Goal: Information Seeking & Learning: Learn about a topic

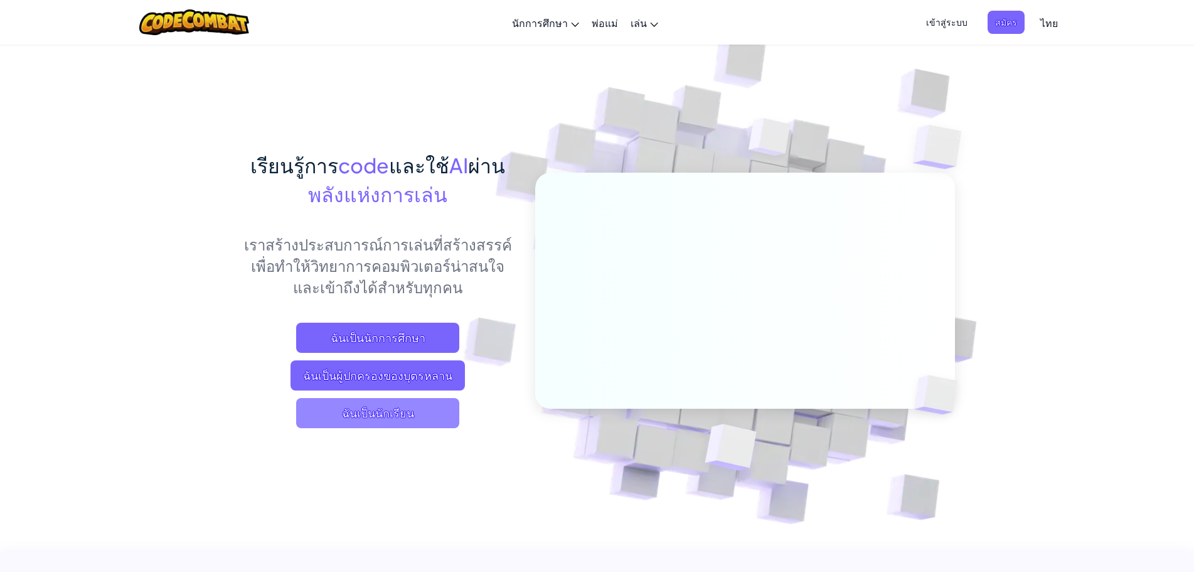
click at [385, 407] on span "ฉันเป็นนักเรียน" at bounding box center [377, 413] width 163 height 30
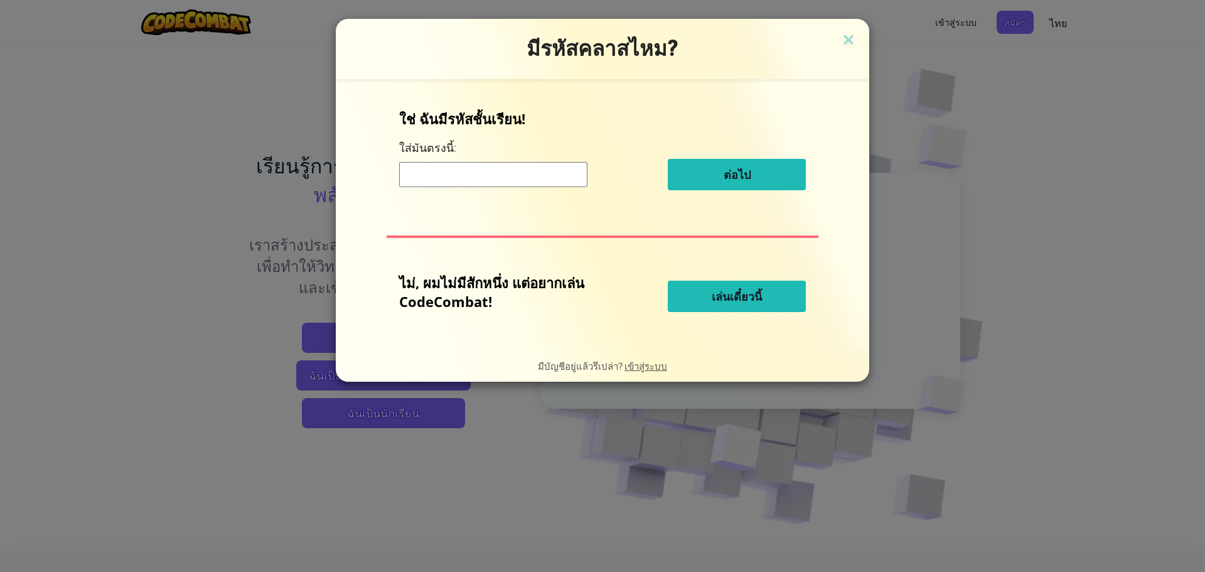
click at [441, 166] on input at bounding box center [493, 174] width 188 height 25
click at [491, 181] on input at bounding box center [493, 174] width 188 height 25
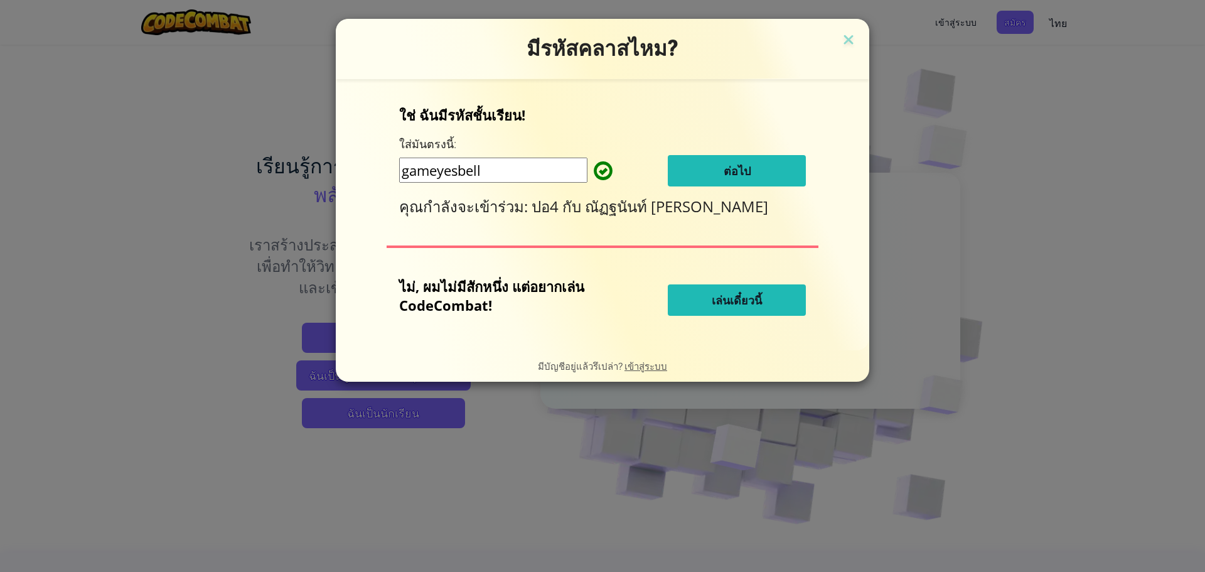
type input "gameyesbell"
click at [736, 169] on span "ต่อไป" at bounding box center [737, 170] width 27 height 15
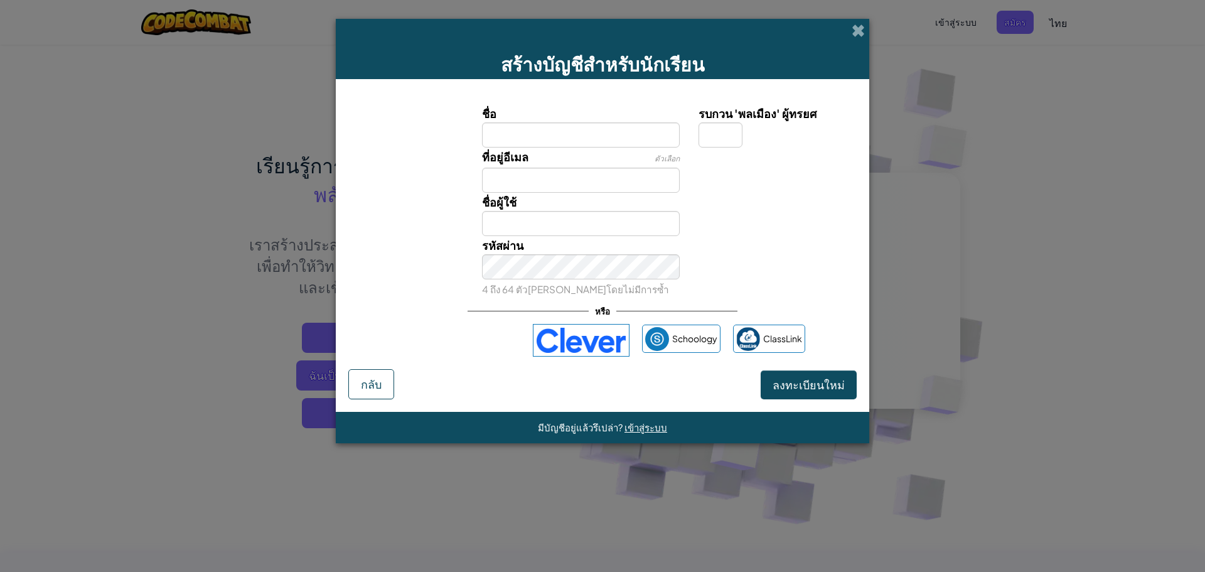
click at [703, 107] on label "รบกวน 'พลเมือง' ผู้ทรยศ" at bounding box center [775, 113] width 155 height 18
click at [703, 122] on input "รบกวน 'พลเมือง' ผู้ทรยศ" at bounding box center [720, 134] width 44 height 25
click at [591, 142] on input "ชื่อ" at bounding box center [581, 134] width 198 height 25
type input "l"
type input "สงกรานต์"
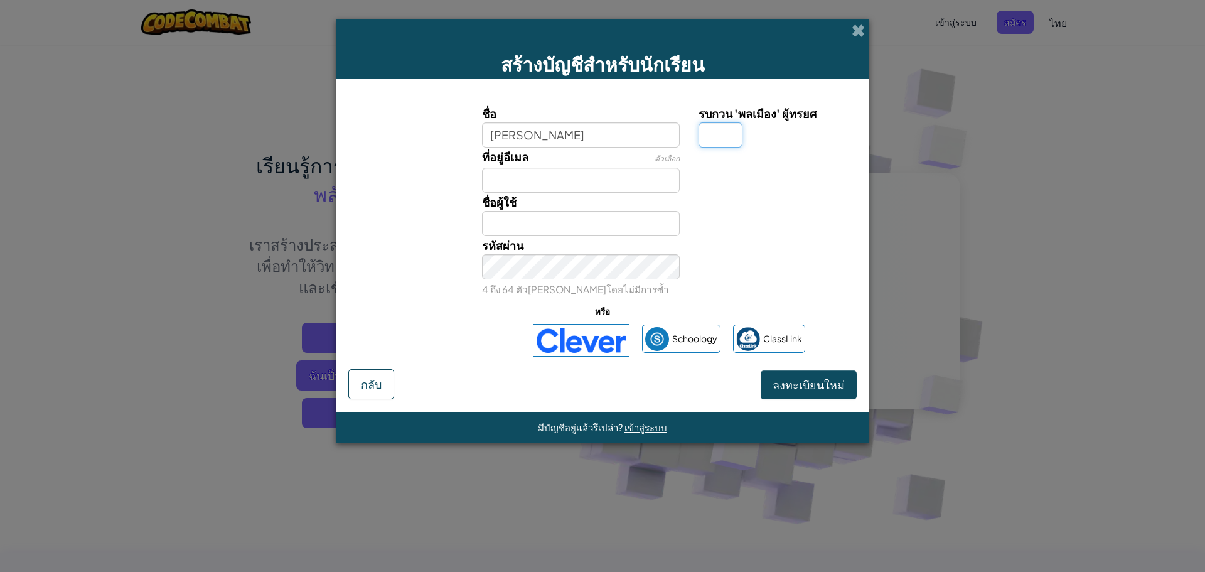
type input "สงกรานต์"
click at [712, 133] on input "รบกวน 'พลเมือง' ผู้ทรยศ" at bounding box center [720, 134] width 44 height 25
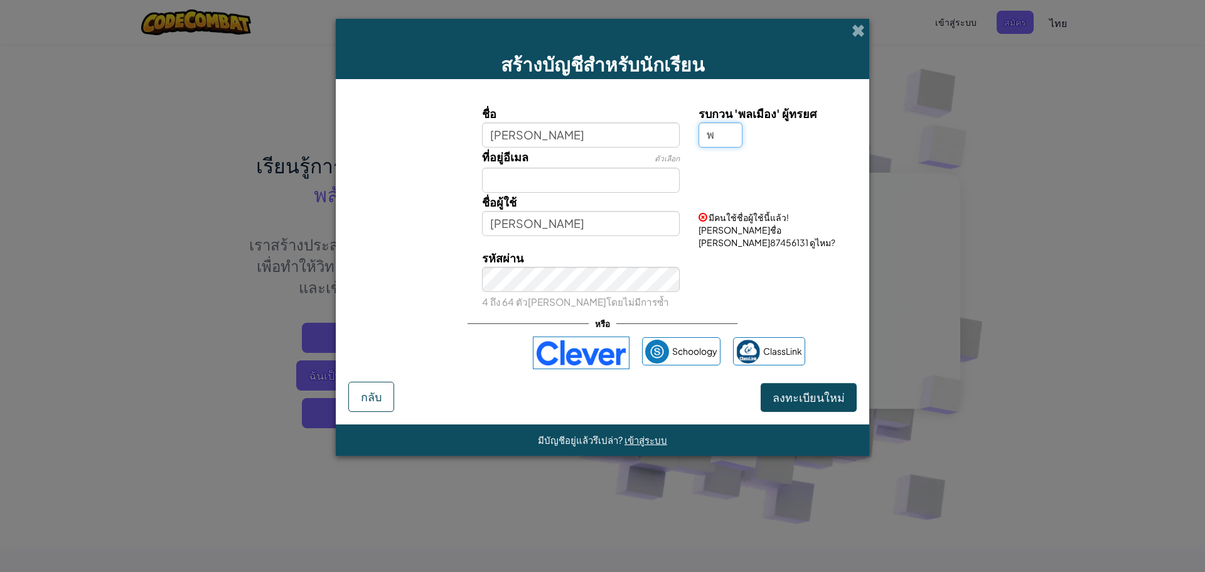
type input "พ"
type input "สงกรานต์พ"
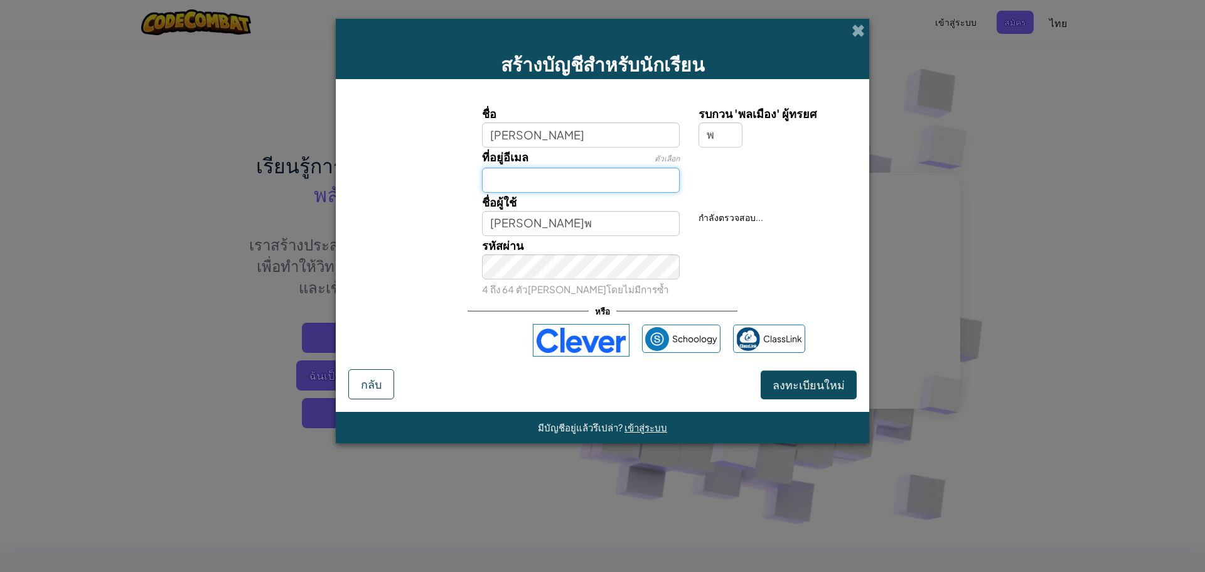
click at [660, 176] on input "ที่อยู่อีเมล" at bounding box center [581, 180] width 198 height 25
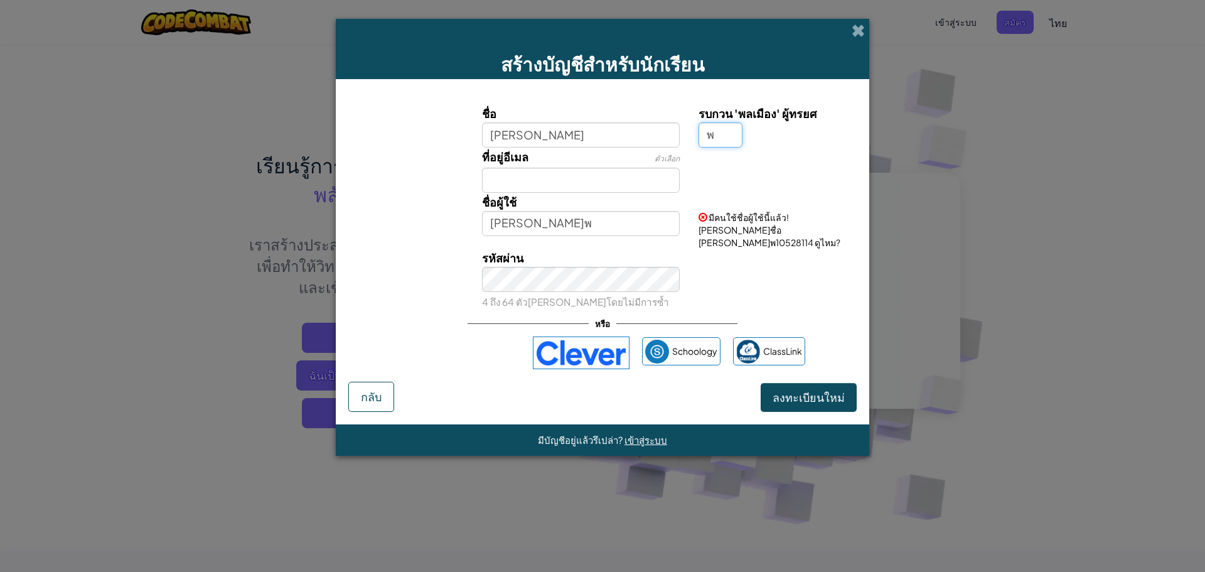
click at [732, 136] on input "พ" at bounding box center [720, 134] width 44 height 25
type input "ท"
type input "พ"
click at [623, 231] on input "สงกรานต์พ" at bounding box center [581, 223] width 198 height 25
click at [731, 126] on input "พ" at bounding box center [720, 134] width 44 height 25
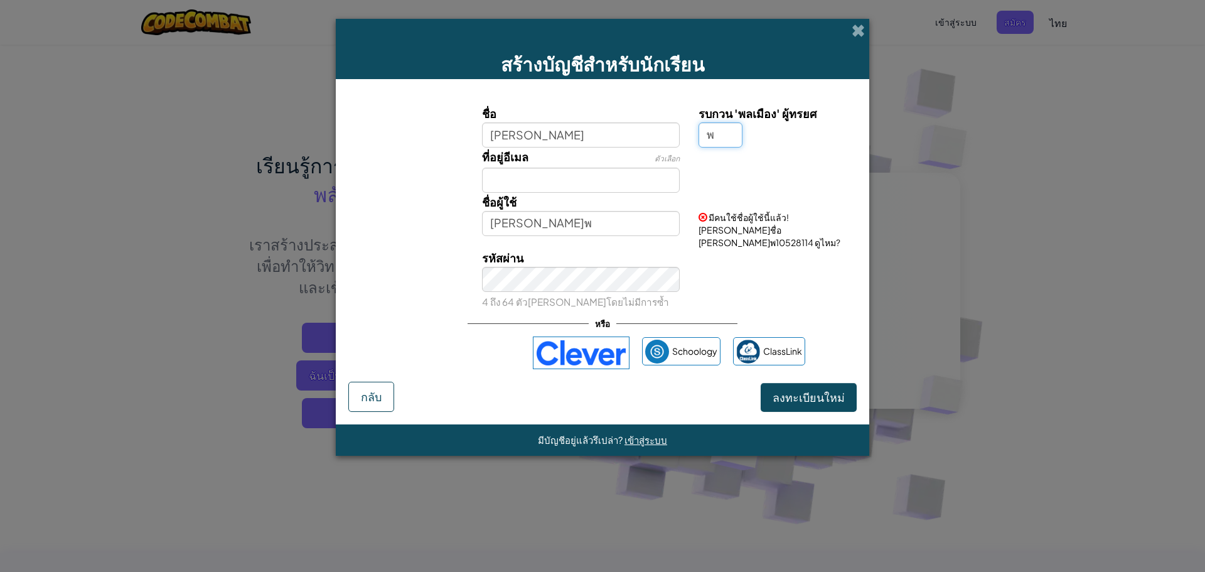
drag, startPoint x: 710, startPoint y: 168, endPoint x: 727, endPoint y: 132, distance: 40.4
click at [727, 132] on input "พ" at bounding box center [720, 134] width 44 height 25
click at [560, 127] on input "สงกรานต์" at bounding box center [581, 134] width 198 height 25
click at [539, 220] on input "สงกรานต์พ" at bounding box center [581, 223] width 198 height 25
click at [800, 390] on span "ลงทะเบียนใหม่" at bounding box center [808, 397] width 72 height 14
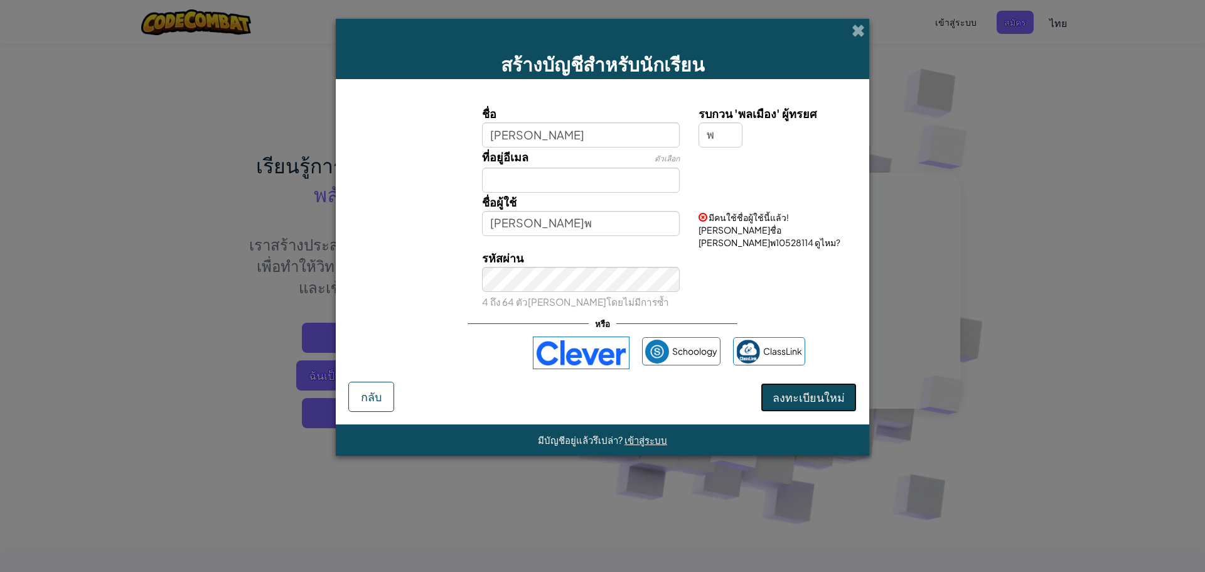
click at [800, 383] on button "ลงทะเบียนใหม่" at bounding box center [809, 397] width 96 height 29
click at [657, 139] on input "สงกรานต์" at bounding box center [581, 134] width 198 height 25
click at [481, 273] on div "รหัสผ่าน 4 ถึง 64 ตัวอักษรโดยไม่มีการซ้ำ" at bounding box center [581, 279] width 217 height 62
click at [575, 131] on input "สงกรานต์" at bounding box center [581, 134] width 198 height 25
type input "สงกรานต์56256"
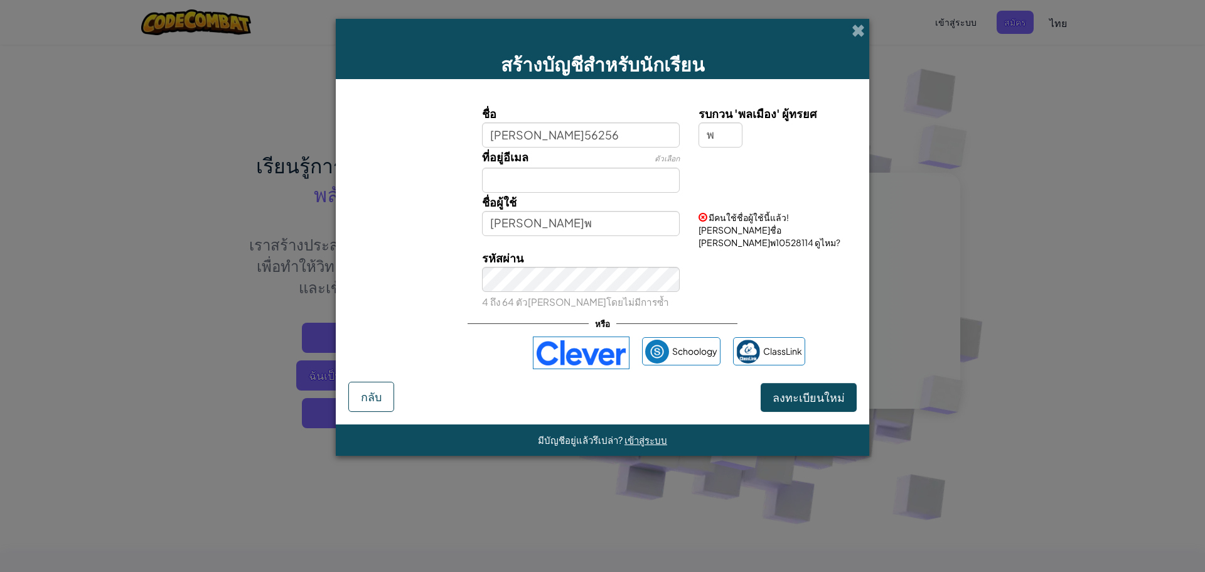
type input "สงกรานต์56256พ"
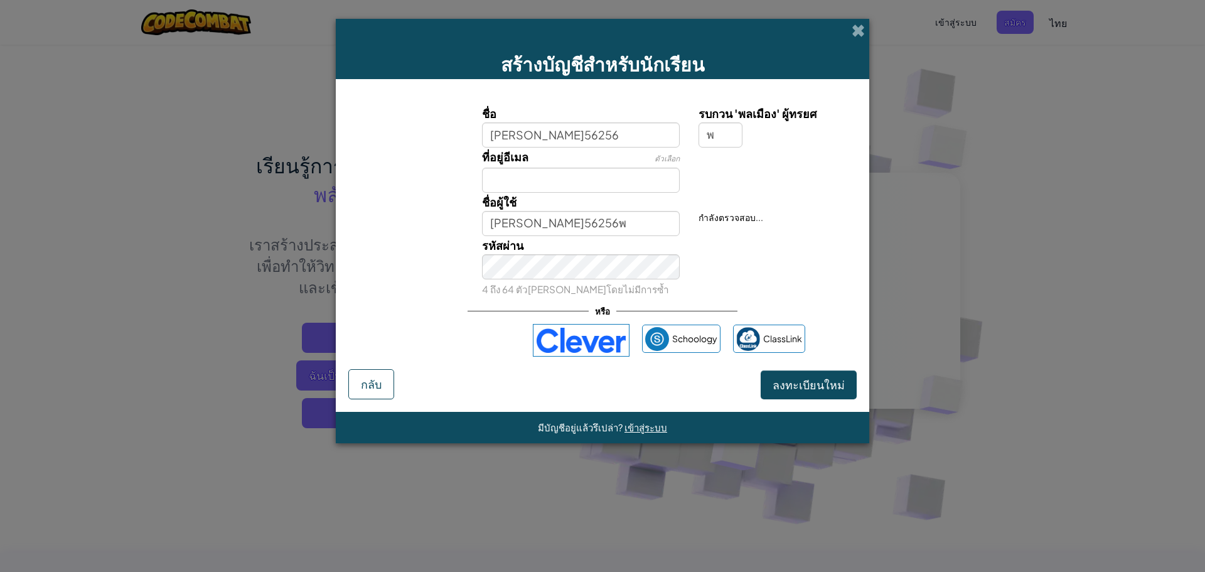
drag, startPoint x: 754, startPoint y: 222, endPoint x: 649, endPoint y: 215, distance: 104.4
click at [816, 392] on button "ลงทะเบียนใหม่" at bounding box center [809, 384] width 96 height 29
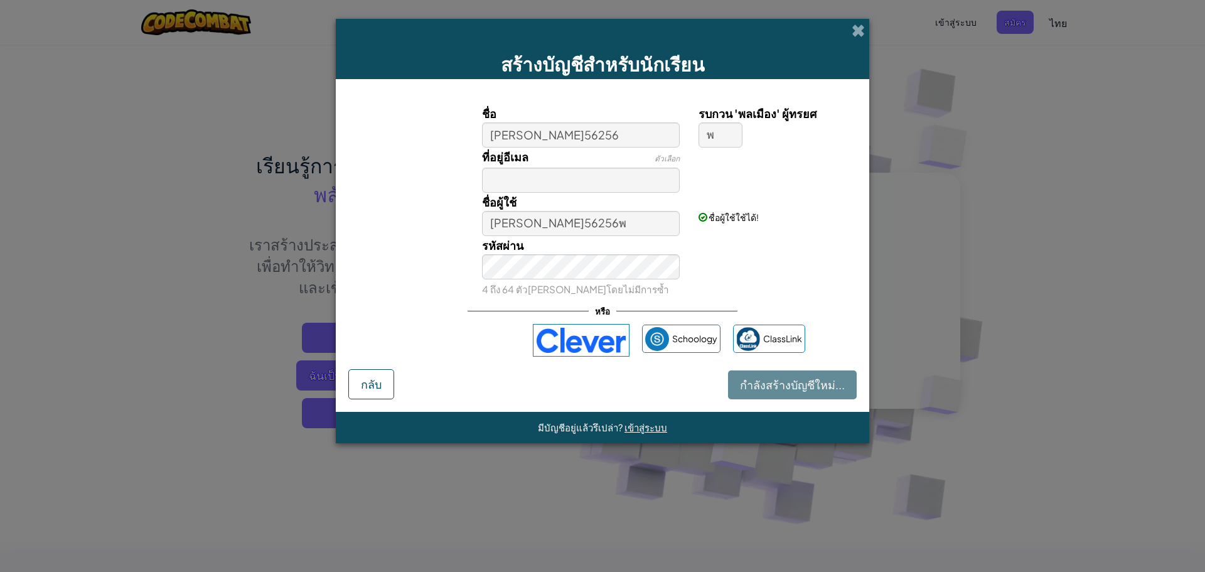
click at [792, 380] on div "กำลังสร้างบัญชีใหม่... กลับ" at bounding box center [602, 384] width 508 height 30
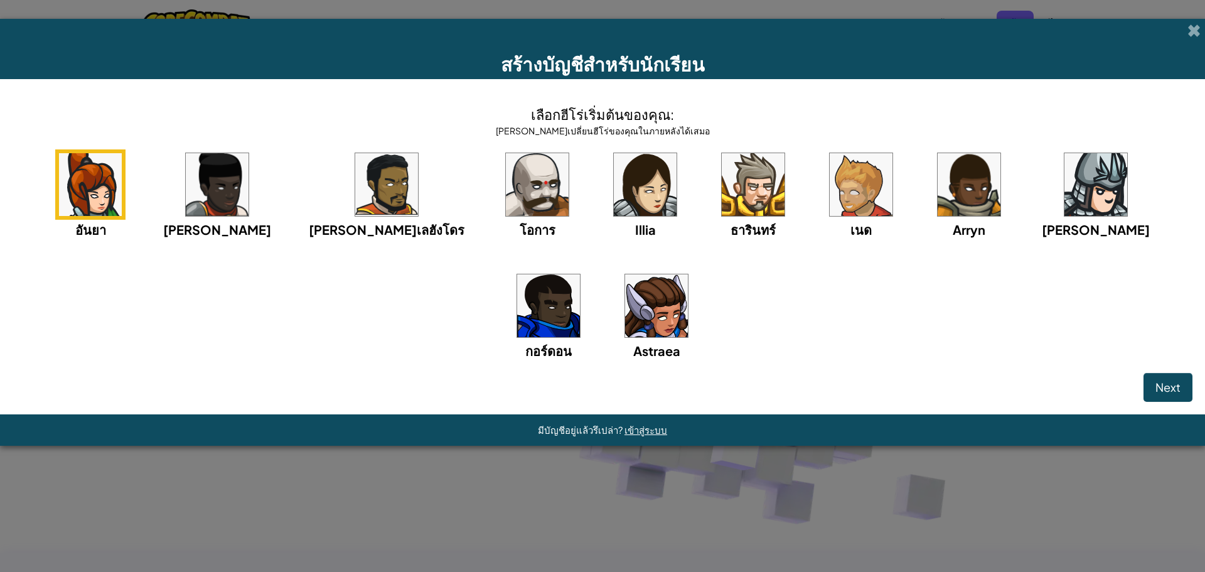
click at [625, 313] on img at bounding box center [656, 305] width 63 height 63
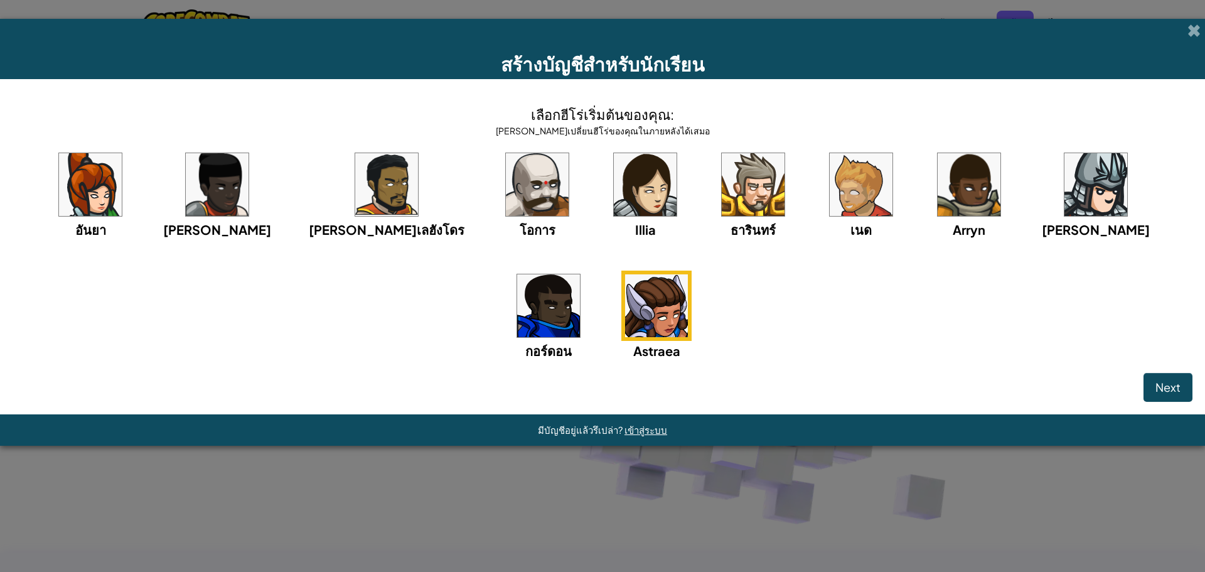
click at [520, 222] on span "โอการ" at bounding box center [538, 230] width 36 height 16
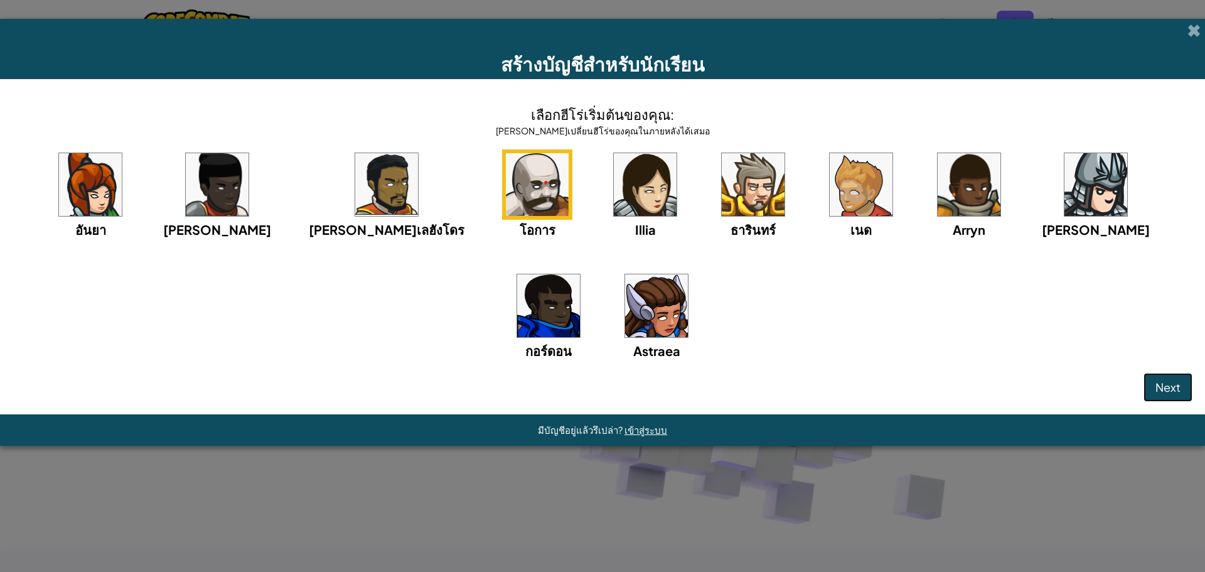
click at [1176, 382] on span "Next" at bounding box center [1167, 387] width 25 height 14
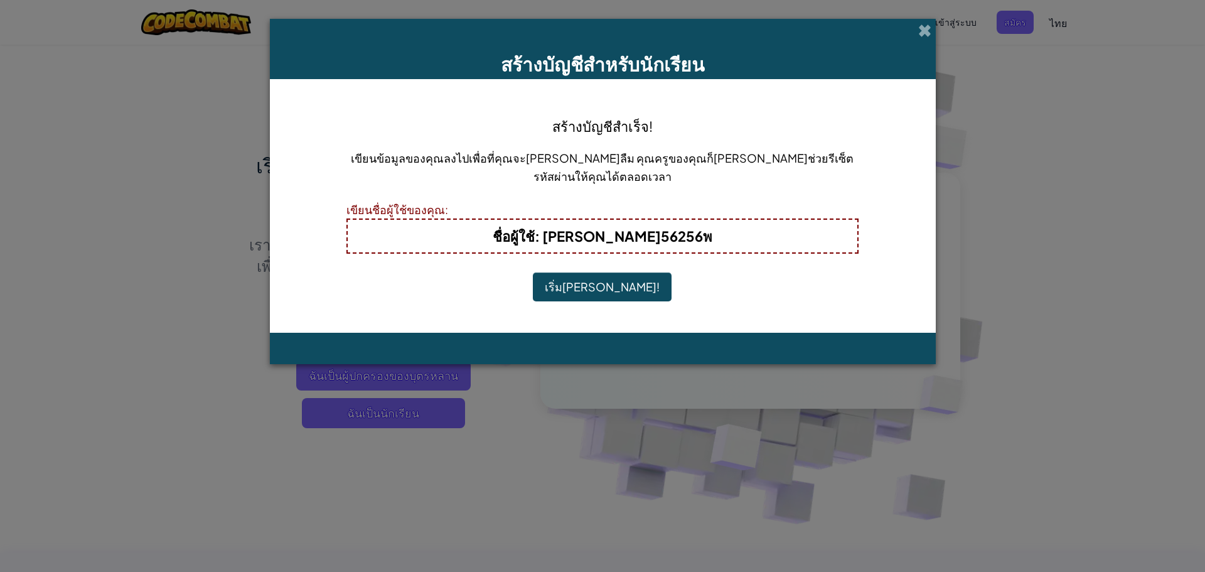
drag, startPoint x: 602, startPoint y: 299, endPoint x: 610, endPoint y: 297, distance: 7.8
click at [610, 297] on button "เริ่มเล่น!" at bounding box center [602, 286] width 139 height 29
click at [616, 286] on button "เริ่มเล่น!" at bounding box center [602, 286] width 139 height 29
click at [610, 278] on button "เริ่มเล่น!" at bounding box center [602, 286] width 139 height 29
click at [611, 277] on button "เริ่มเล่น!" at bounding box center [602, 286] width 139 height 29
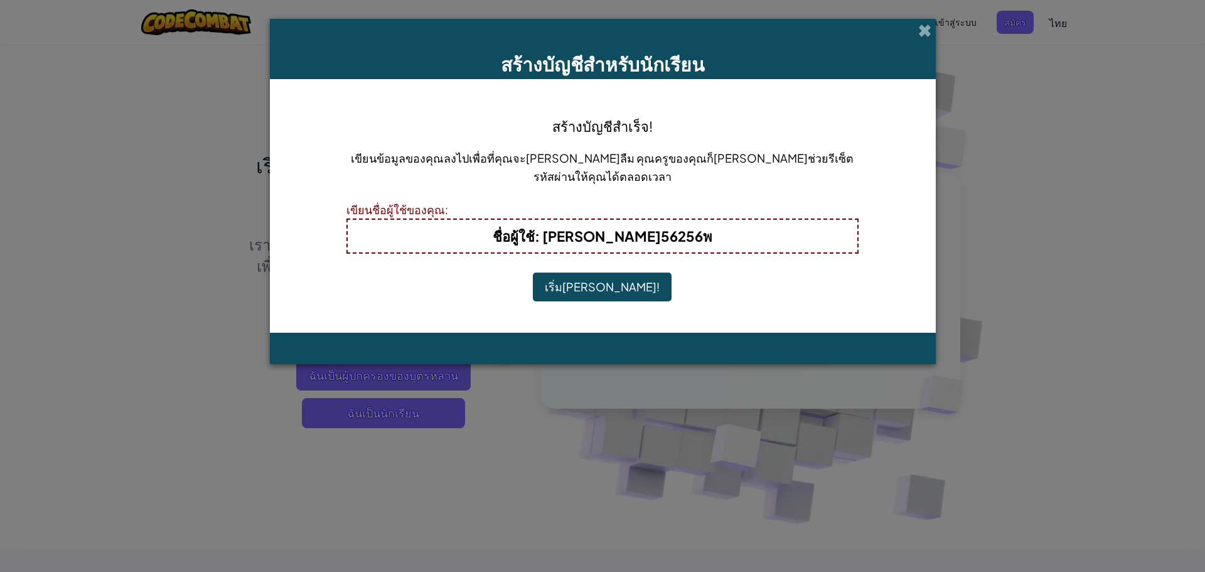
drag, startPoint x: 611, startPoint y: 277, endPoint x: 604, endPoint y: 281, distance: 7.6
click at [604, 281] on button "เริ่มเล่น!" at bounding box center [602, 286] width 139 height 29
click at [641, 274] on div "สร้างบัญชีสำเร็จ! เขียนข้อมูลของคุณลงไปเพื่อที่คุณจะได้ไม่ลืม คุณครูของคุณก็สาม…" at bounding box center [602, 206] width 513 height 228
click at [642, 274] on div "สร้างบัญชีสำเร็จ! เขียนข้อมูลของคุณลงไปเพื่อที่คุณจะได้ไม่ลืม คุณครูของคุณก็สาม…" at bounding box center [602, 206] width 513 height 228
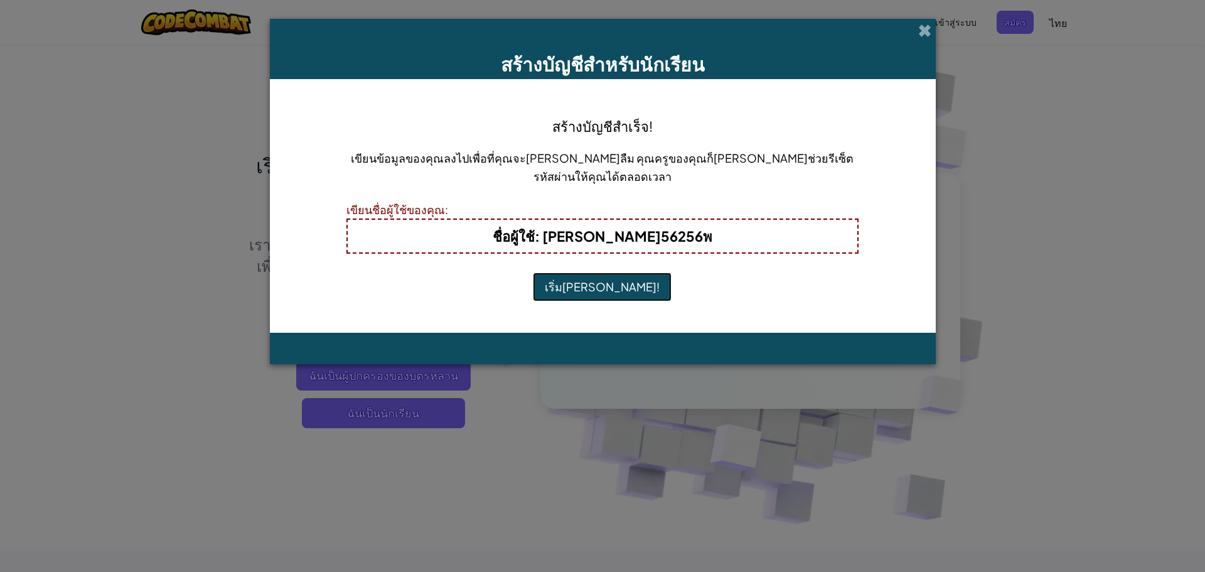
click at [621, 281] on button "เริ่มเล่น!" at bounding box center [602, 286] width 139 height 29
click at [617, 281] on button "เริ่มเล่น!" at bounding box center [602, 286] width 139 height 29
drag, startPoint x: 616, startPoint y: 281, endPoint x: 727, endPoint y: 238, distance: 118.8
click at [626, 279] on button "เริ่มเล่น!" at bounding box center [602, 286] width 139 height 29
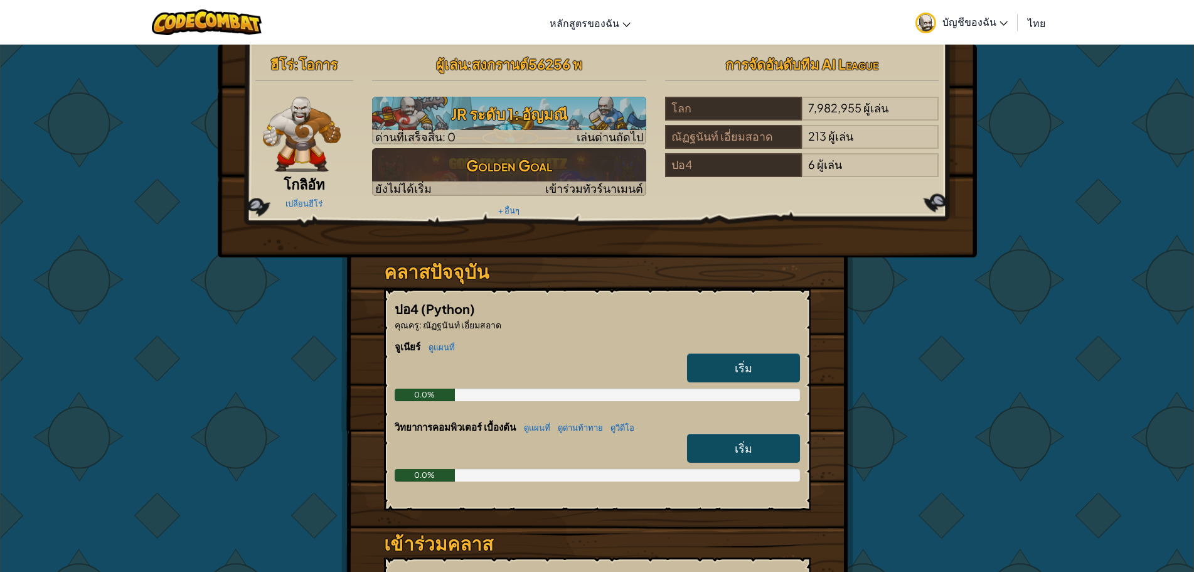
click at [718, 370] on link "เริ่ม" at bounding box center [743, 367] width 113 height 29
drag, startPoint x: 718, startPoint y: 370, endPoint x: 729, endPoint y: 370, distance: 10.7
click at [720, 370] on link "เริ่ม" at bounding box center [743, 367] width 113 height 29
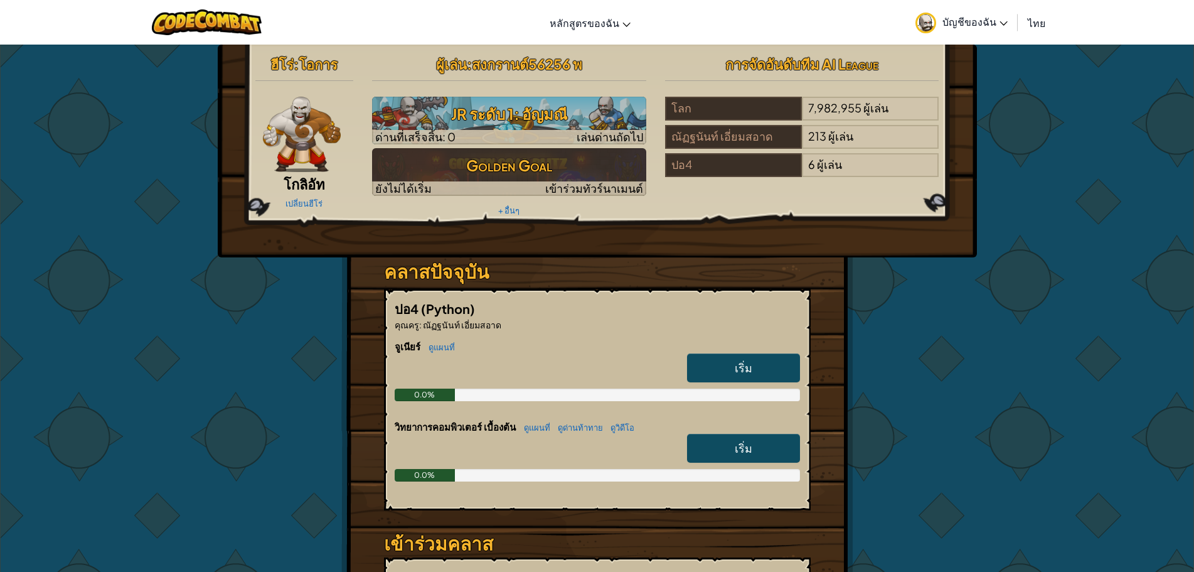
click at [729, 370] on link "เริ่ม" at bounding box center [743, 367] width 113 height 29
drag, startPoint x: 729, startPoint y: 370, endPoint x: 729, endPoint y: 362, distance: 8.2
click at [729, 362] on link "เริ่ม" at bounding box center [743, 367] width 113 height 29
drag, startPoint x: 729, startPoint y: 361, endPoint x: 731, endPoint y: 353, distance: 8.4
click at [731, 353] on link "เริ่ม" at bounding box center [743, 367] width 113 height 29
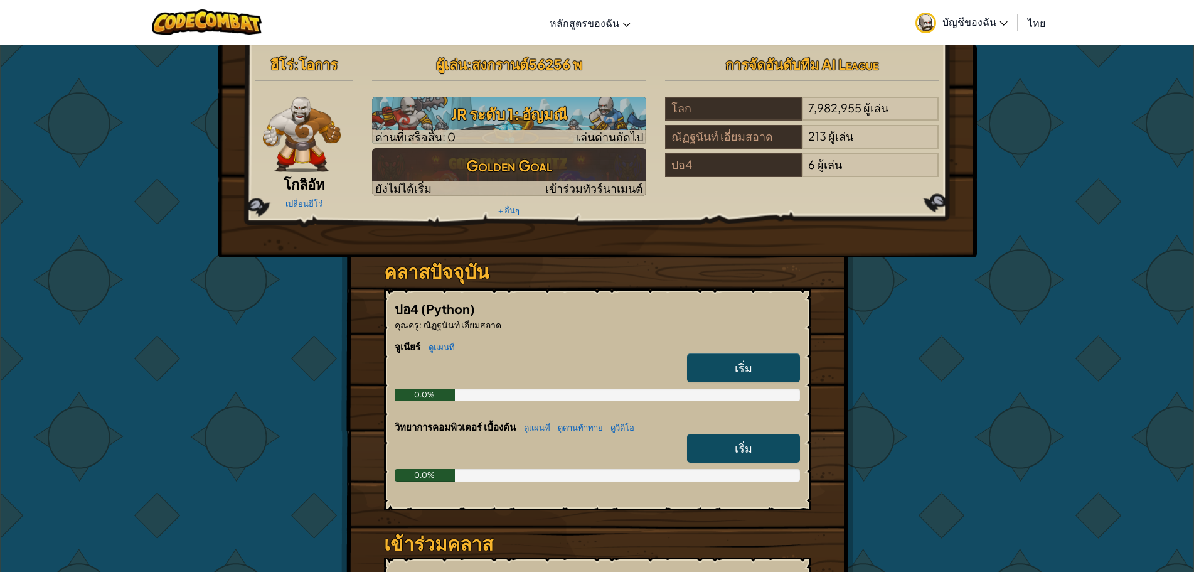
click at [731, 351] on div "จูเนียร์ ดูแผนที่ เริ่ม 0.0%" at bounding box center [597, 379] width 405 height 80
click at [727, 351] on h6 "จูเนียร์ ดูแผนที่" at bounding box center [597, 346] width 405 height 14
click at [735, 355] on link "เริ่ม" at bounding box center [743, 367] width 113 height 29
click at [736, 356] on link "เริ่ม" at bounding box center [743, 367] width 113 height 29
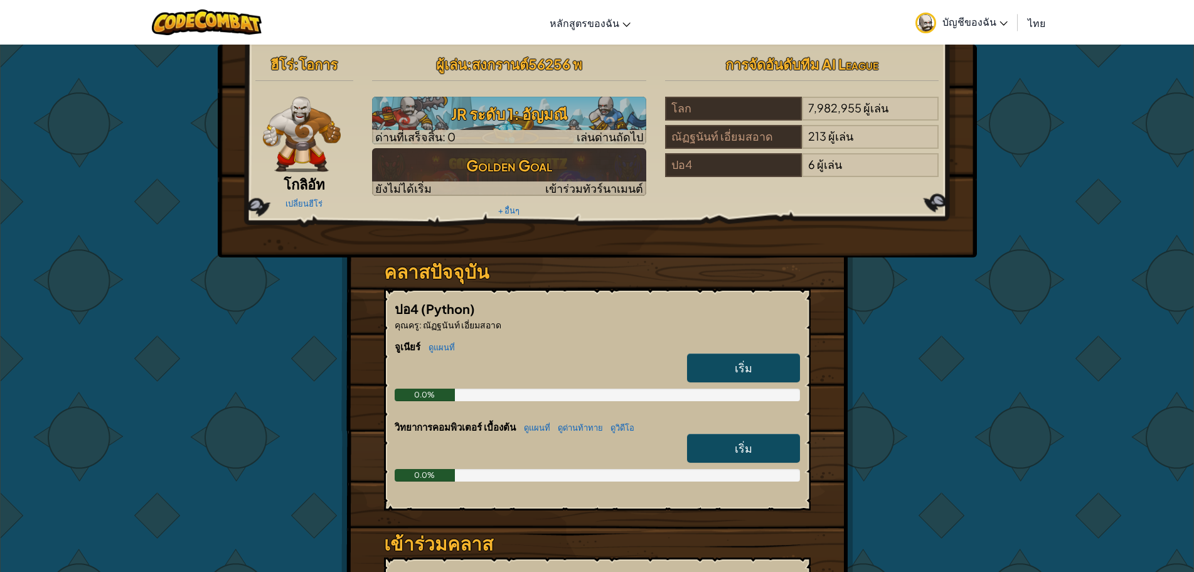
click at [736, 356] on link "เริ่ม" at bounding box center [743, 367] width 113 height 29
click at [737, 356] on link "เริ่ม" at bounding box center [743, 367] width 113 height 29
click at [735, 356] on link "เริ่ม" at bounding box center [743, 367] width 113 height 29
click at [732, 356] on link "เริ่ม" at bounding box center [743, 367] width 113 height 29
click at [731, 356] on link "เริ่ม" at bounding box center [743, 367] width 113 height 29
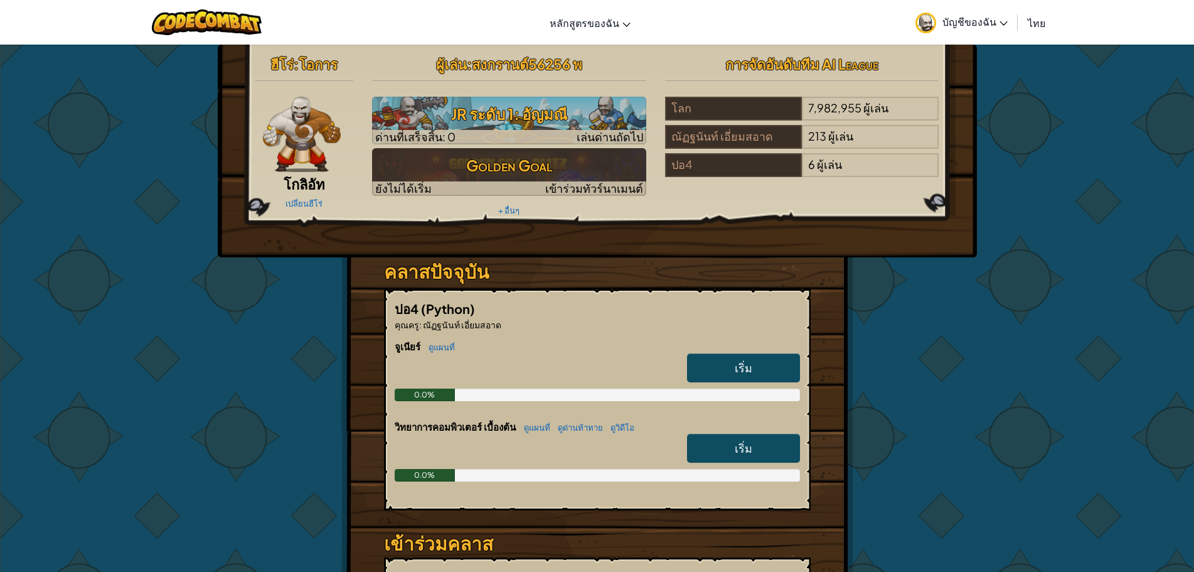
click at [725, 356] on link "เริ่ม" at bounding box center [743, 367] width 113 height 29
click at [724, 356] on link "เริ่ม" at bounding box center [743, 367] width 113 height 29
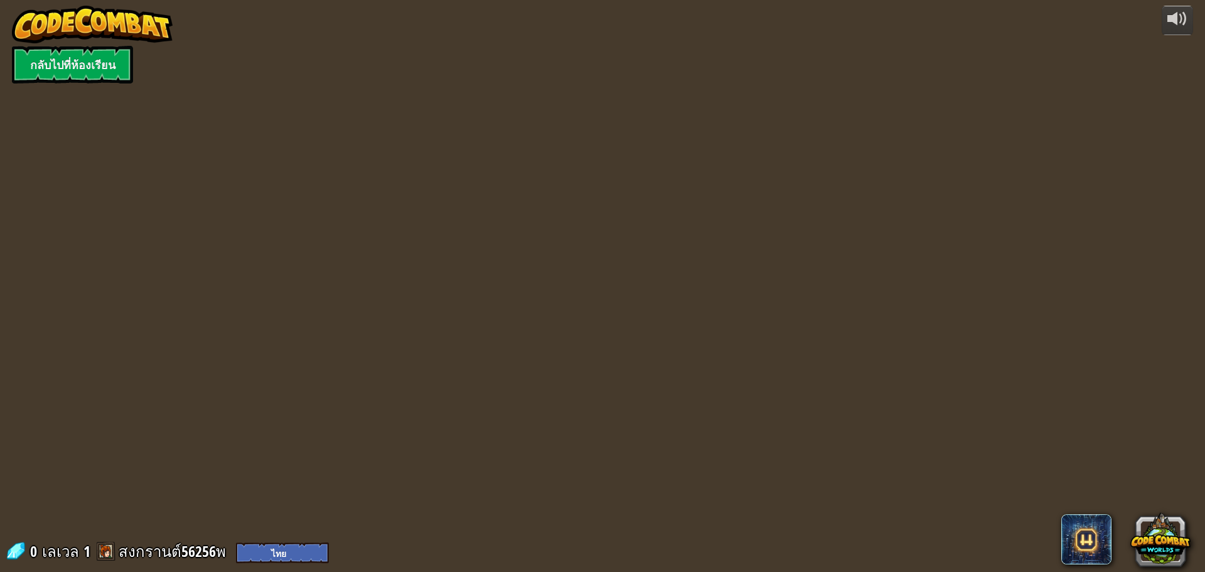
select select "th"
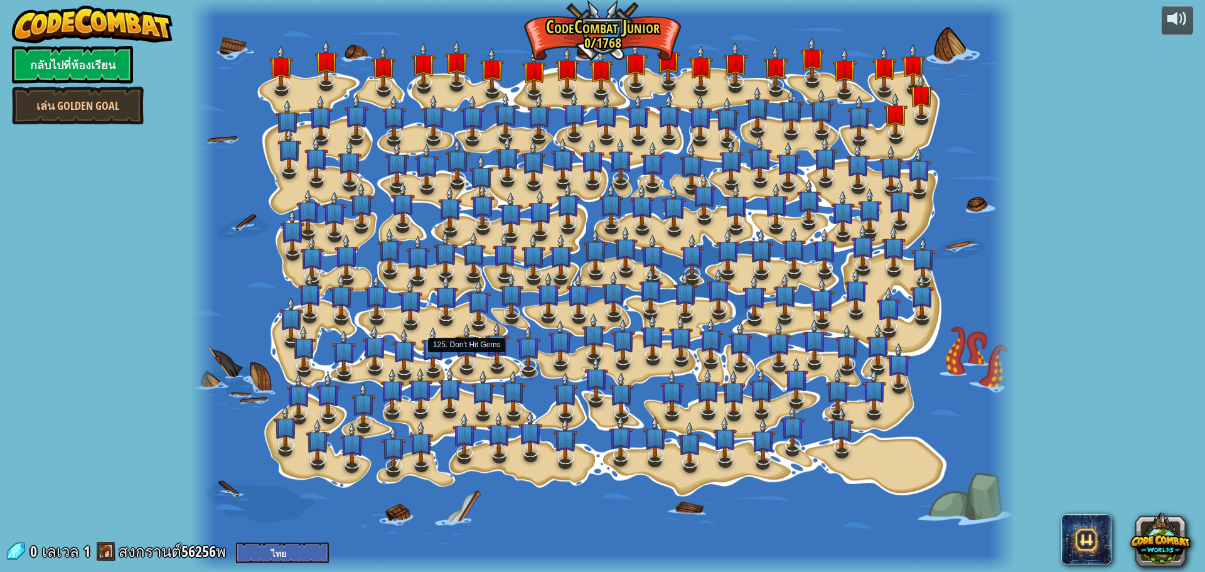
select select "th"
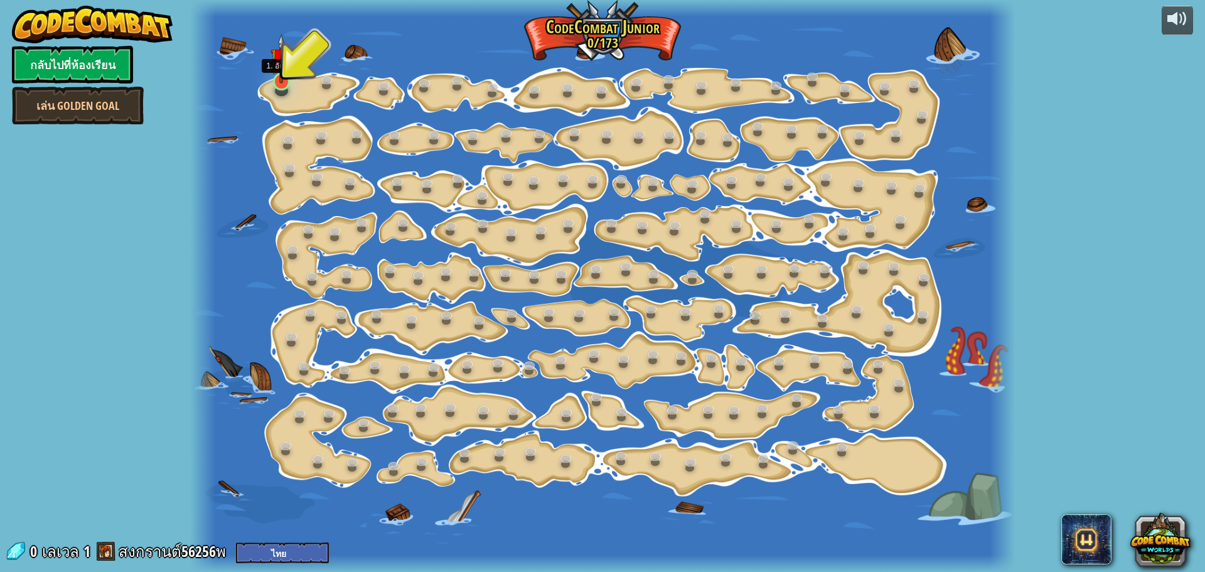
click at [287, 77] on img at bounding box center [280, 59] width 21 height 50
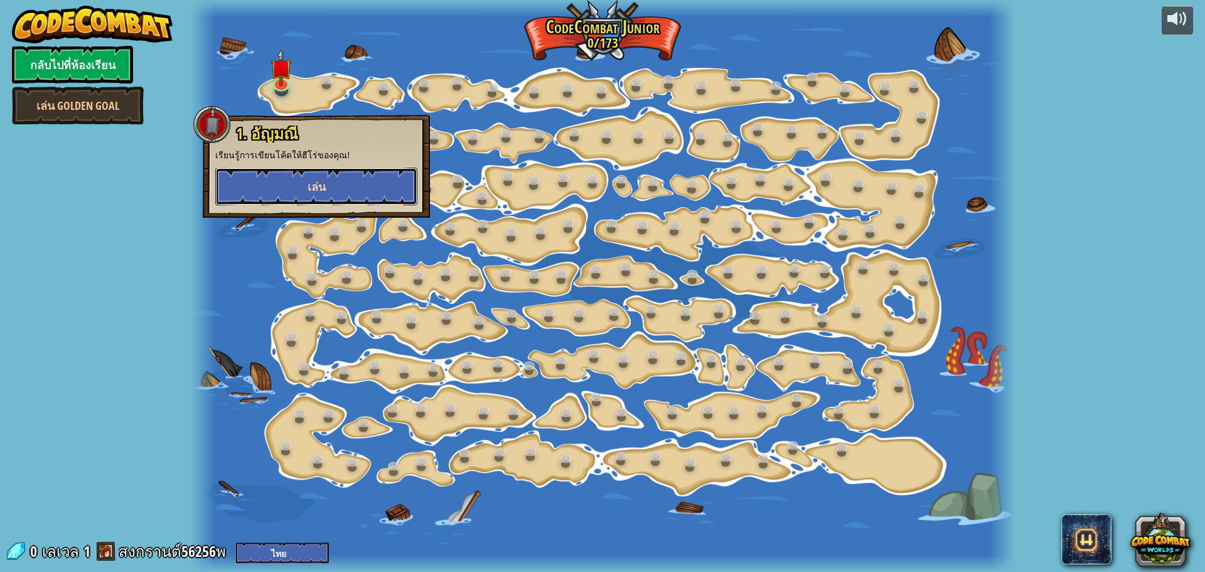
click at [287, 173] on button "เล่น" at bounding box center [316, 187] width 202 height 38
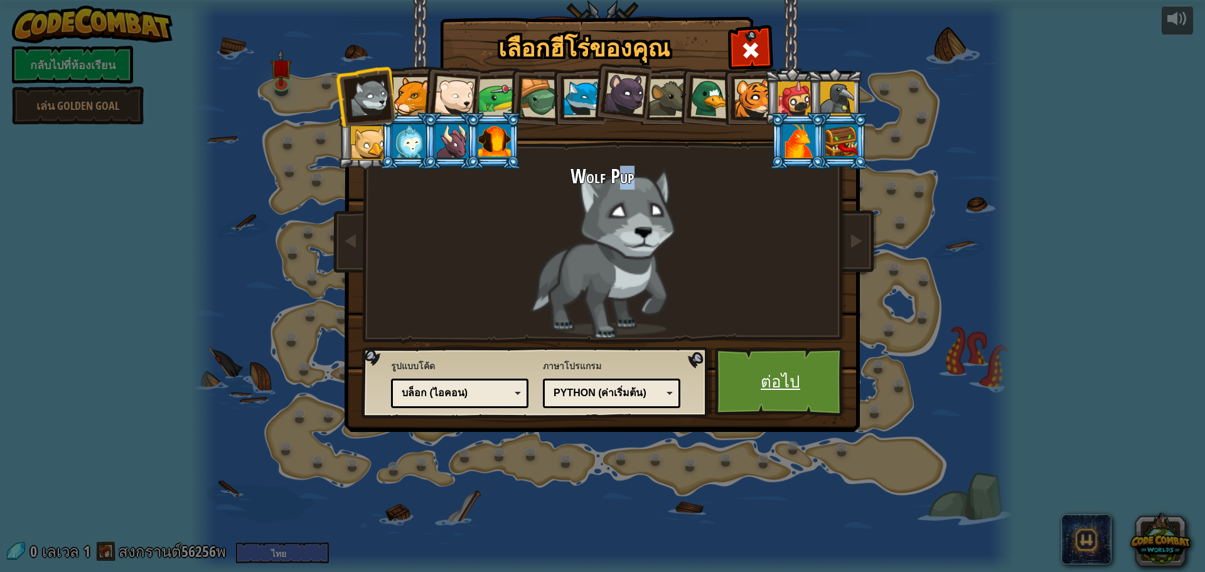
click at [709, 342] on div "เลือกฮีโร่ของคุณ 0 Wolf Pup Cougar Polar Bear Cub Frog เต่า Blue Fox ลูกเสือเสื…" at bounding box center [602, 225] width 515 height 413
drag, startPoint x: 813, startPoint y: 156, endPoint x: 784, endPoint y: 144, distance: 30.7
click at [784, 144] on div at bounding box center [799, 141] width 33 height 34
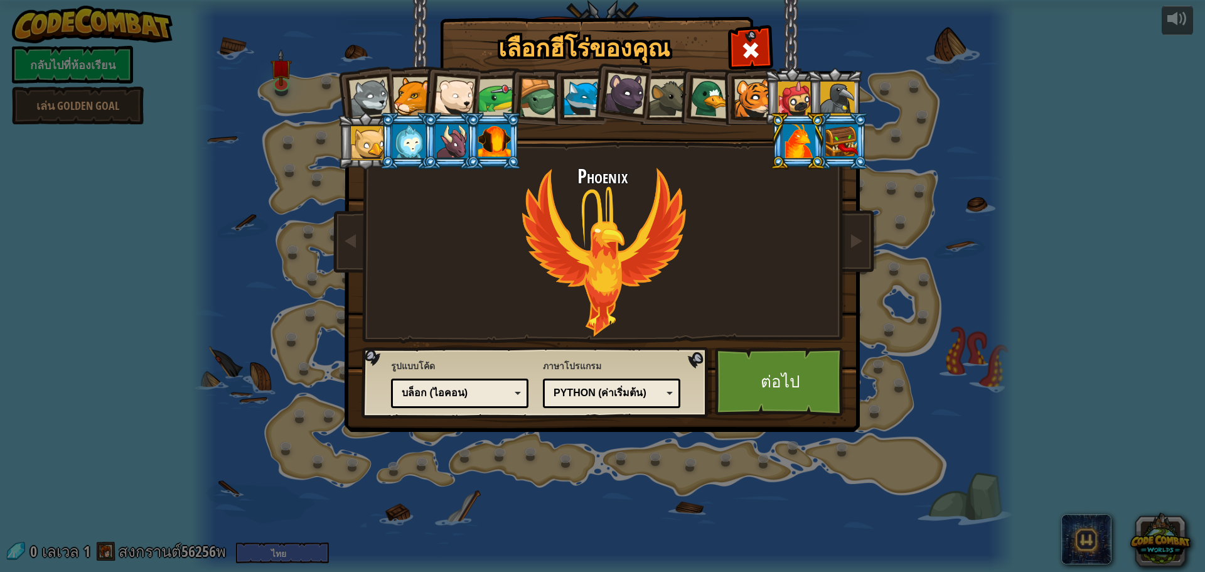
click at [762, 346] on img at bounding box center [604, 206] width 543 height 449
click at [767, 345] on img at bounding box center [604, 206] width 543 height 449
click at [774, 419] on img at bounding box center [604, 206] width 543 height 449
click at [777, 418] on img at bounding box center [604, 206] width 543 height 449
click at [789, 391] on link "ต่อไป" at bounding box center [780, 381] width 131 height 69
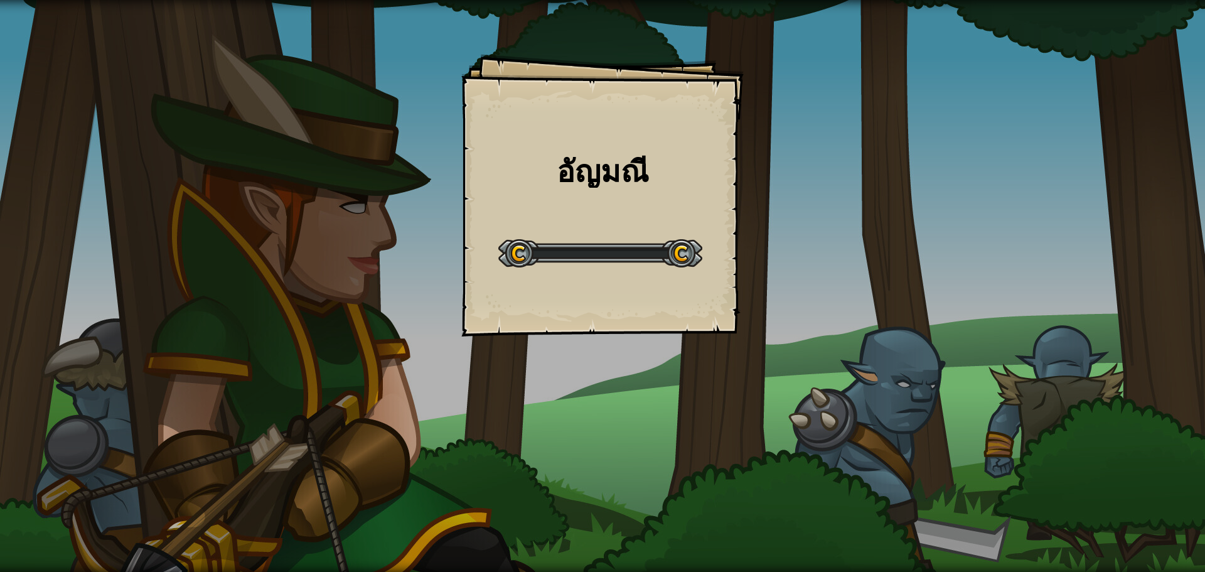
click at [790, 391] on div "อัญมณี Goals Start Level เกิดข้อผิดพลาดในการโหลดจากเซิร์ฟเวอร์ ลองรีเฟรชหน้า ต้…" at bounding box center [602, 286] width 1205 height 572
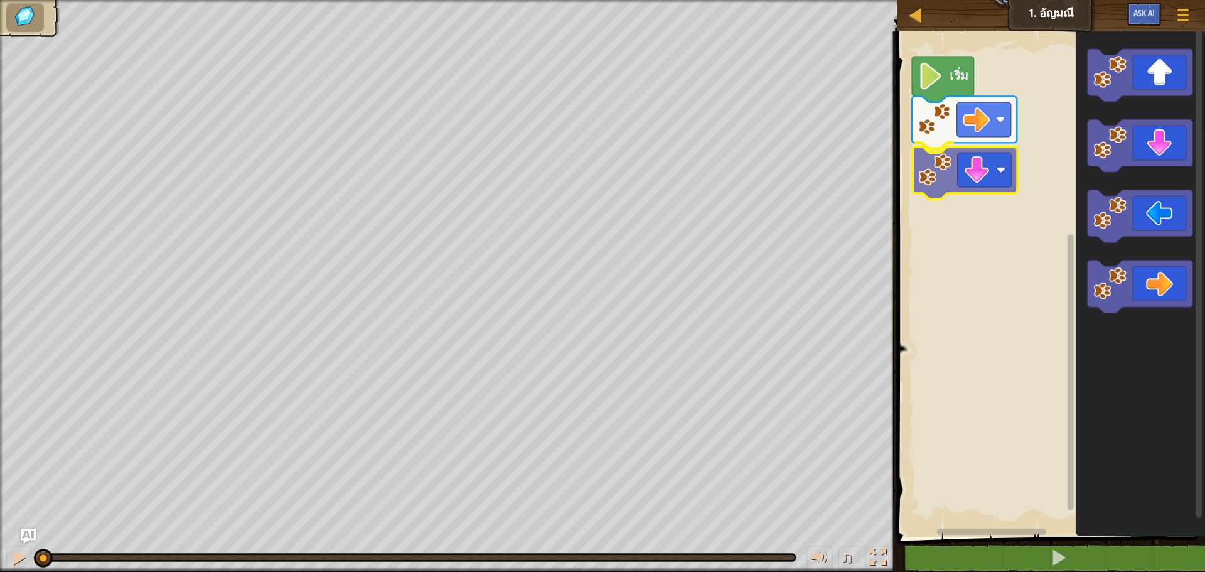
click at [955, 181] on div "เริ่ม" at bounding box center [1049, 280] width 312 height 511
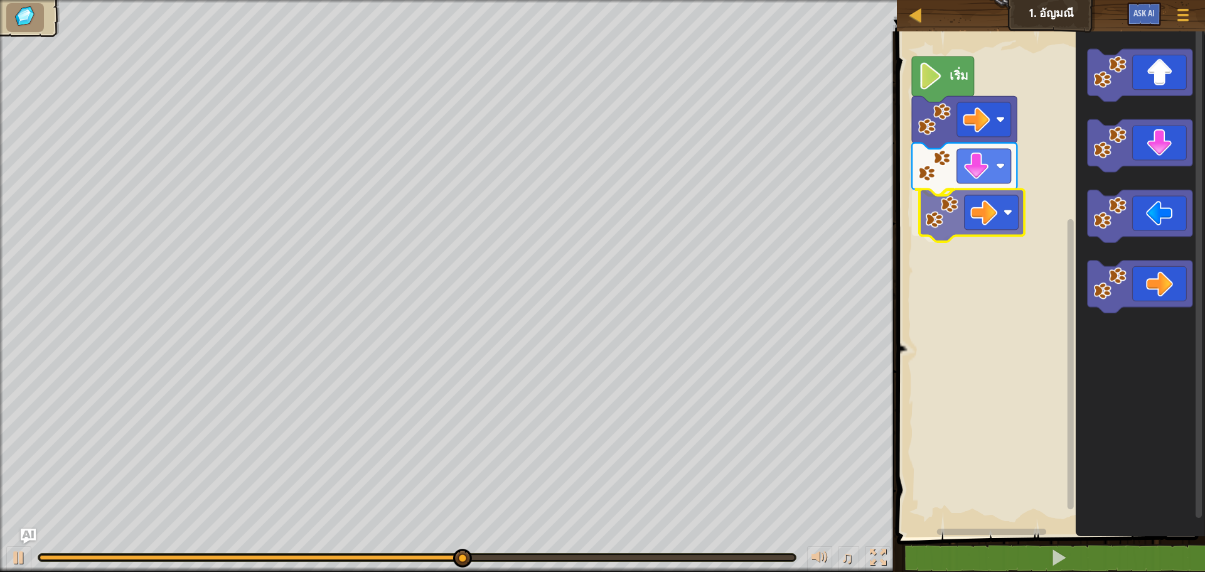
click at [954, 194] on div "เริ่ม" at bounding box center [1049, 280] width 312 height 511
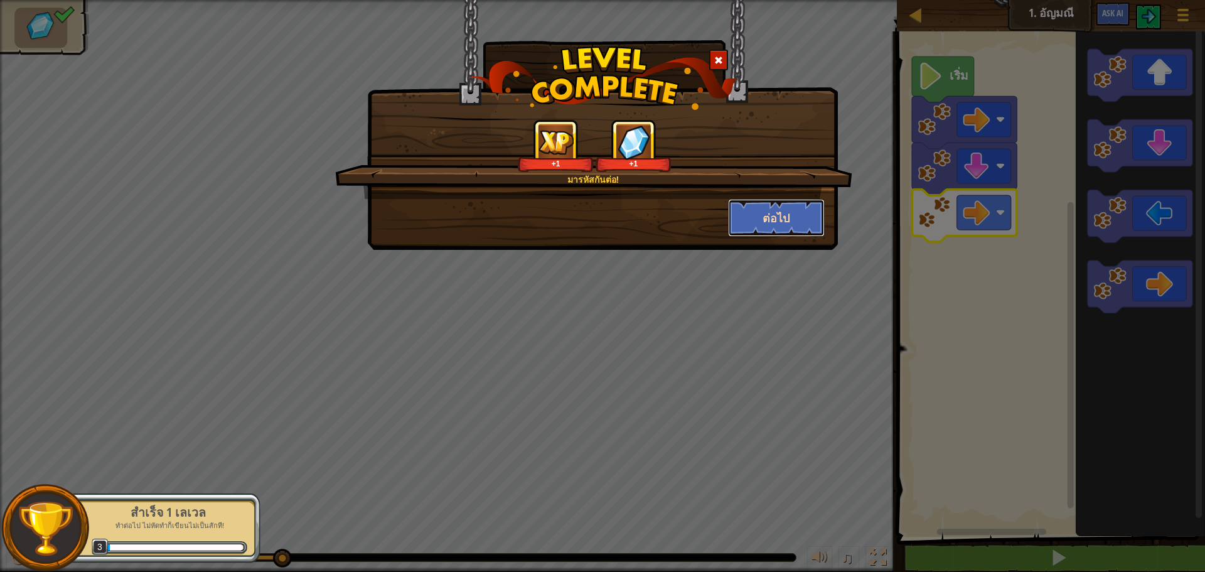
click at [791, 210] on button "ต่อไป" at bounding box center [776, 218] width 97 height 38
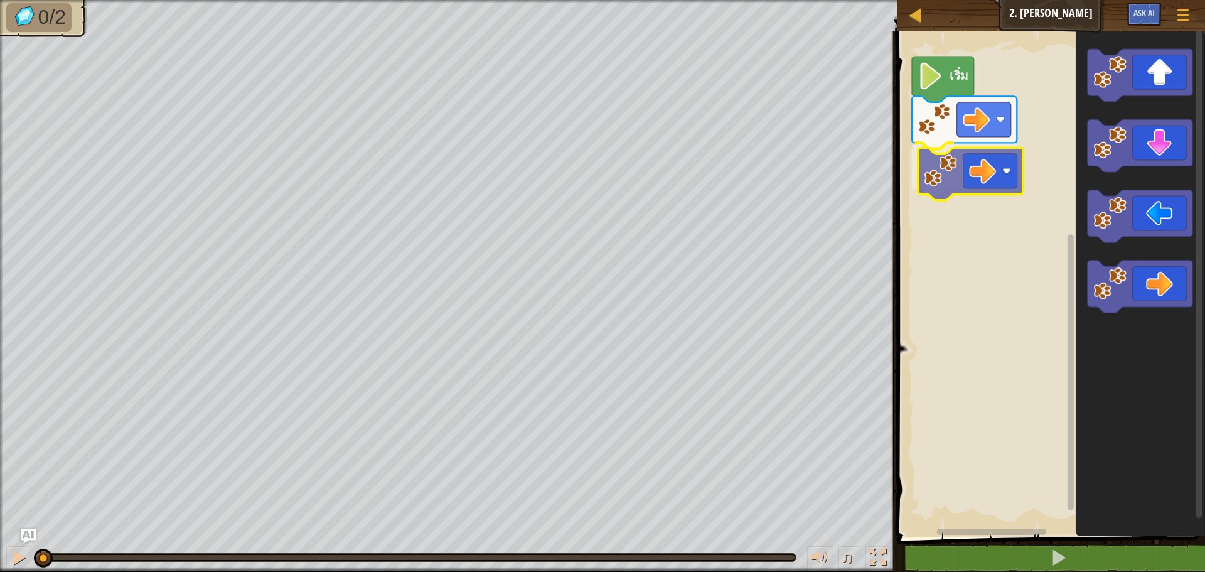
click at [946, 168] on div "เริ่ม" at bounding box center [1049, 280] width 312 height 511
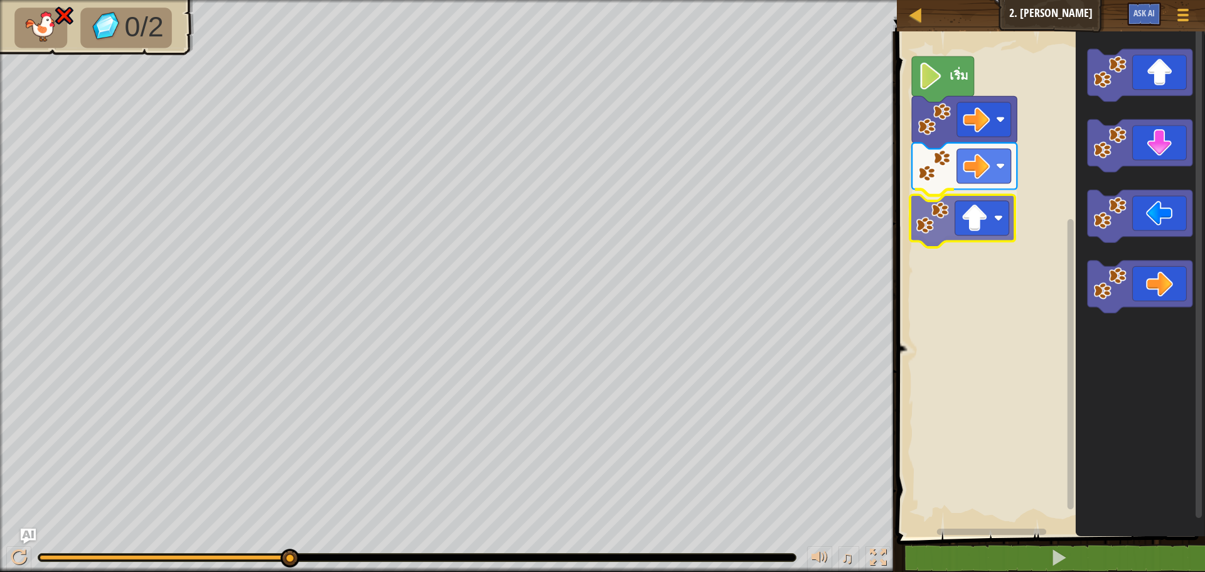
click at [946, 228] on div "เริ่ม" at bounding box center [1049, 280] width 312 height 511
click at [599, 415] on div "แผนที่ จูเนียร์ 2. ลุยเลย ลุยเลย ลุยเลย เมนูเกม Ask AI 1 הההההההההההההההההההההה…" at bounding box center [602, 286] width 1205 height 572
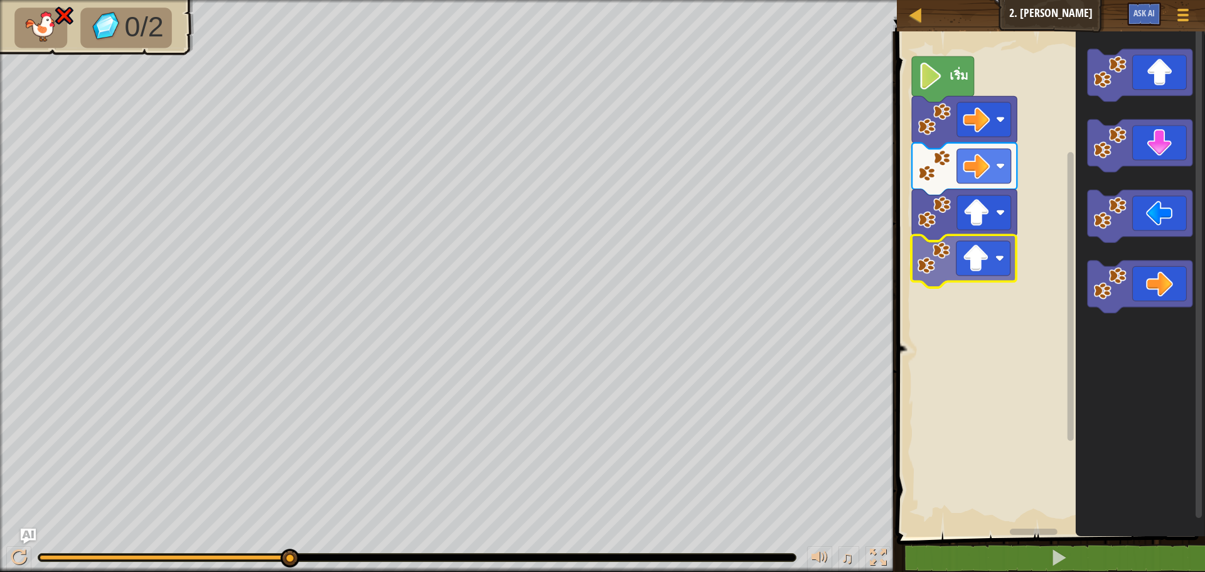
click at [933, 270] on div "เริ่ม" at bounding box center [1049, 280] width 312 height 511
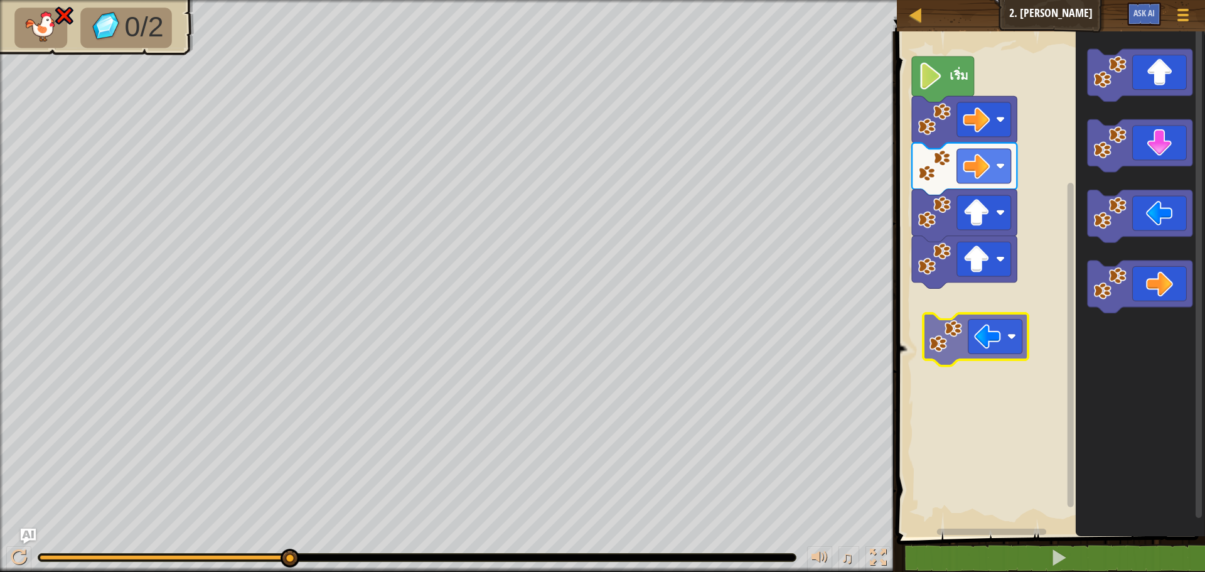
click at [967, 322] on div "เริ่ม" at bounding box center [1049, 280] width 312 height 511
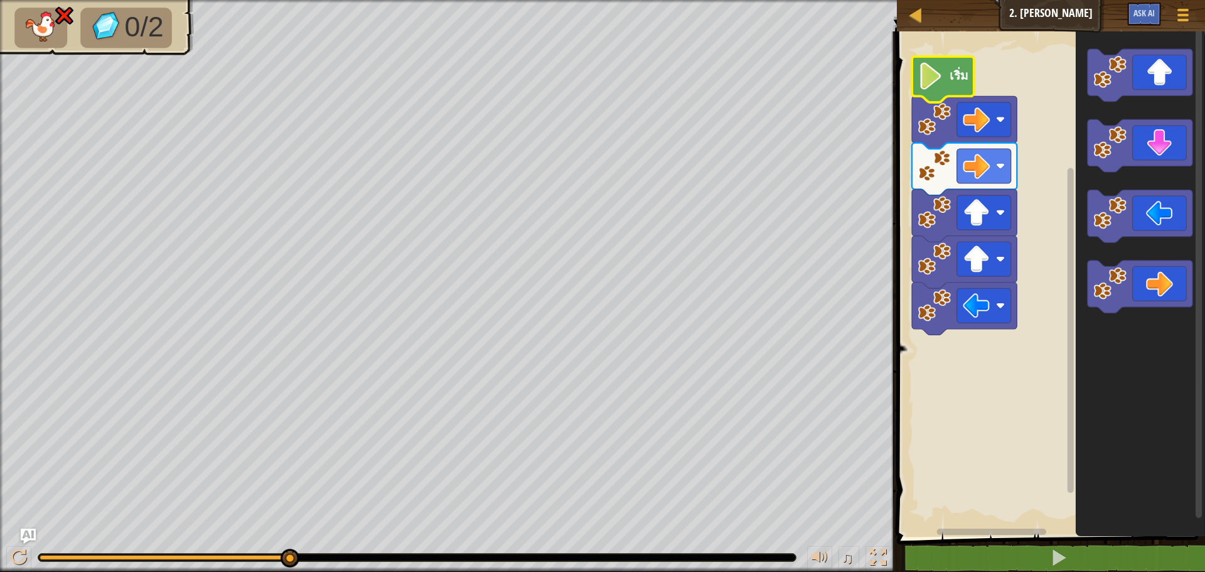
click at [933, 67] on image "พื้นที่ทำงาน Blockly" at bounding box center [931, 76] width 26 height 27
click at [961, 77] on text "เริ่ม" at bounding box center [958, 75] width 19 height 17
drag, startPoint x: 916, startPoint y: 16, endPoint x: 1088, endPoint y: 7, distance: 172.2
click at [1088, 7] on div "แผนที่ จูเนียร์ 2. [PERSON_NAME]เกม Ask AI" at bounding box center [1051, 15] width 308 height 31
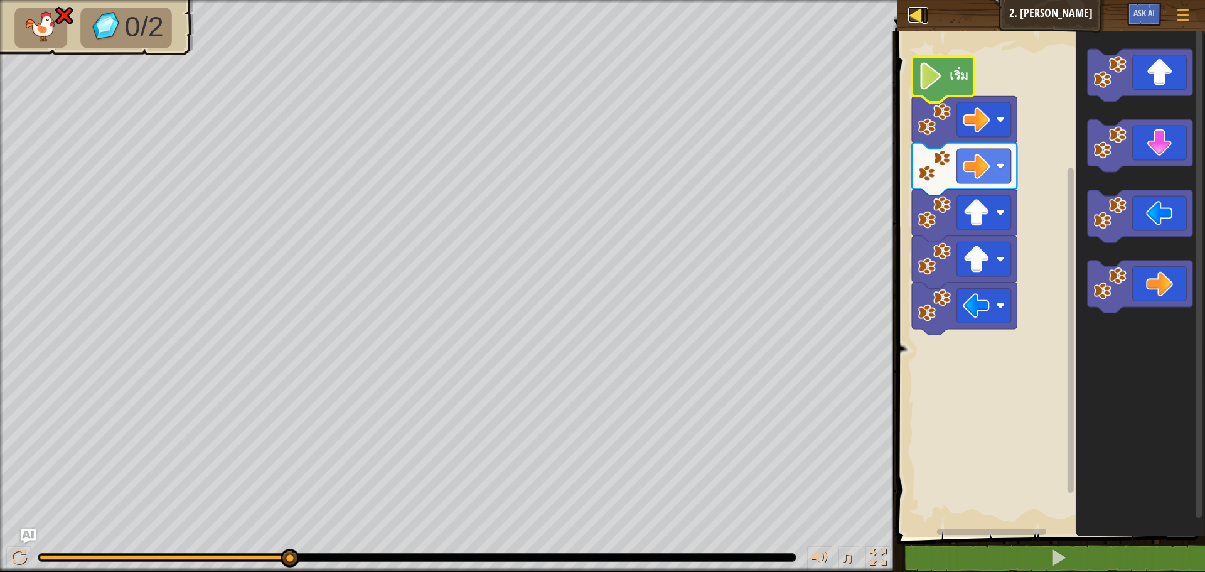
click at [921, 15] on div at bounding box center [916, 15] width 16 height 16
select select "th"
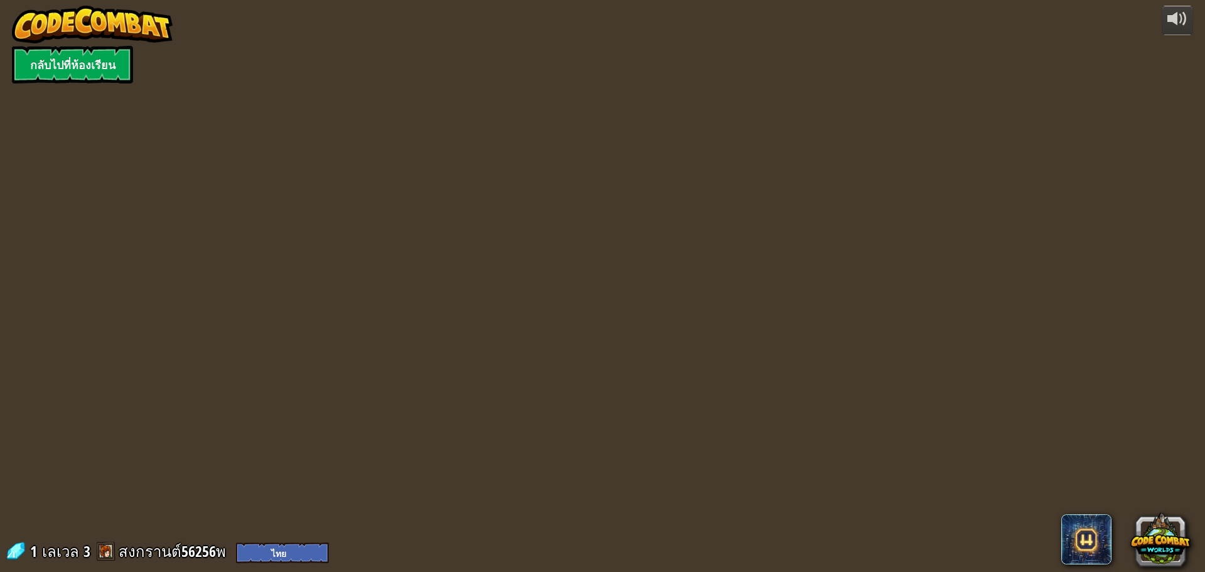
select select "th"
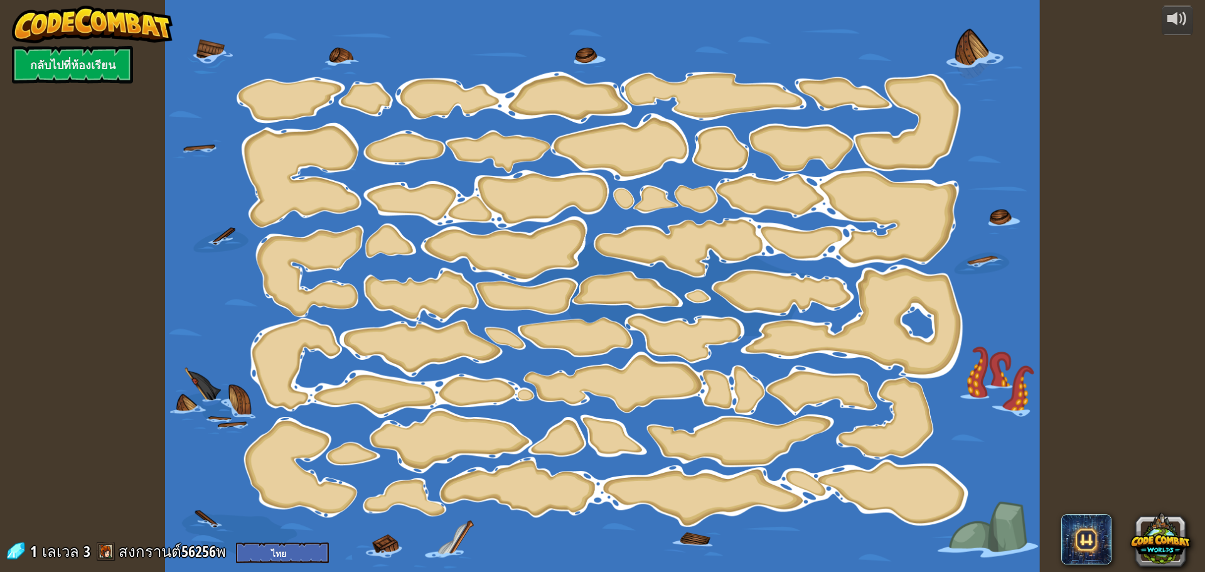
select select "th"
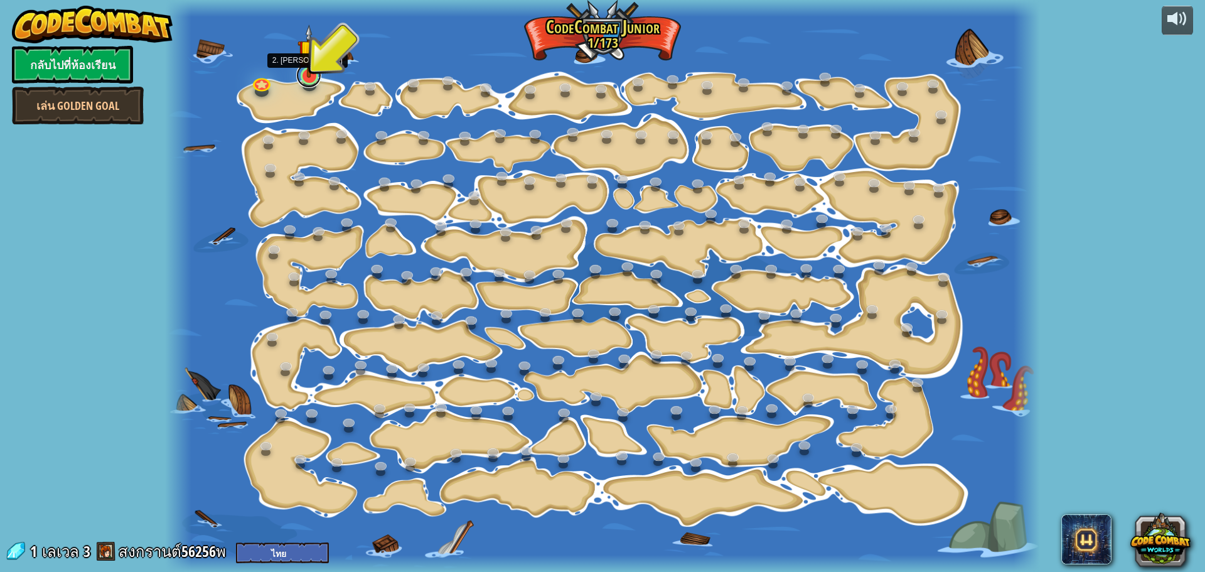
click at [313, 82] on link at bounding box center [308, 75] width 25 height 25
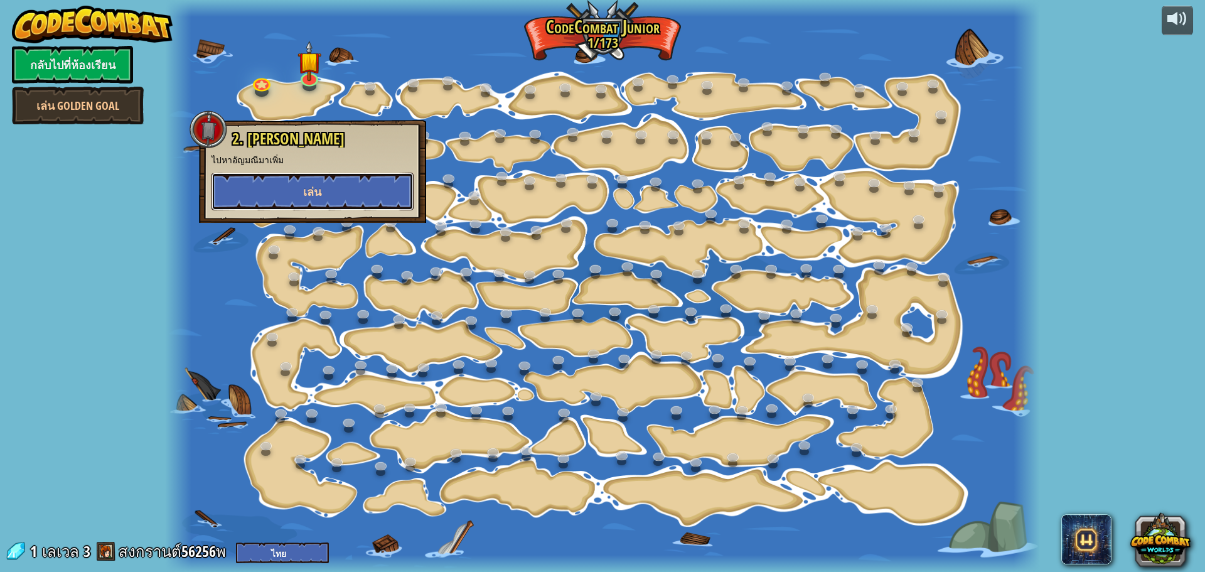
click at [287, 183] on button "เล่น" at bounding box center [312, 192] width 202 height 38
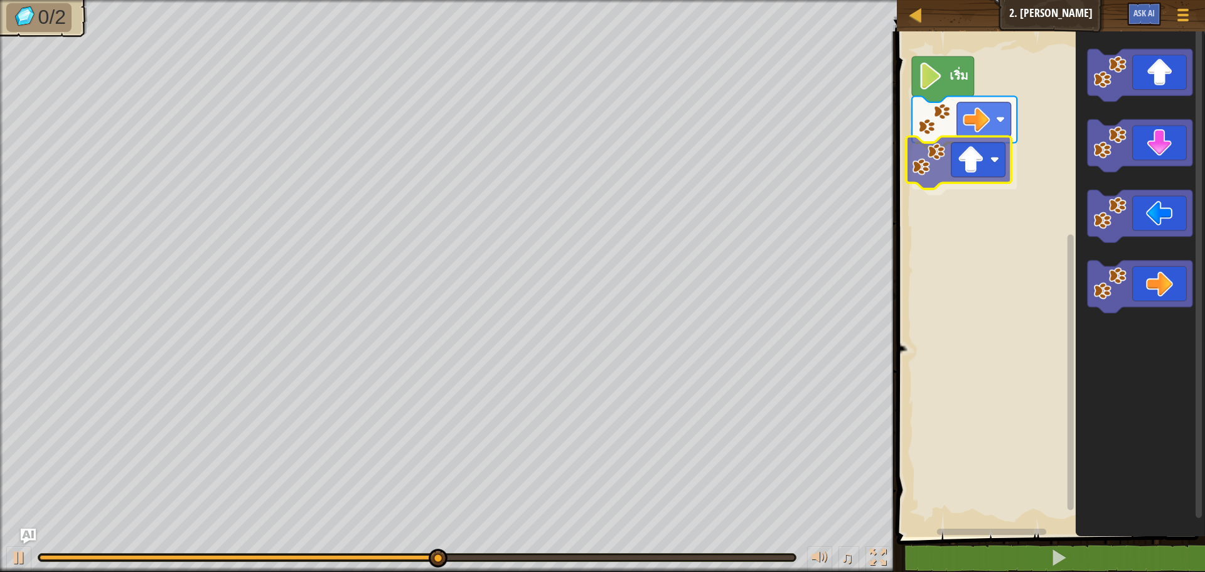
click at [957, 182] on div "เริ่ม" at bounding box center [1049, 280] width 312 height 511
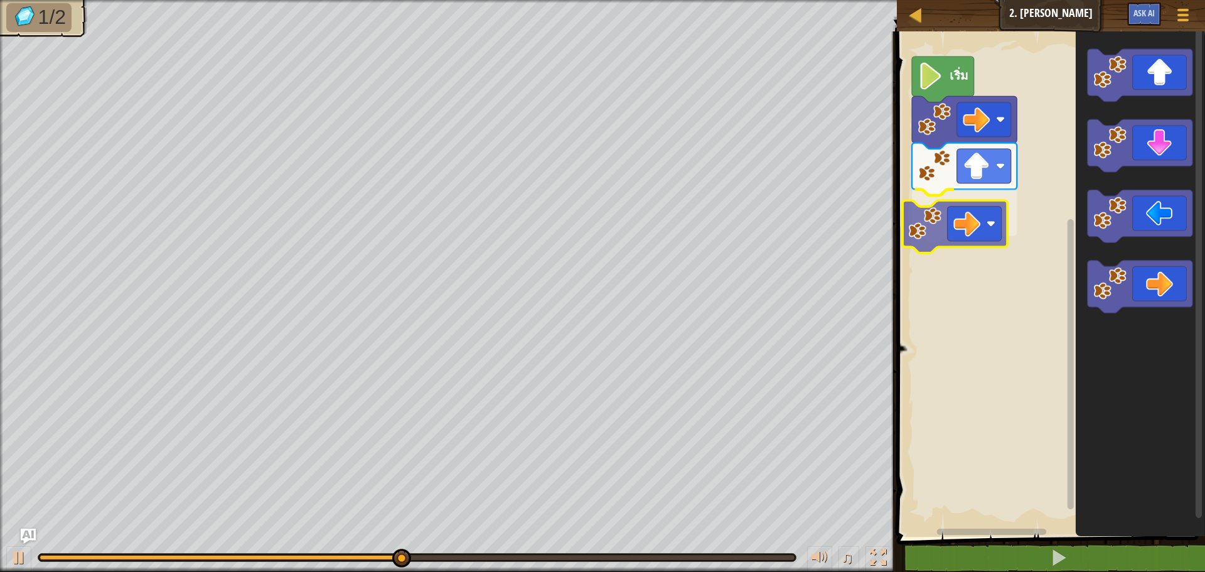
click at [971, 238] on div "เริ่ม" at bounding box center [1049, 280] width 312 height 511
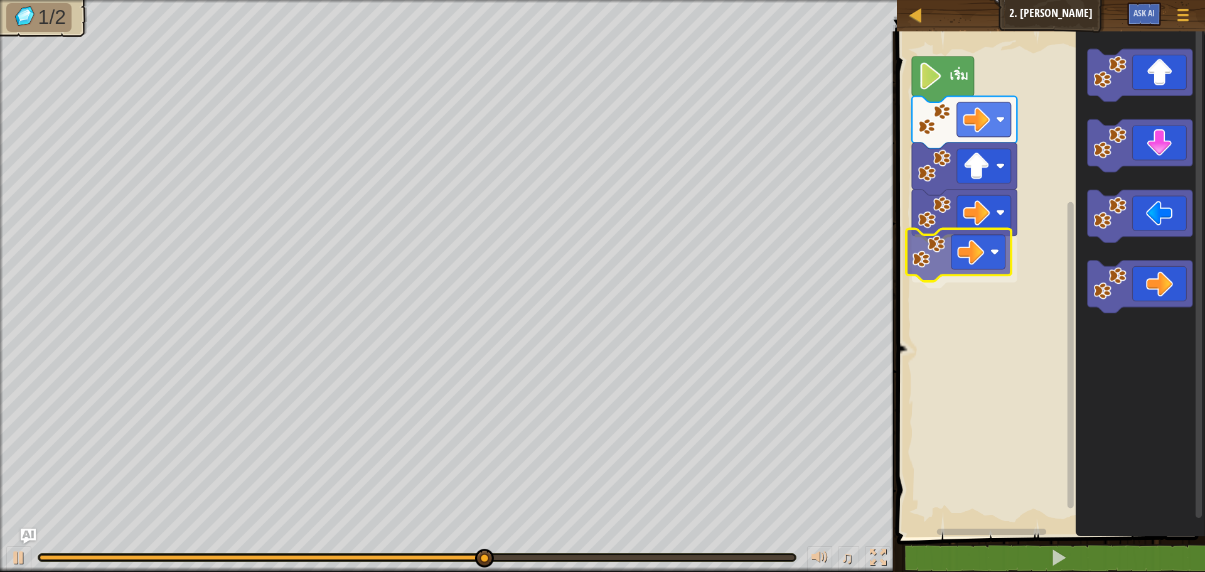
click at [907, 241] on div "เริ่ม" at bounding box center [1049, 280] width 312 height 511
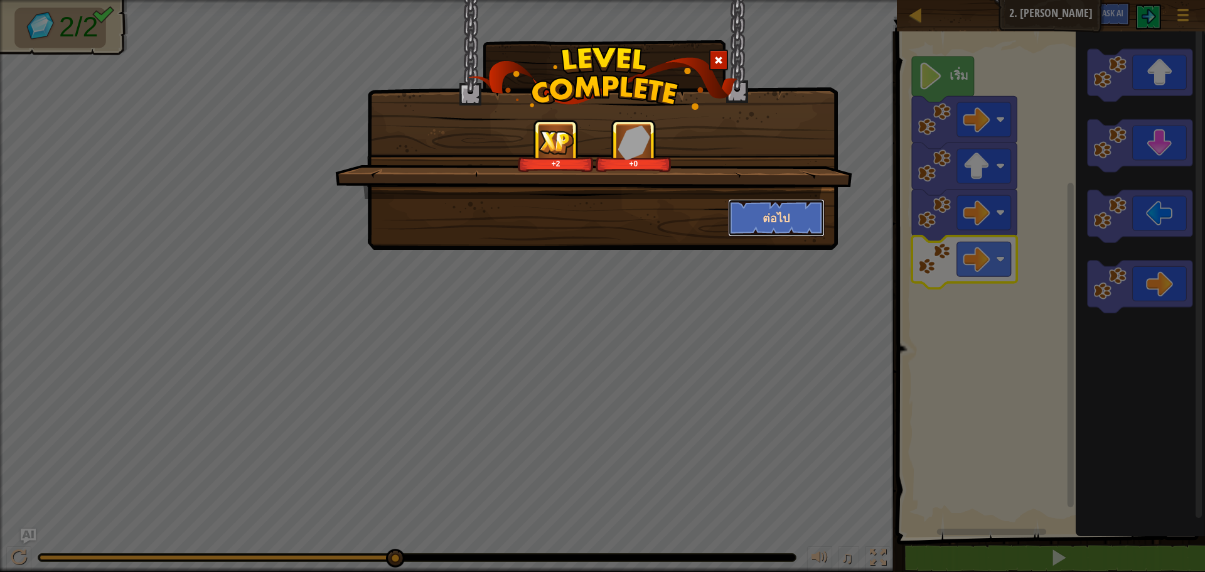
click at [776, 201] on button "ต่อไป" at bounding box center [776, 218] width 97 height 38
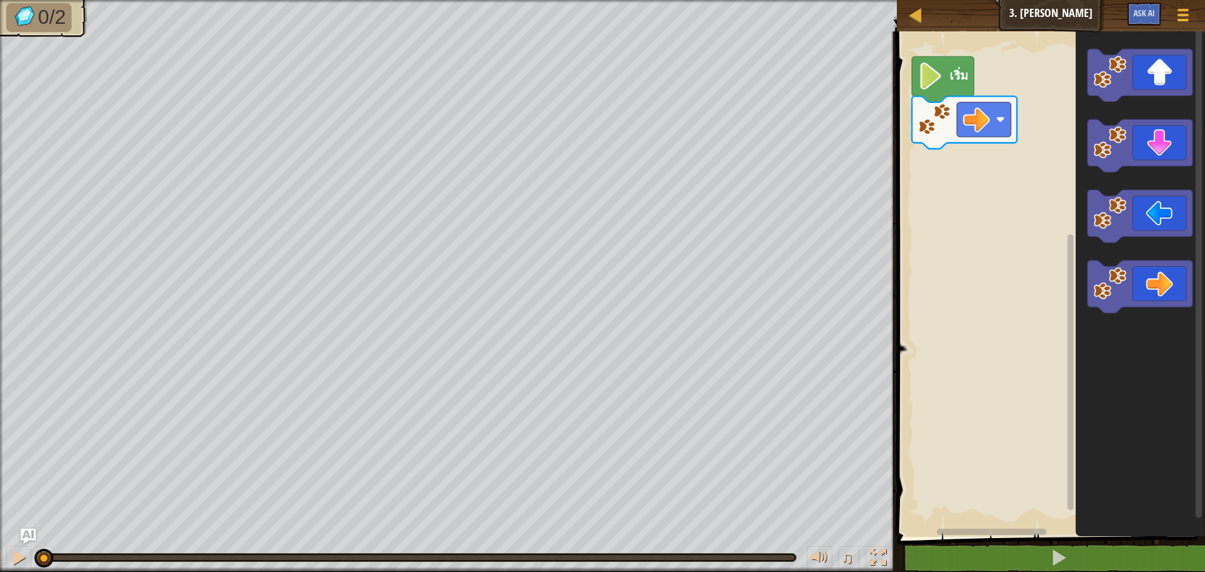
click at [537, 282] on div "แผนที่ จูเนียร์ 3. สองอัญมณี เมนูเกม Ask AI 1 ההההההההההההההההההההההההההההההההה…" at bounding box center [602, 286] width 1205 height 572
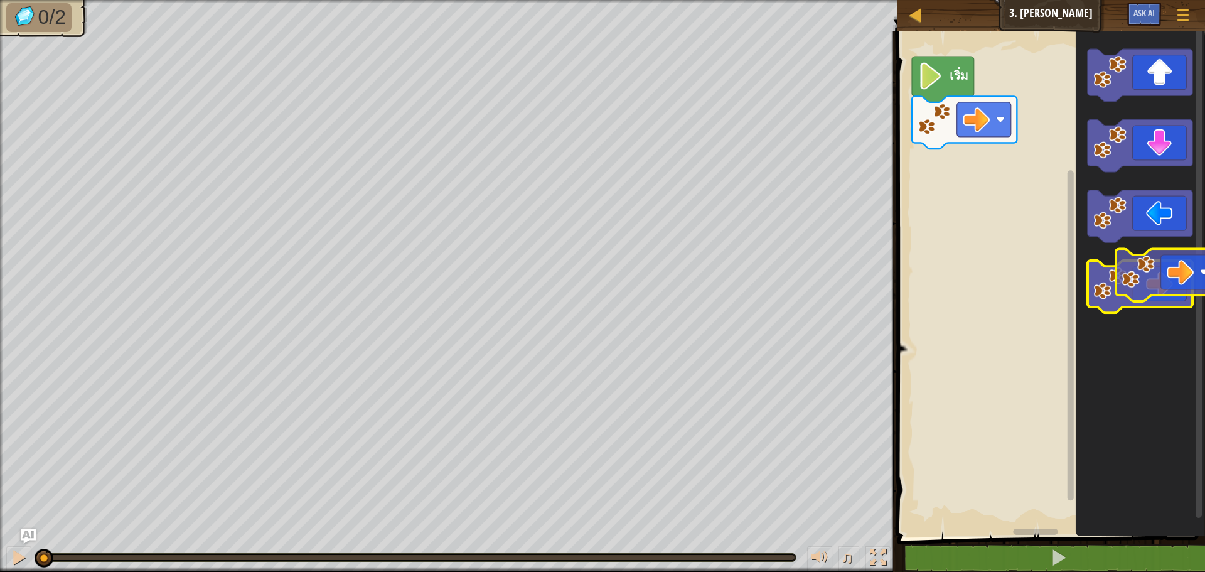
click at [1181, 262] on icon "พื้นที่ทำงาน Blockly" at bounding box center [1139, 286] width 105 height 53
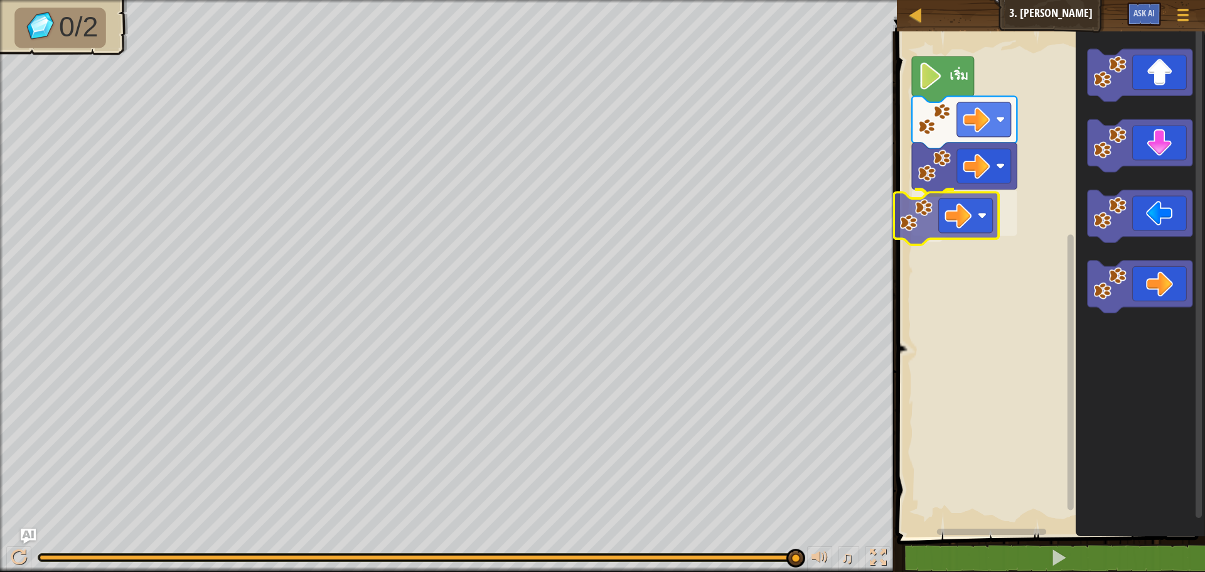
click at [928, 202] on div "เริ่ม" at bounding box center [1049, 280] width 312 height 511
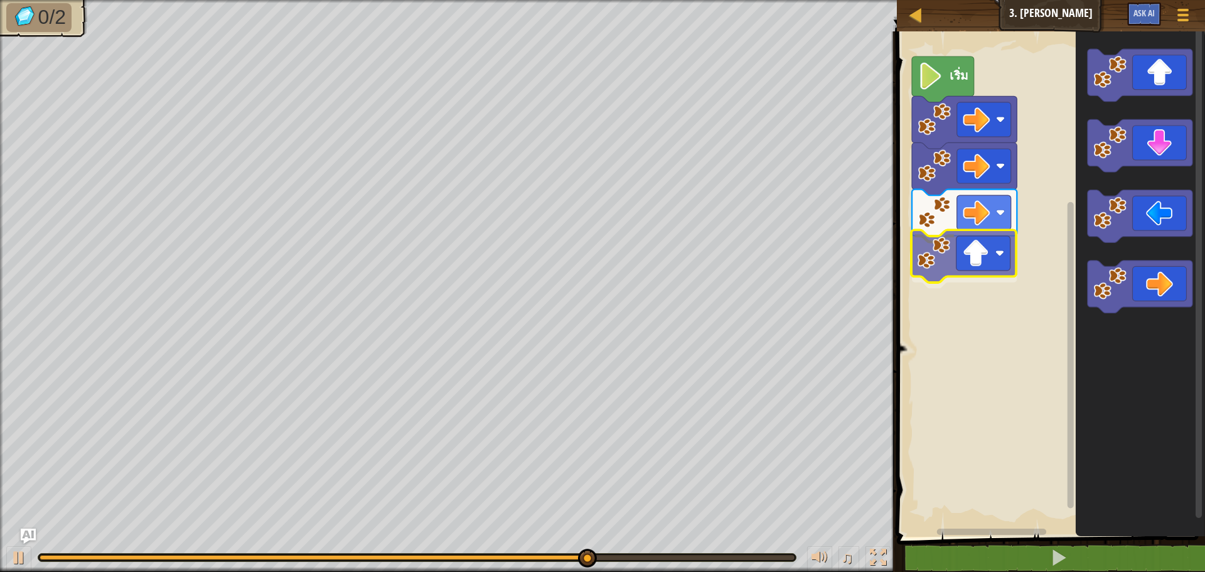
click at [919, 262] on div "เริ่ม" at bounding box center [1049, 280] width 312 height 511
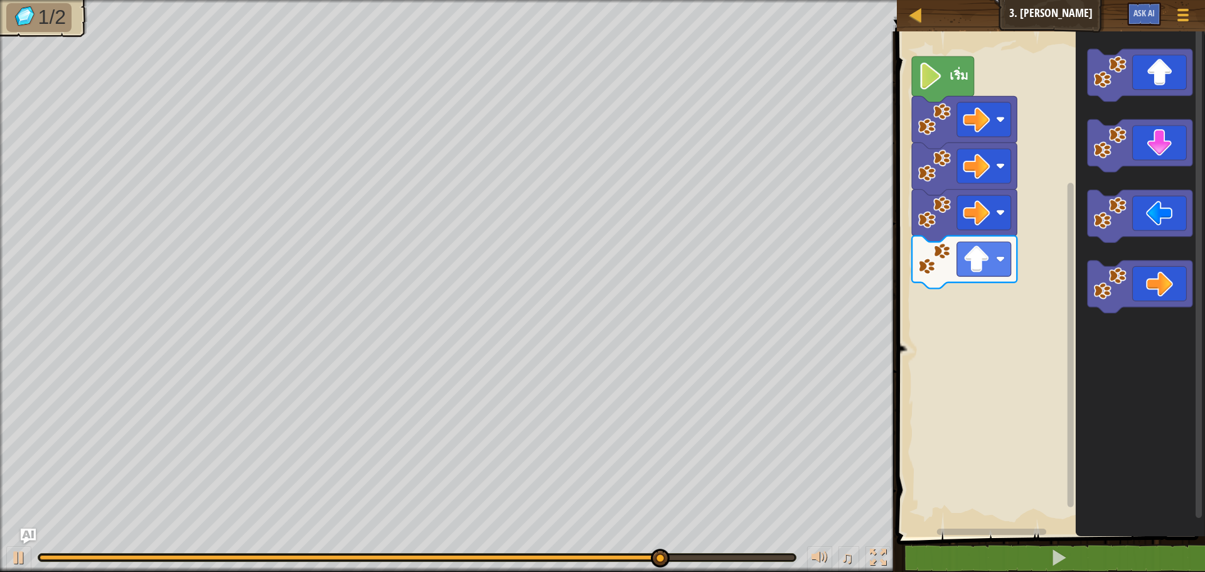
click at [1044, 275] on div "เริ่ม" at bounding box center [1049, 280] width 312 height 511
click at [1019, 242] on div "เริ่ม" at bounding box center [1049, 280] width 312 height 511
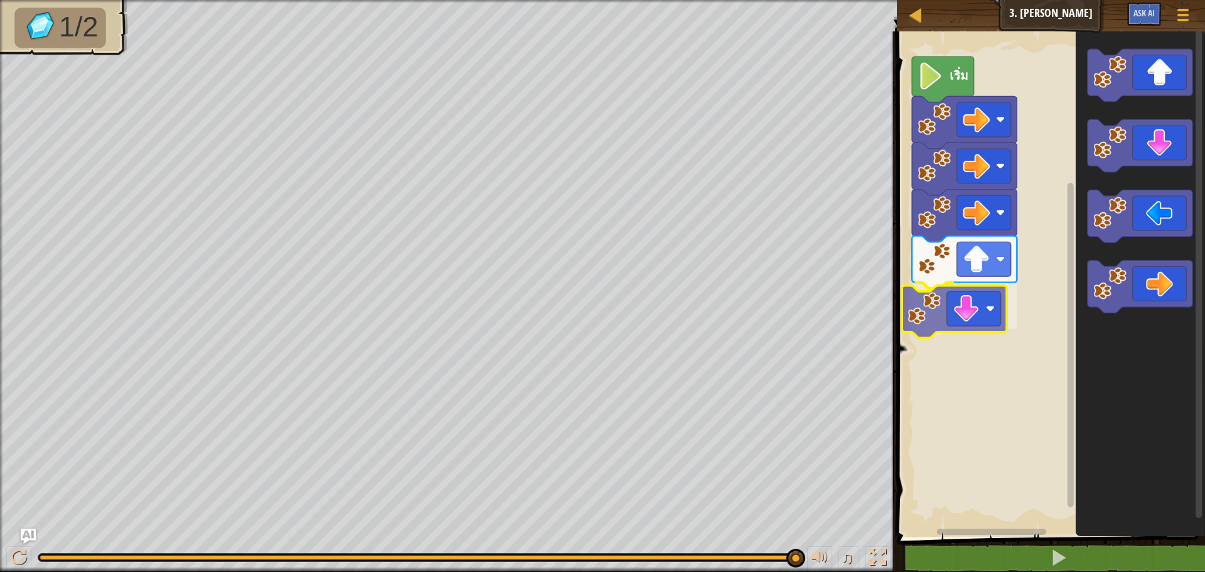
click at [944, 309] on div "เริ่ม" at bounding box center [1049, 280] width 312 height 511
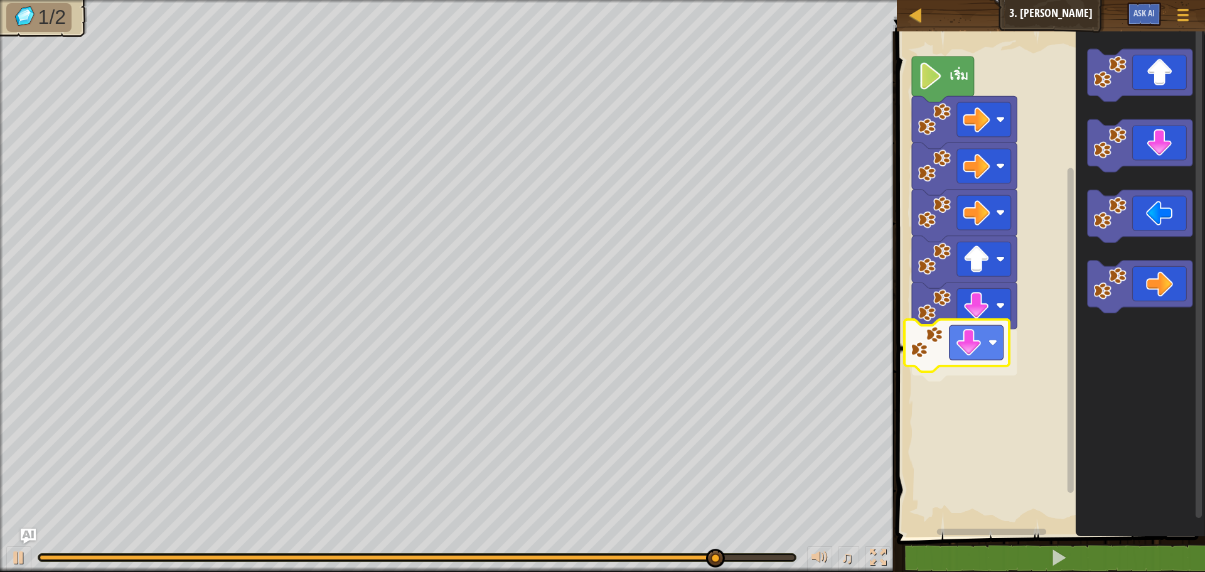
click at [973, 366] on div "เริ่ม" at bounding box center [1049, 280] width 312 height 511
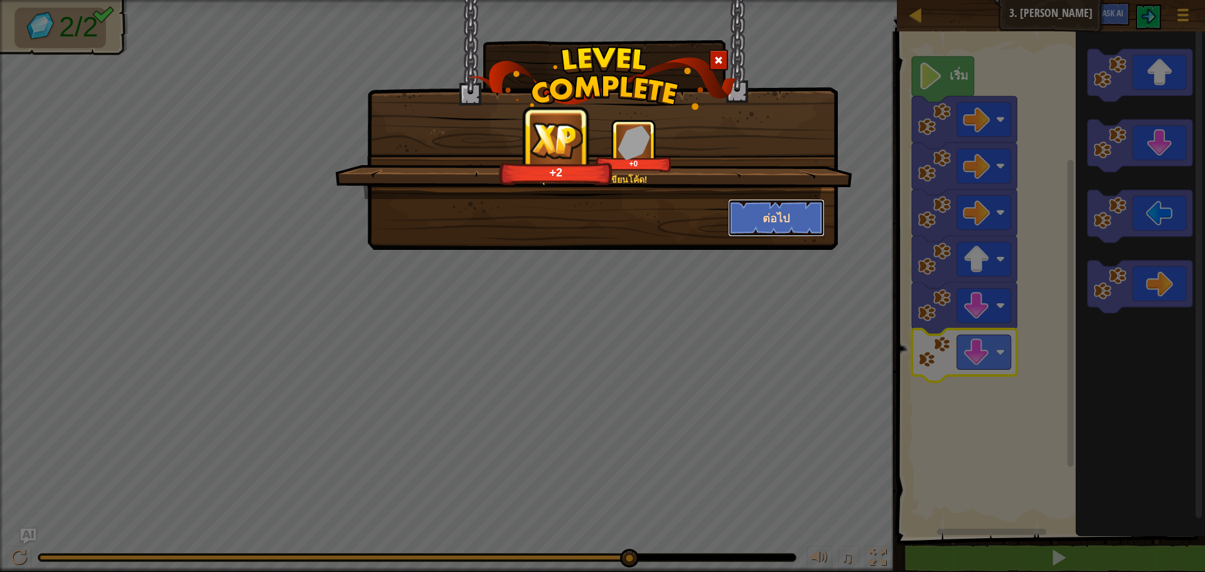
click at [762, 222] on button "ต่อไป" at bounding box center [776, 218] width 97 height 38
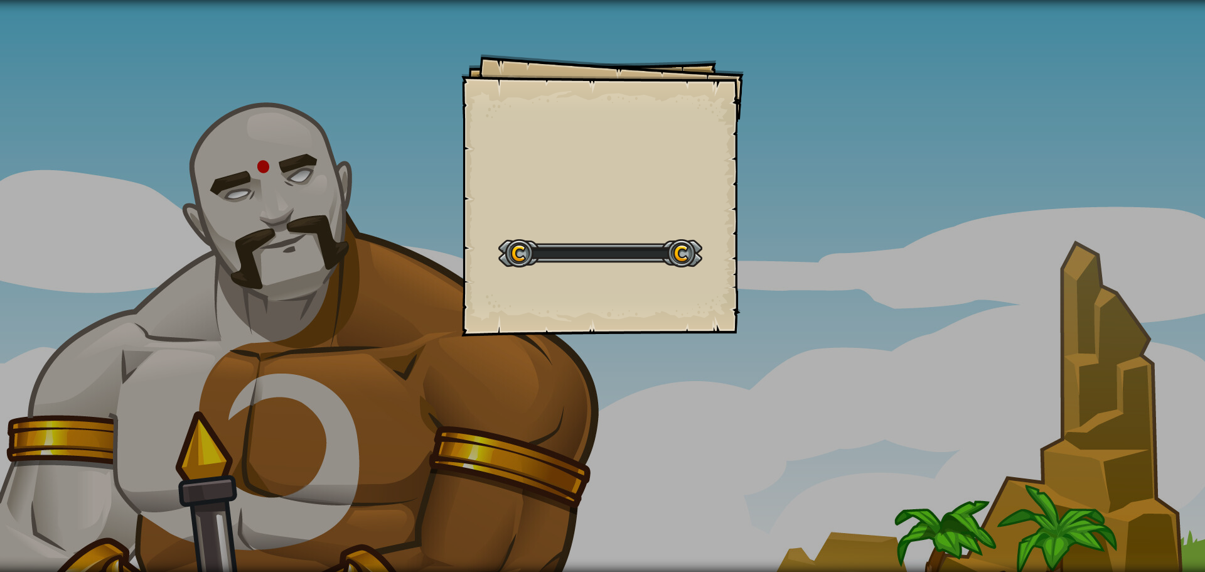
click at [762, 222] on div "Goals Start Level เกิดข้อผิดพลาดในการโหลดจากเซิร์ฟเวอร์ ลองรีเฟรชหน้า ต้องมีการ…" at bounding box center [602, 286] width 1205 height 572
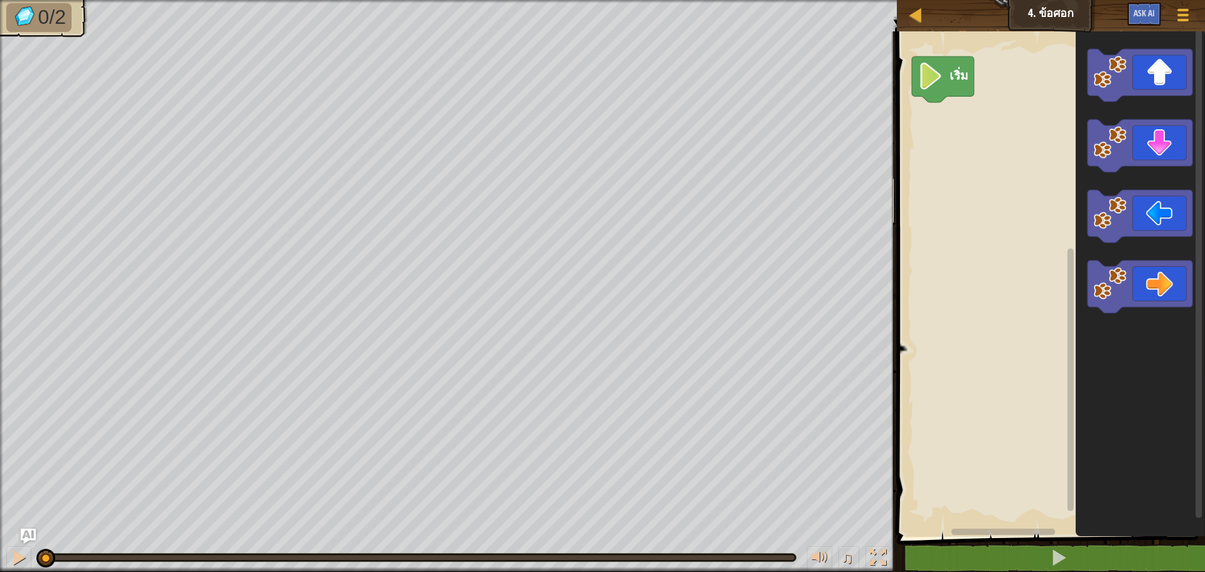
click at [924, 199] on div "เริ่ม" at bounding box center [1049, 280] width 312 height 511
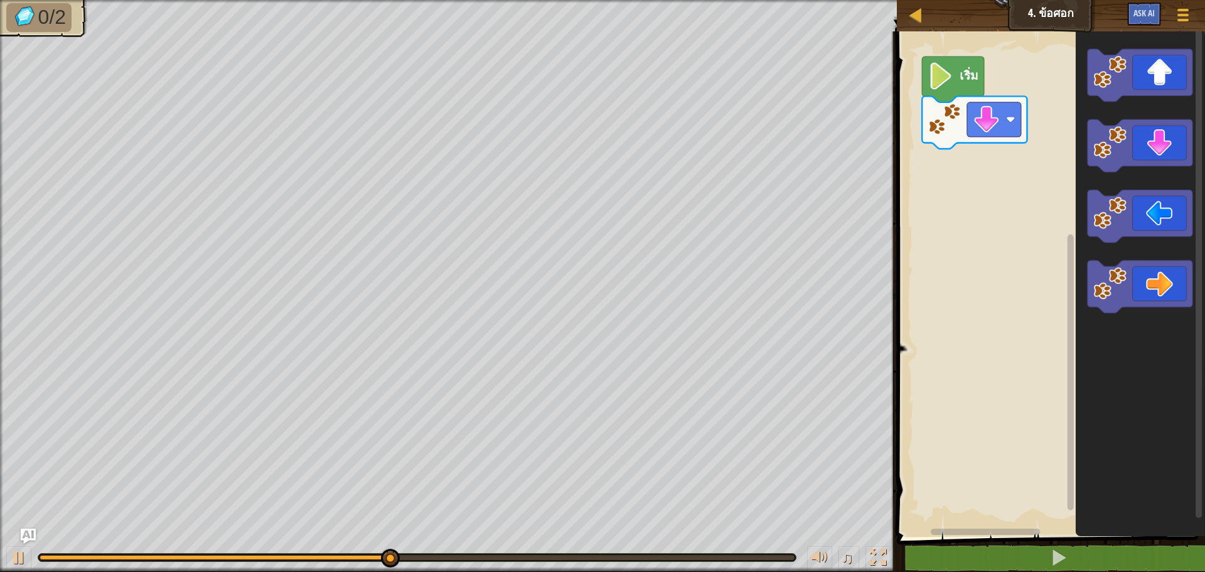
click at [1101, 167] on icon "พื้นที่ทำงาน Blockly" at bounding box center [1140, 280] width 129 height 511
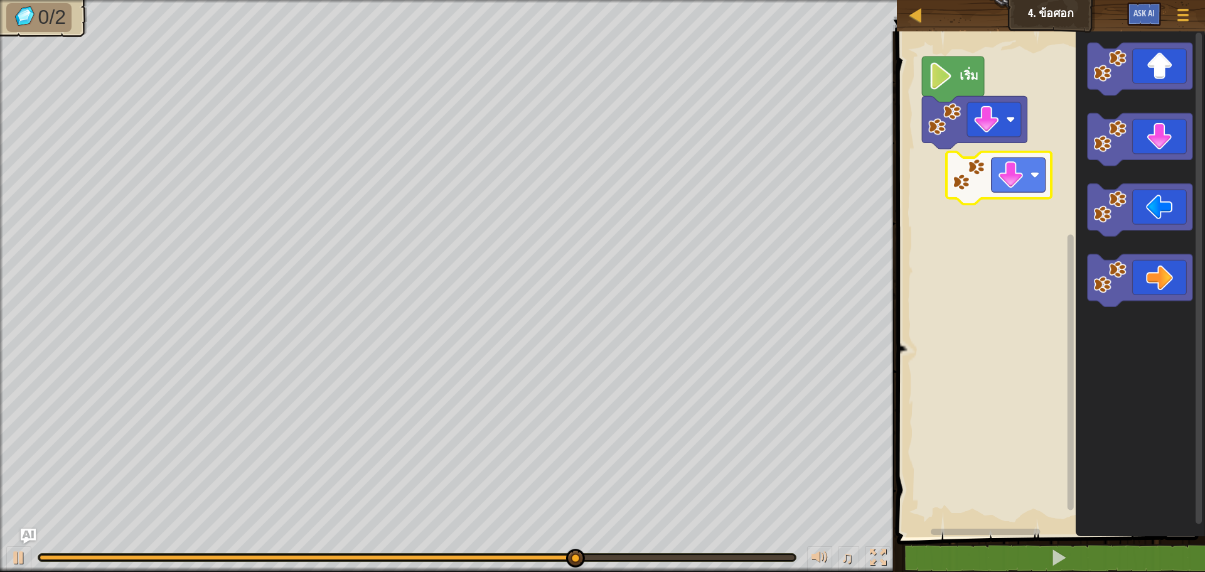
click at [980, 161] on div "เริ่ม" at bounding box center [1049, 280] width 312 height 511
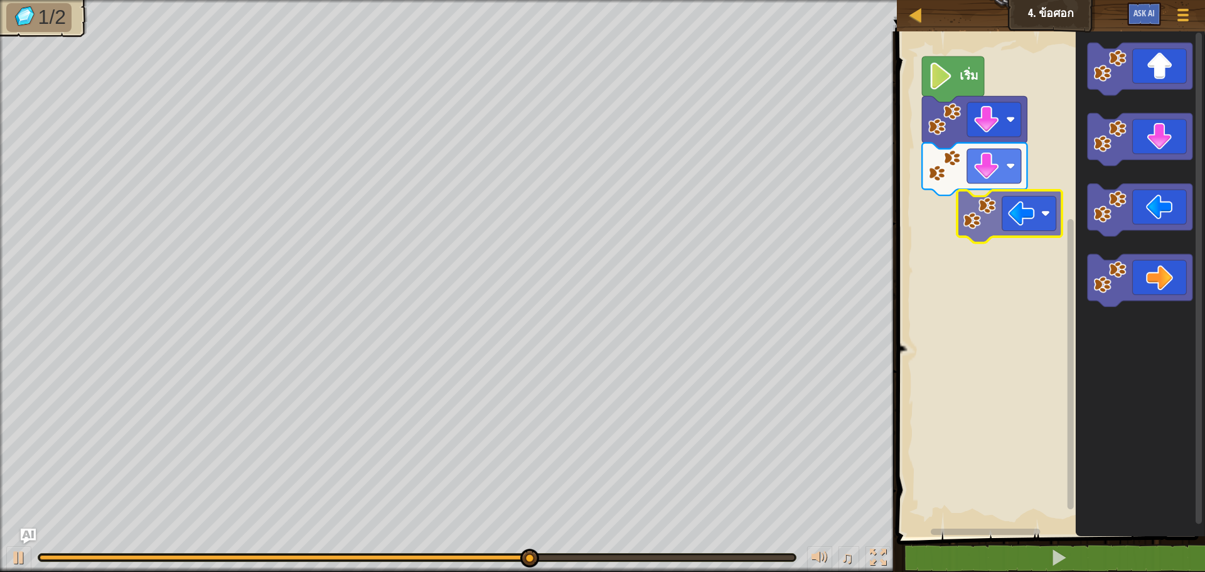
click at [979, 226] on div "เริ่ม" at bounding box center [1049, 280] width 312 height 511
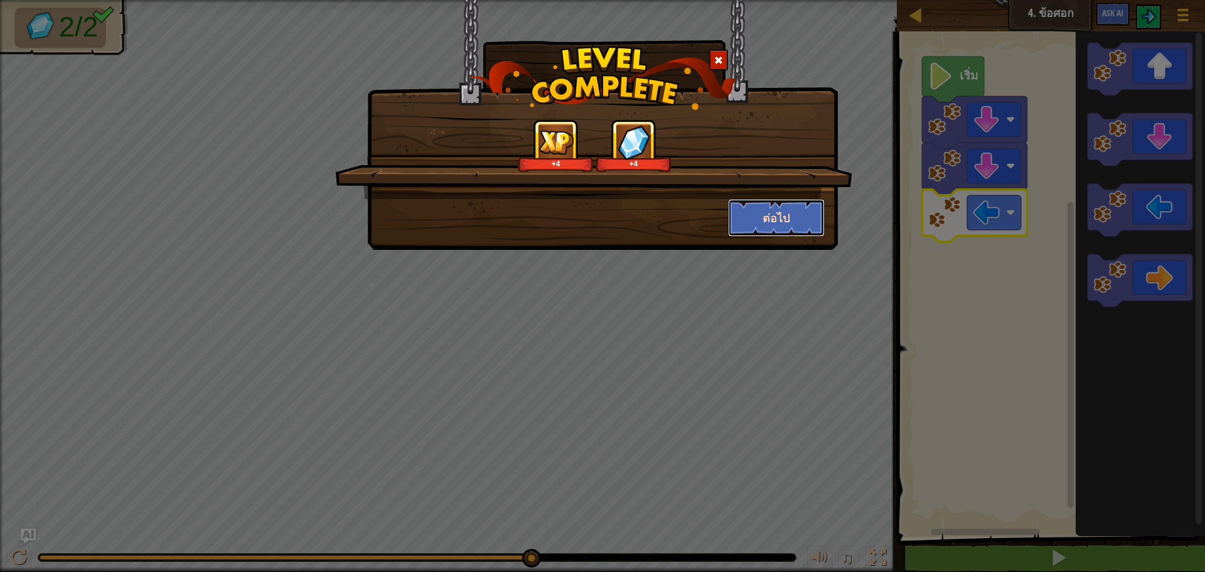
click at [788, 205] on button "ต่อไป" at bounding box center [776, 218] width 97 height 38
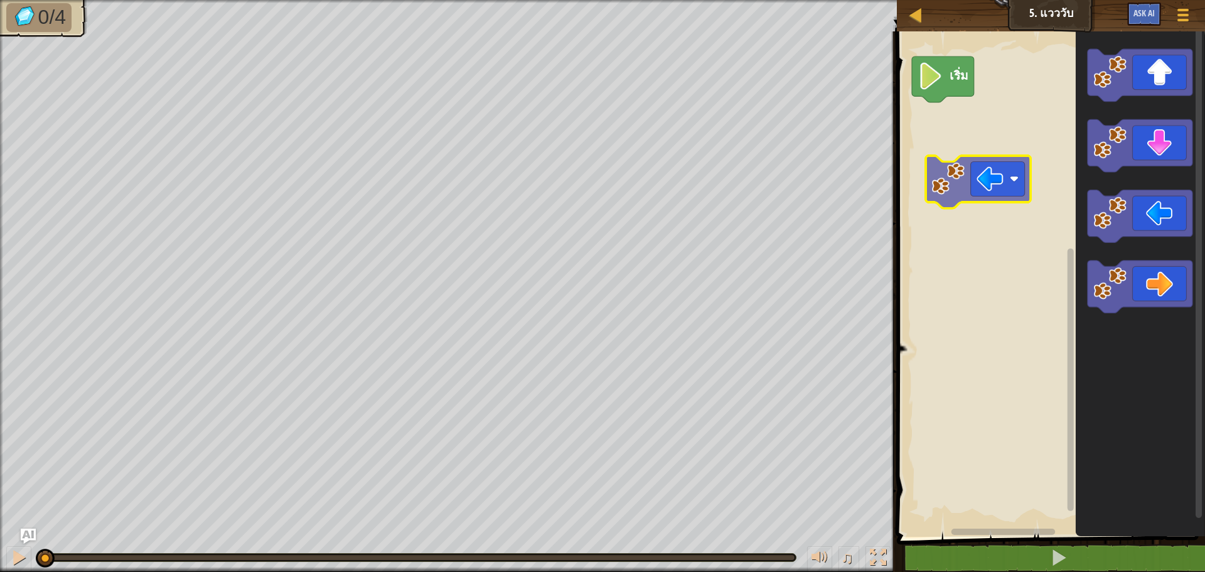
click at [960, 146] on div "เริ่ม" at bounding box center [1049, 280] width 312 height 511
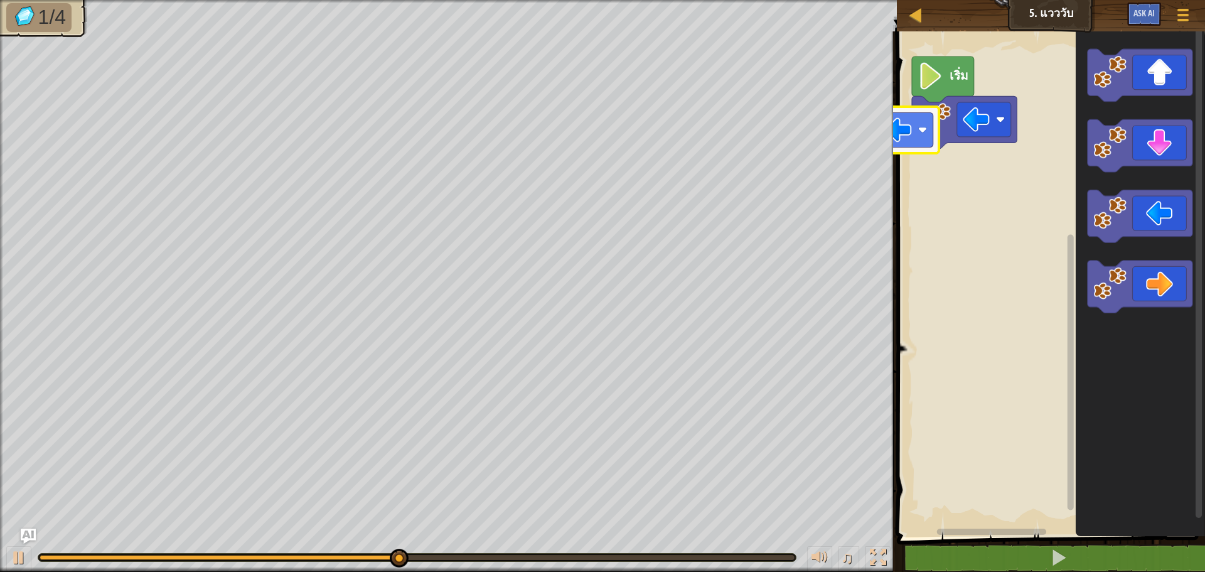
click at [899, 148] on div "เริ่ม" at bounding box center [1049, 280] width 312 height 511
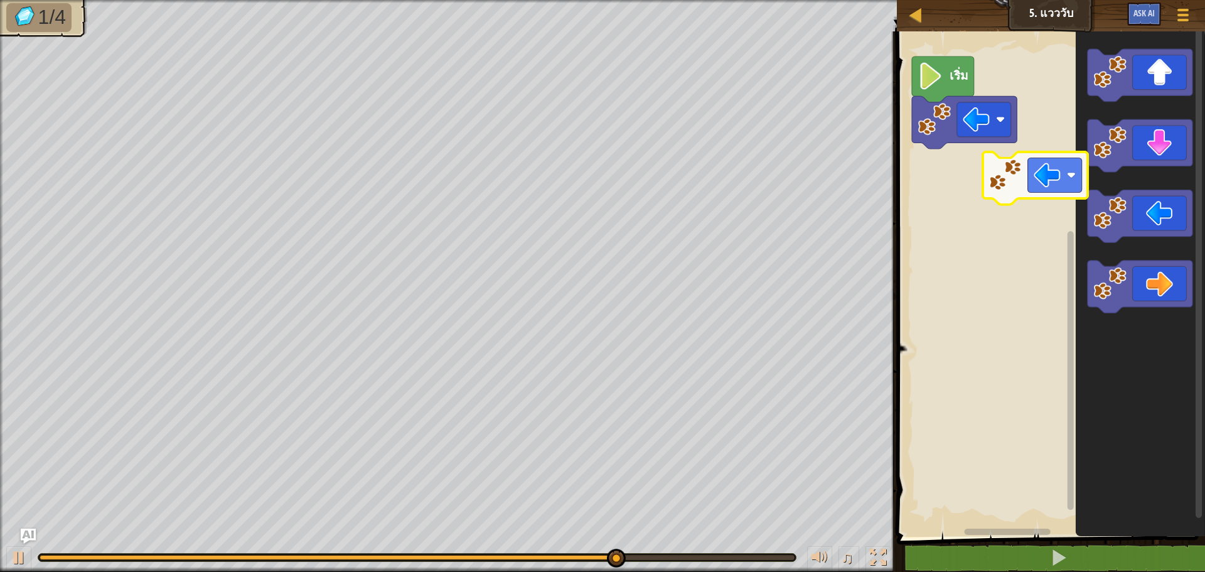
click at [911, 147] on div "เริ่ม" at bounding box center [1049, 280] width 312 height 511
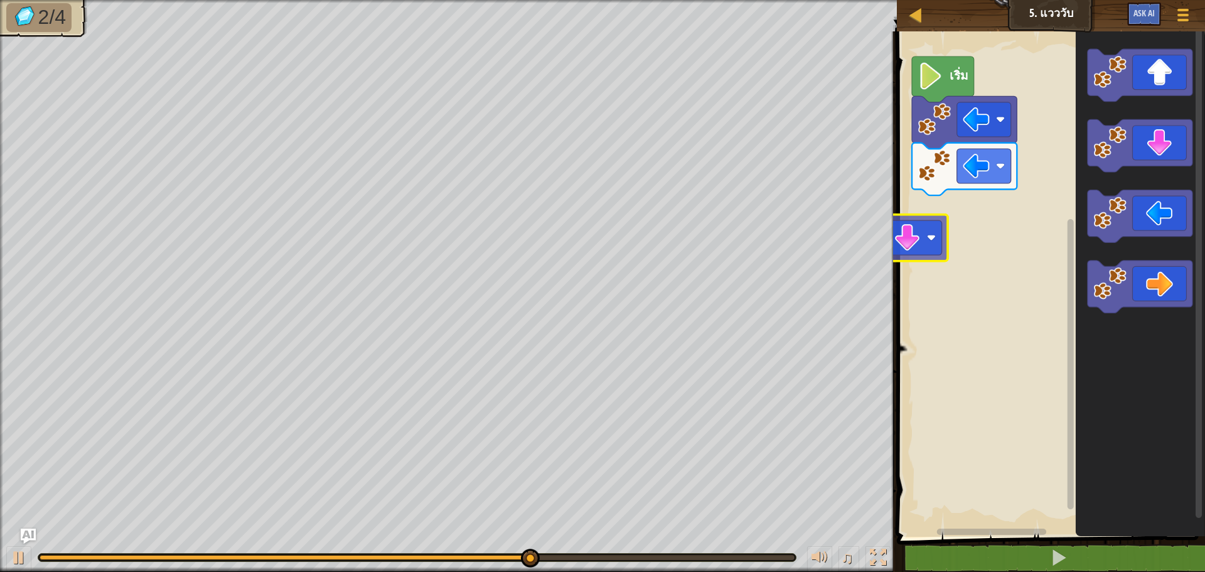
click at [868, 223] on div "แผนที่ จูเนียร์ 5. แวววับ เมนูเกม Ask AI 1 הההההההההההההההההההההההההההההההההההה…" at bounding box center [602, 286] width 1205 height 572
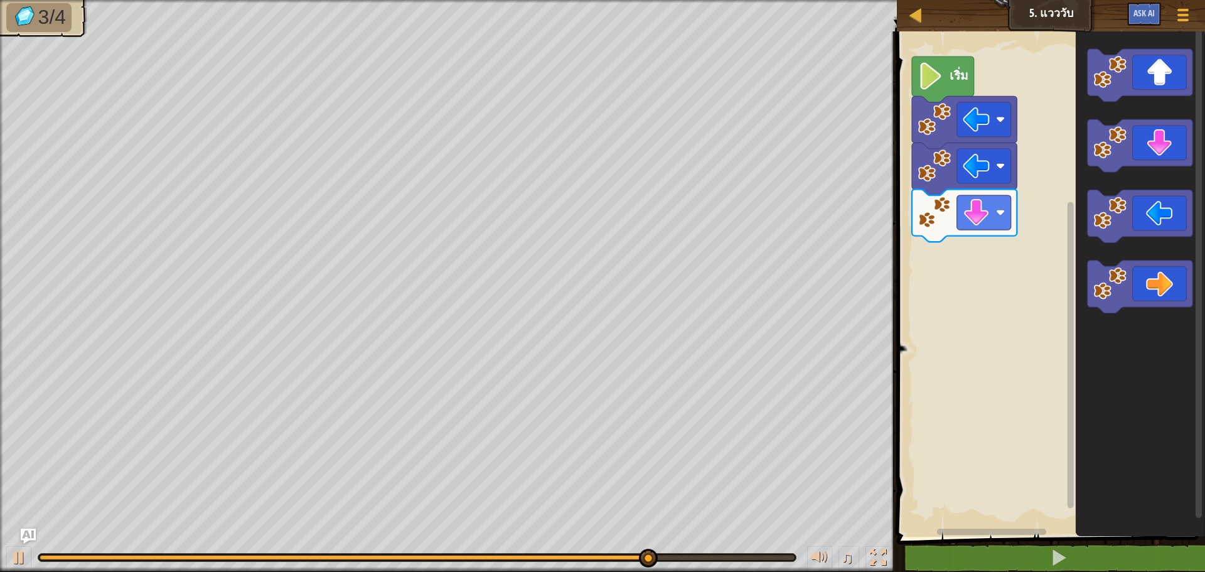
click at [955, 298] on div "เริ่ม" at bounding box center [1049, 280] width 312 height 511
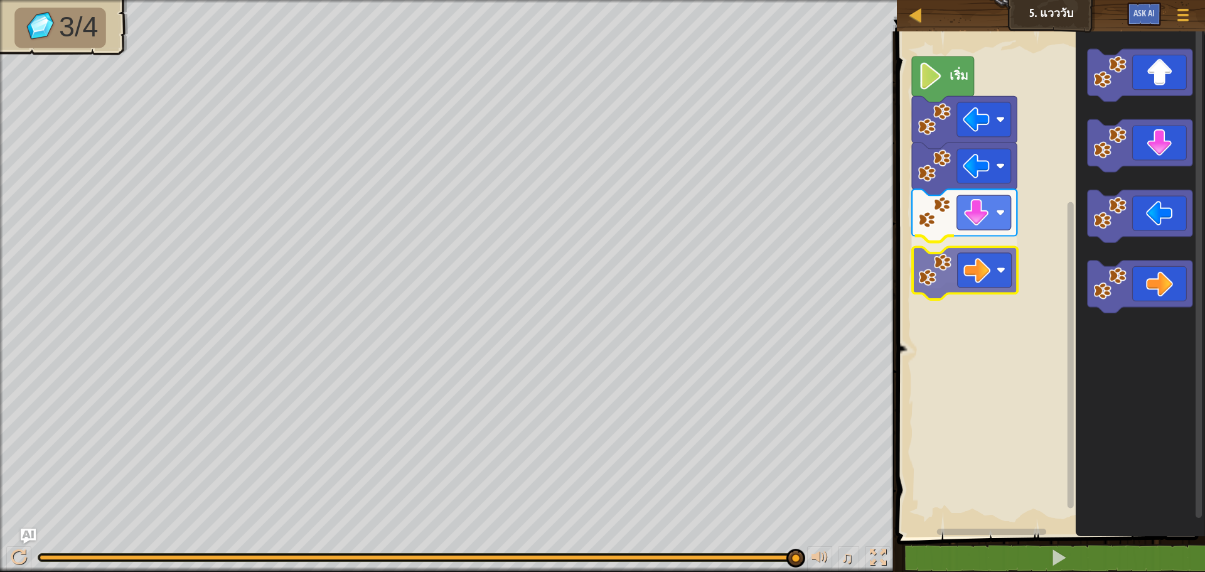
click at [985, 284] on div "เริ่ม" at bounding box center [1049, 280] width 312 height 511
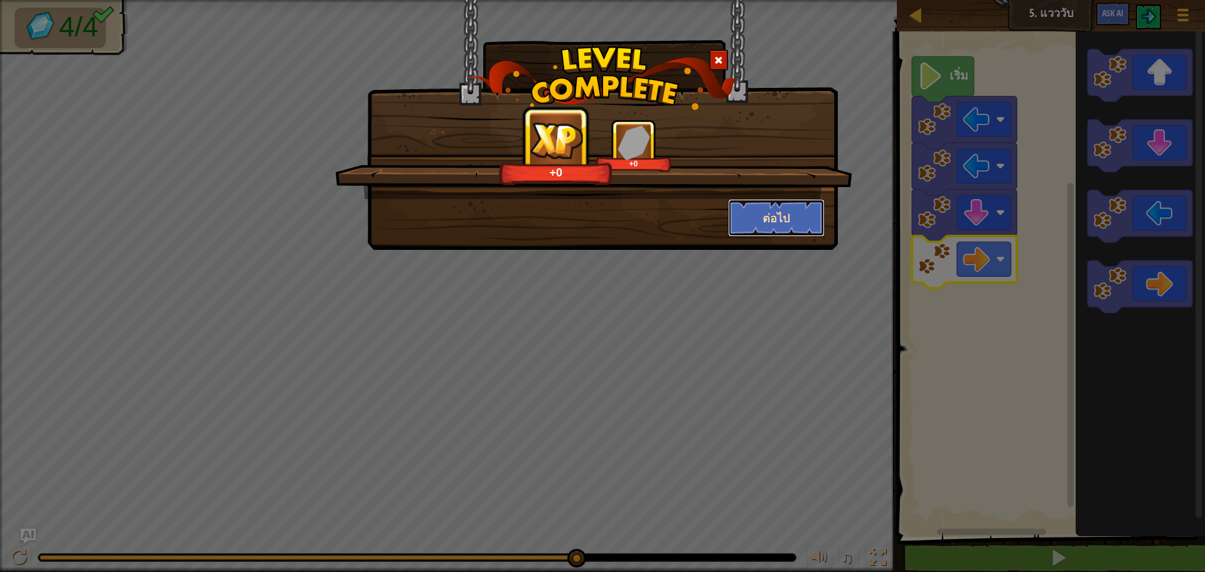
click at [752, 205] on button "ต่อไป" at bounding box center [776, 218] width 97 height 38
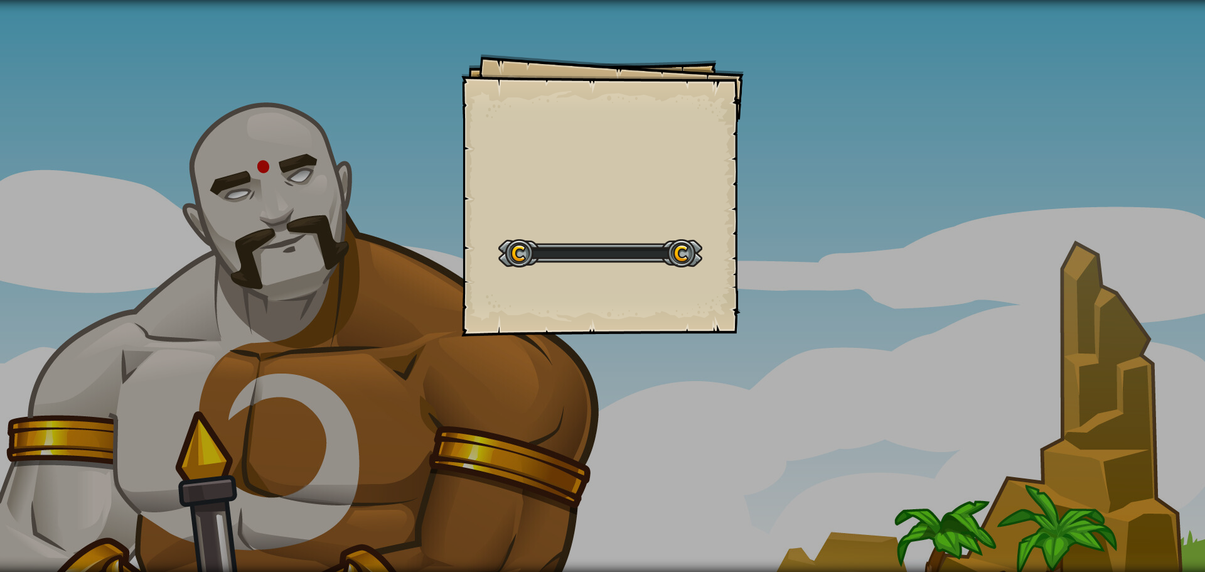
click at [752, 205] on div "Goals Start Level เกิดข้อผิดพลาดในการโหลดจากเซิร์ฟเวอร์ ลองรีเฟรชหน้า ต้องมีการ…" at bounding box center [602, 286] width 1205 height 572
click at [753, 205] on div "Goals Start Level เกิดข้อผิดพลาดในการโหลดจากเซิร์ฟเวอร์ ลองรีเฟรชหน้า ต้องมีการ…" at bounding box center [602, 286] width 1205 height 572
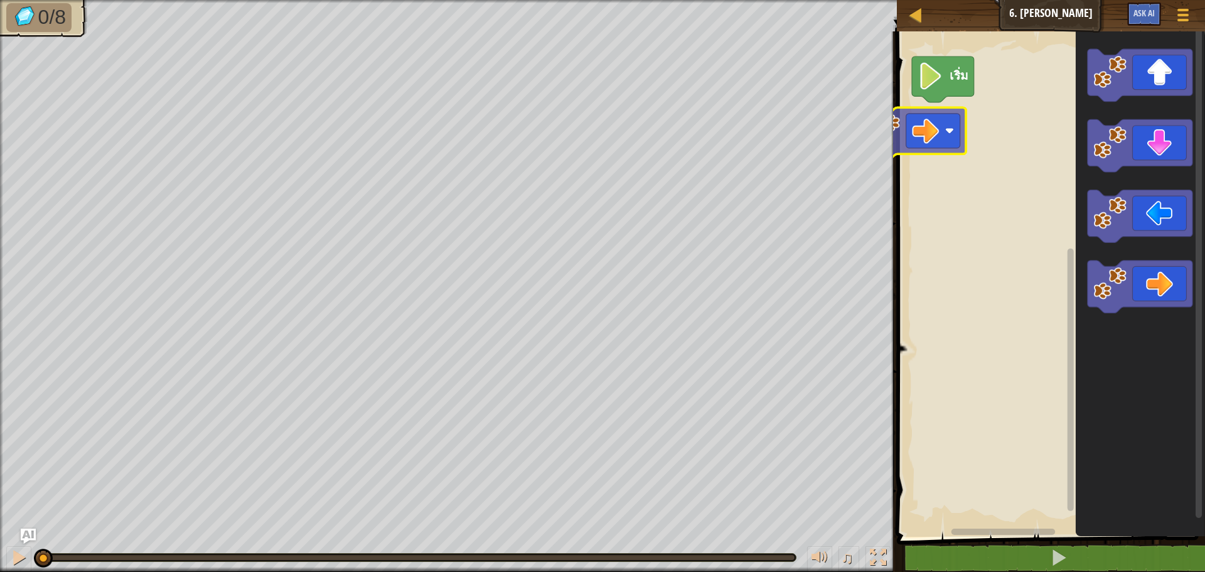
click at [940, 86] on div "เริ่ม" at bounding box center [1049, 280] width 312 height 511
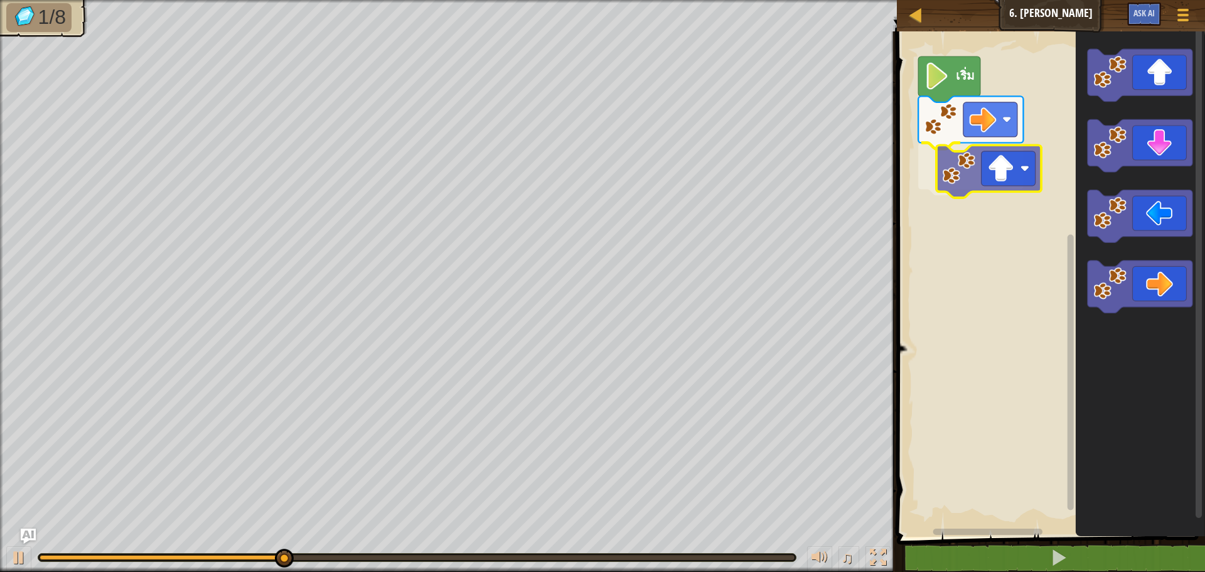
click at [981, 169] on div "เริ่ม" at bounding box center [1049, 280] width 312 height 511
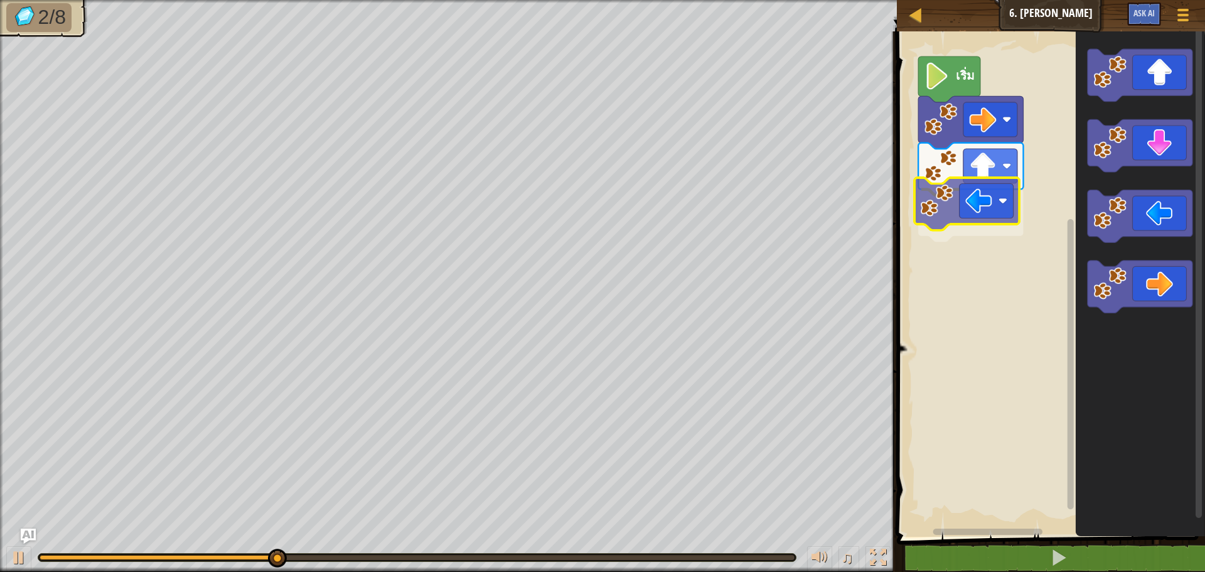
click at [998, 200] on div "เริ่ม" at bounding box center [1049, 280] width 312 height 511
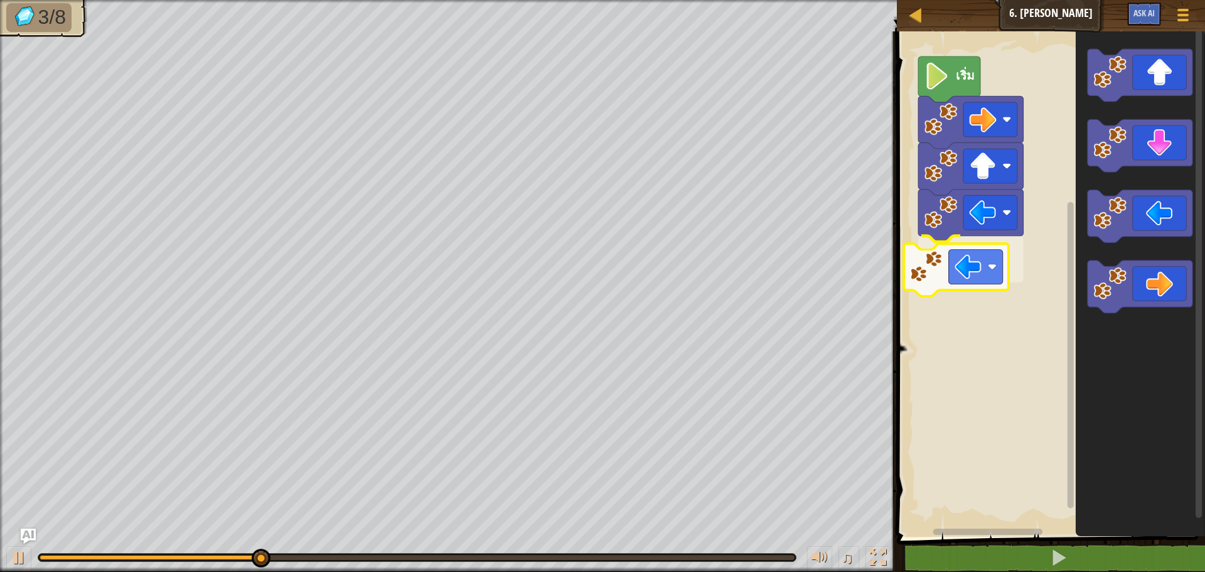
click at [933, 264] on div "เริ่ม" at bounding box center [1049, 280] width 312 height 511
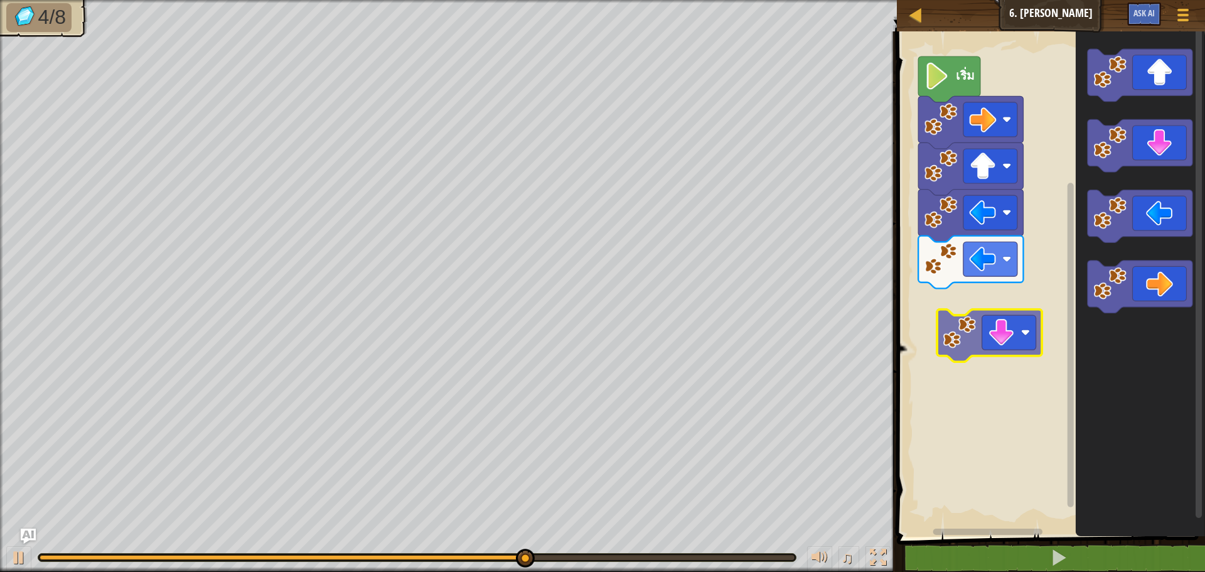
click at [961, 318] on div "เริ่ม" at bounding box center [1049, 280] width 312 height 511
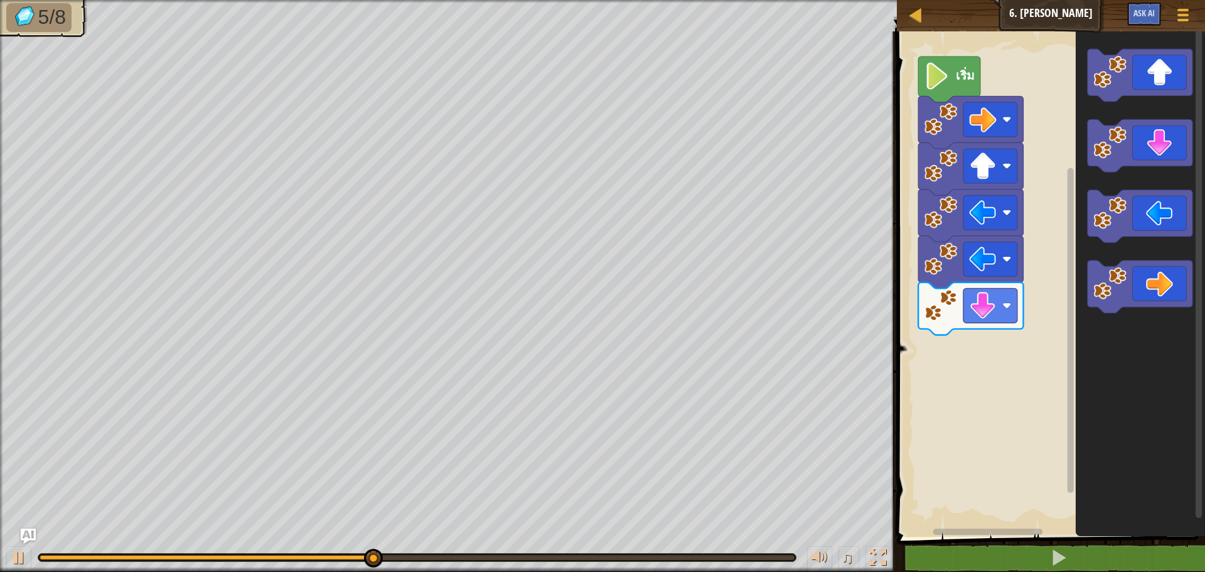
click at [1010, 294] on div "เริ่ม" at bounding box center [1049, 280] width 312 height 511
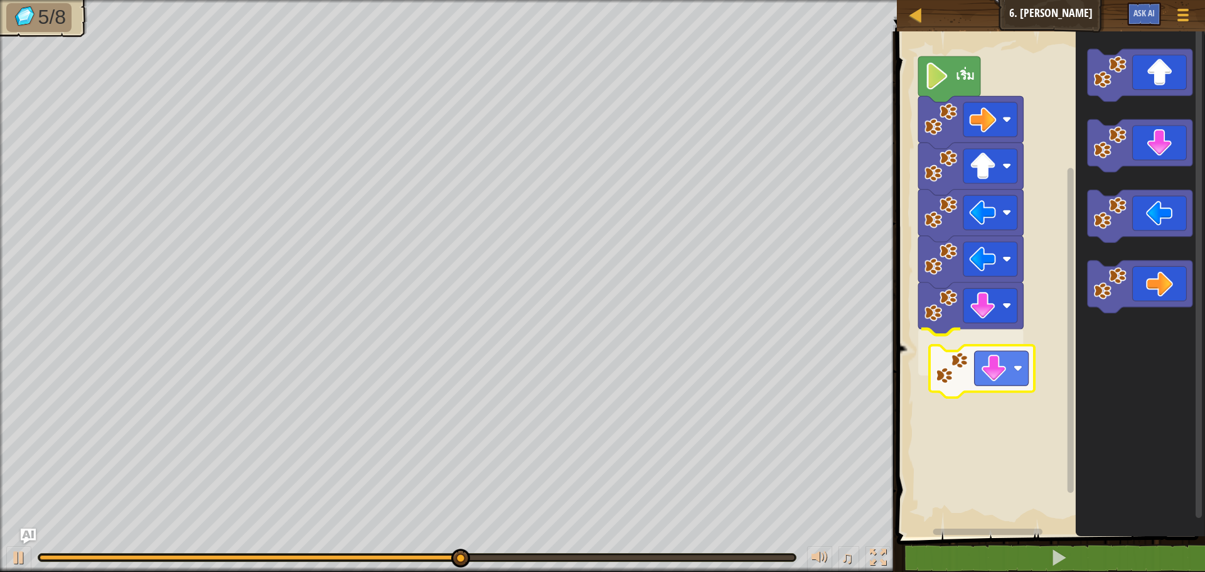
click at [957, 363] on div "เริ่ม" at bounding box center [1049, 280] width 312 height 511
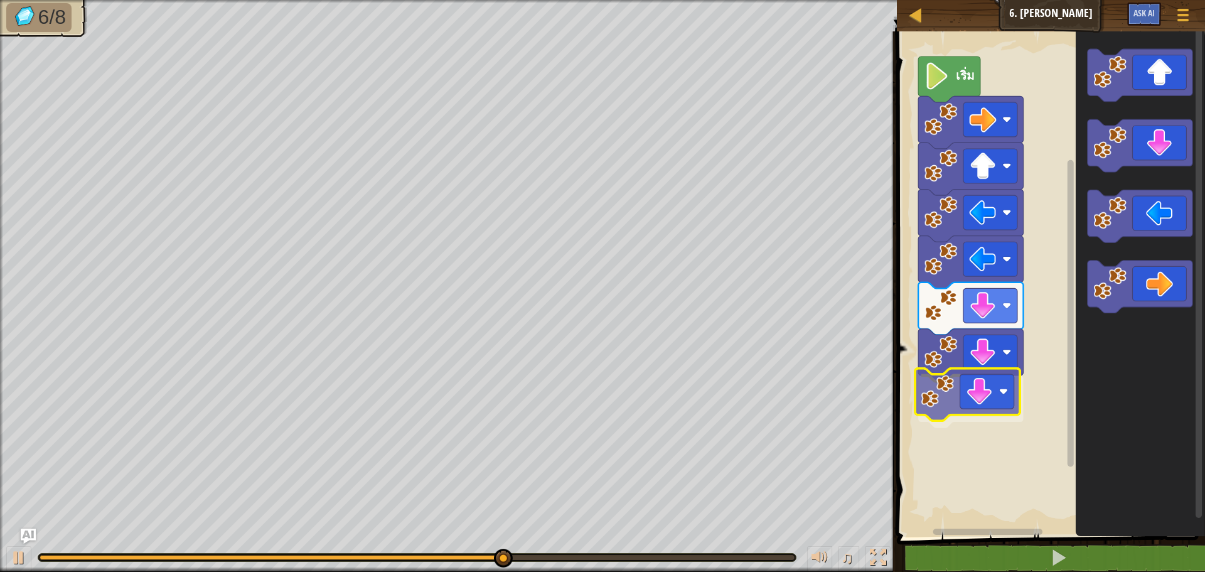
click at [976, 388] on div "เริ่ม" at bounding box center [1049, 280] width 312 height 511
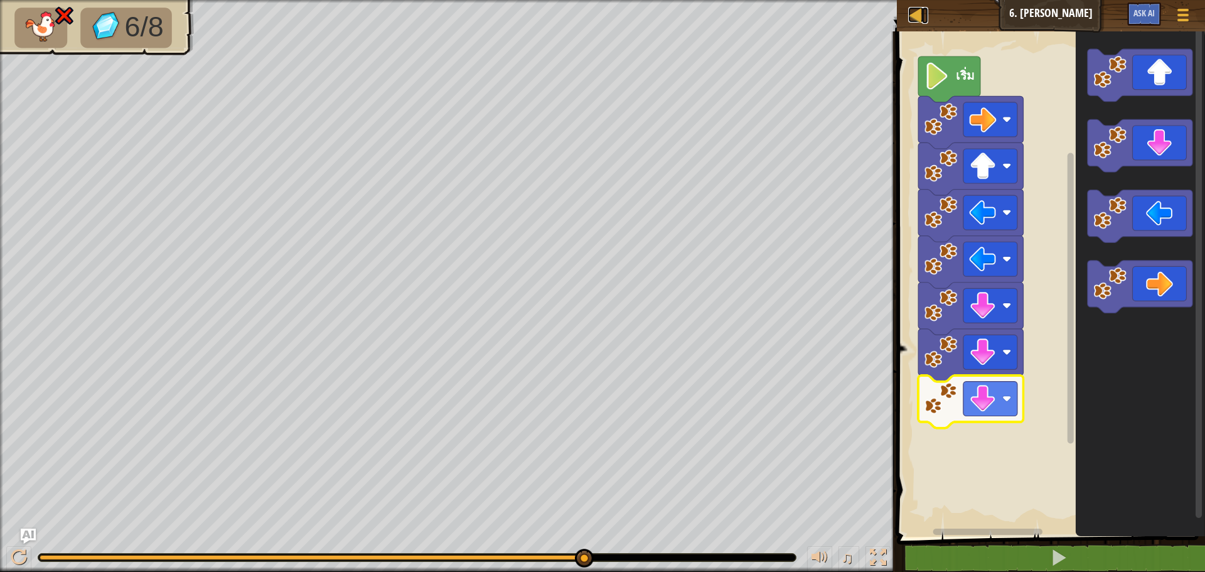
click at [912, 14] on div at bounding box center [916, 15] width 16 height 16
select select "th"
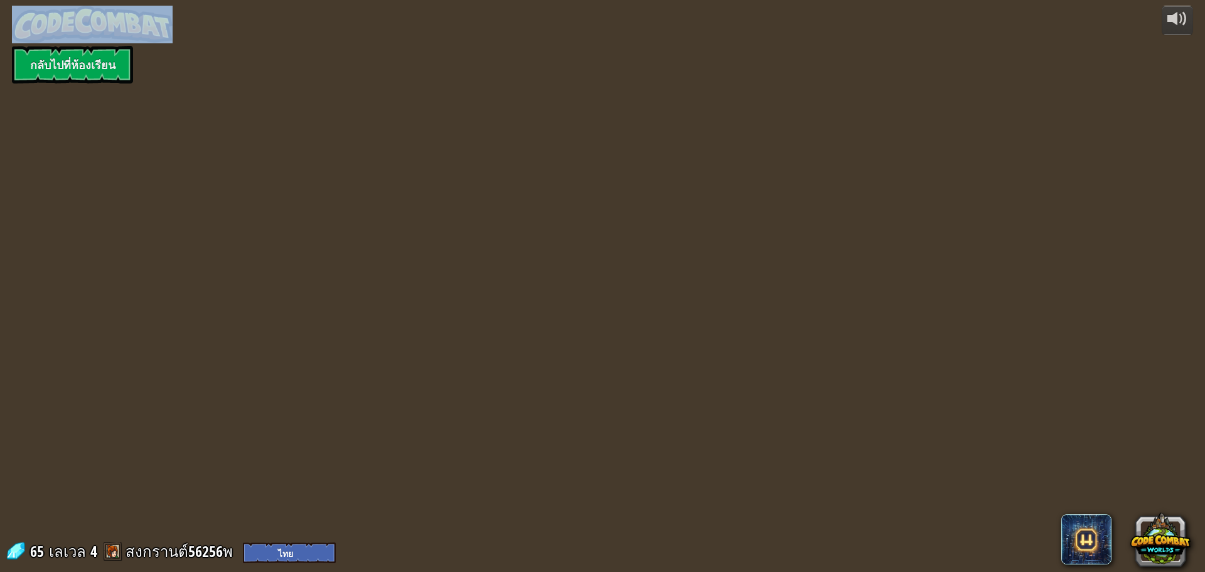
drag, startPoint x: 913, startPoint y: 0, endPoint x: 915, endPoint y: 15, distance: 15.2
click at [914, 15] on div "powered by กลับไปที่ห้องเรียน 65 เลเวล 4 สงกรานต์56256พ English ([GEOGRAPHIC_DA…" at bounding box center [602, 286] width 1205 height 572
select select "th"
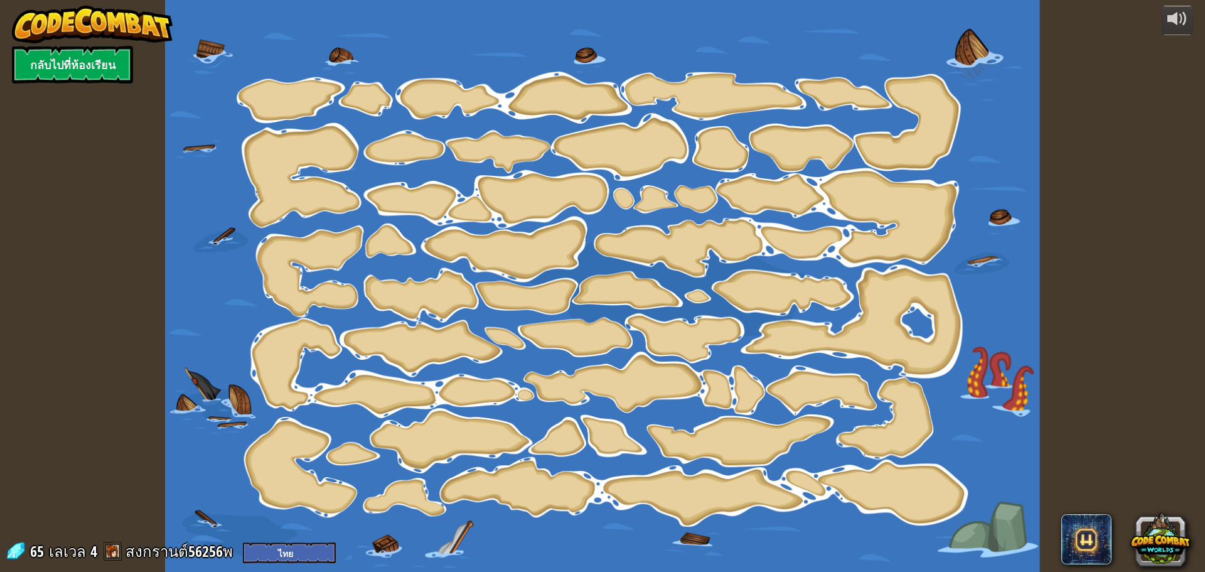
select select "th"
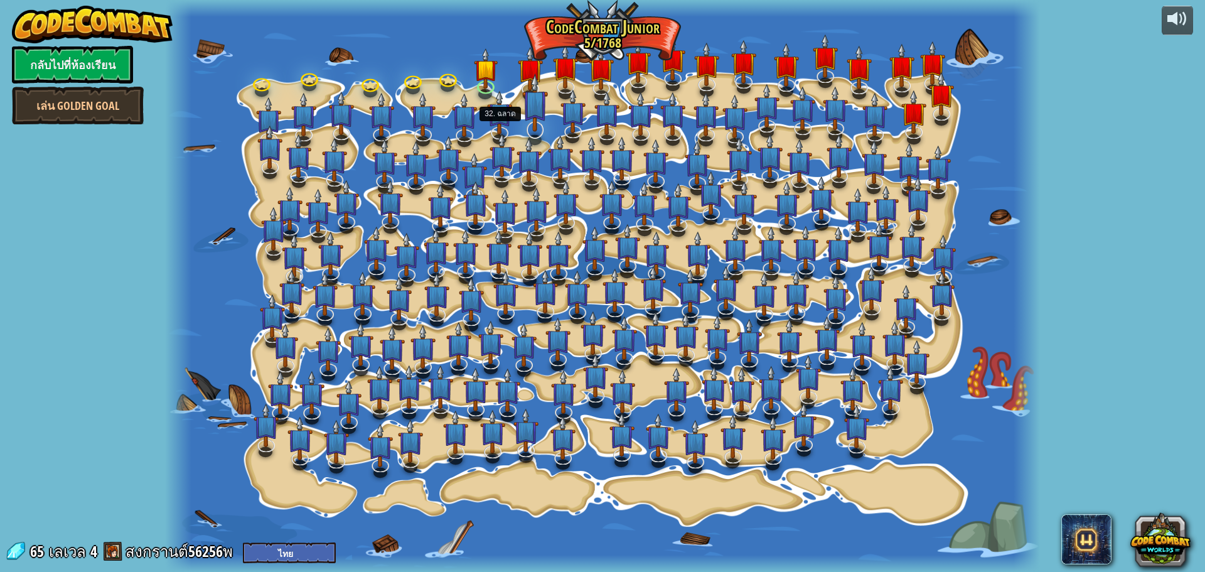
select select "th"
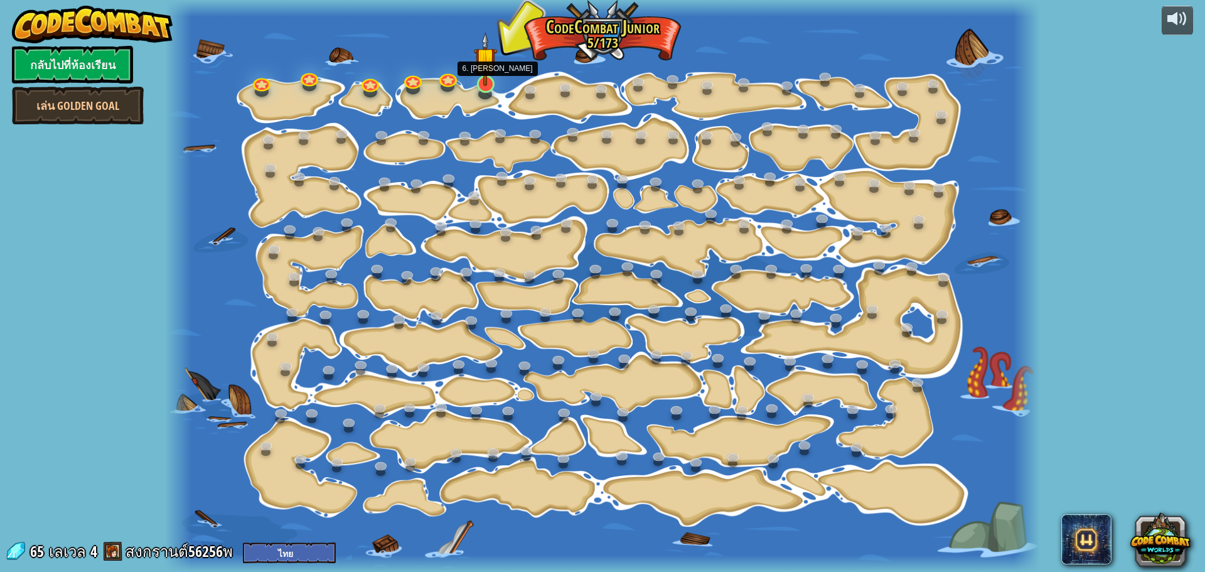
click at [480, 80] on img at bounding box center [485, 58] width 23 height 53
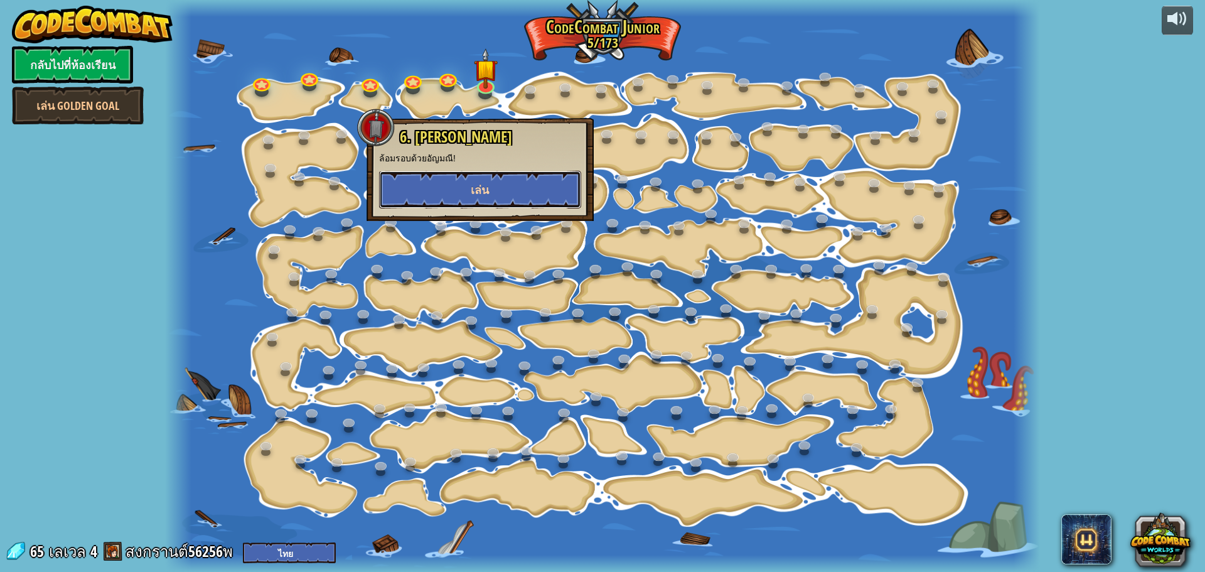
click at [491, 174] on button "เล่น" at bounding box center [480, 190] width 202 height 38
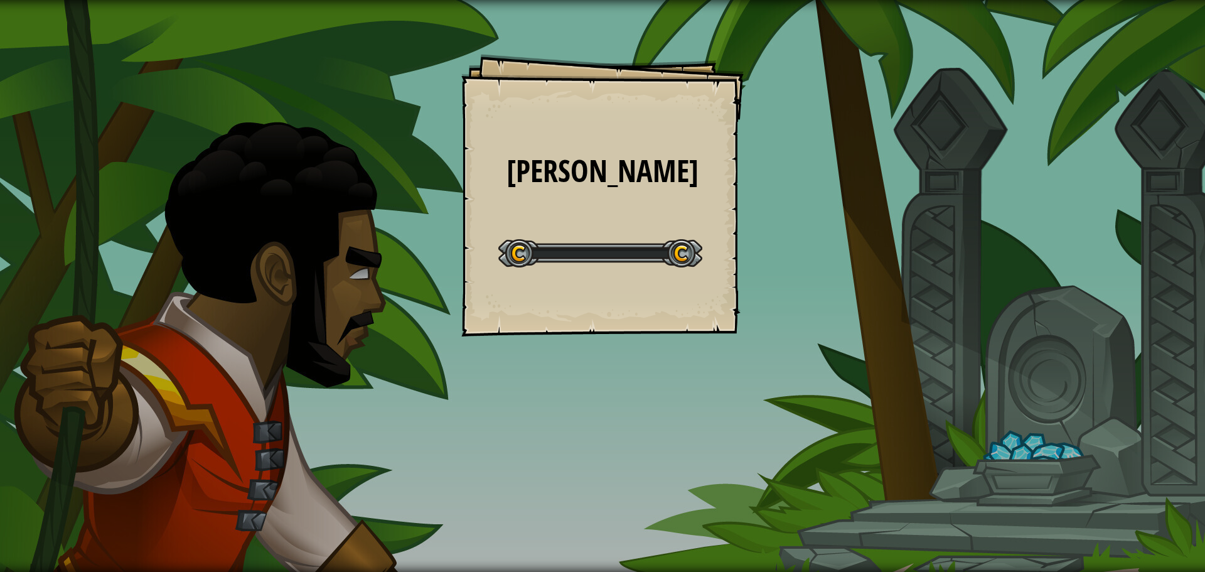
drag, startPoint x: 491, startPoint y: 174, endPoint x: 494, endPoint y: 183, distance: 9.7
click at [493, 181] on h1 "[PERSON_NAME]" at bounding box center [602, 170] width 257 height 33
click at [494, 183] on h1 "[PERSON_NAME]" at bounding box center [602, 170] width 257 height 33
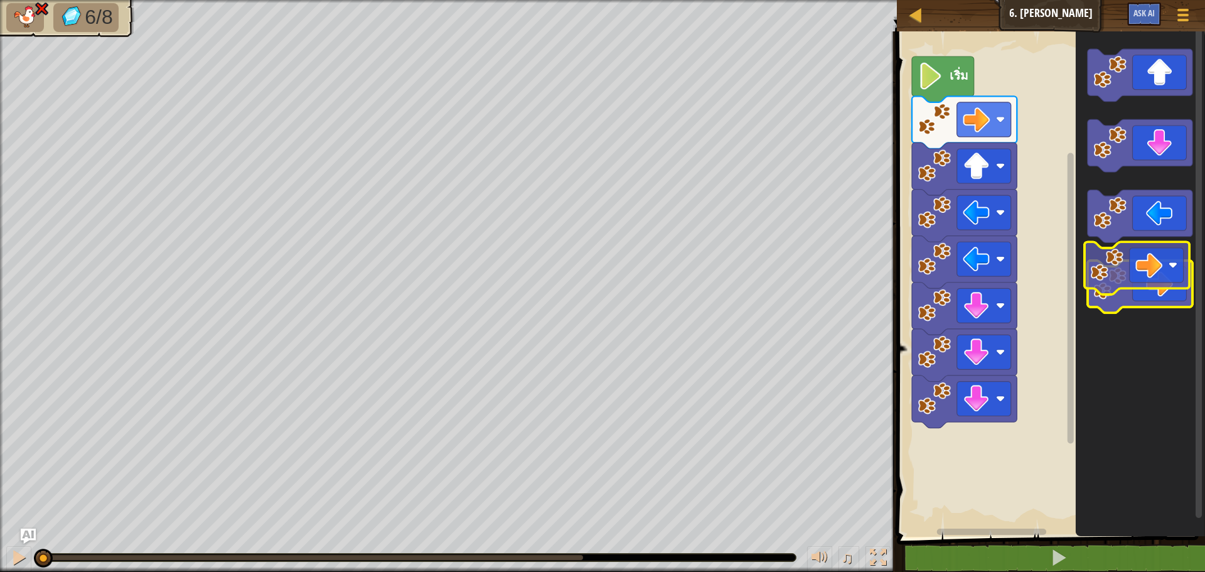
click at [1123, 283] on g "พื้นที่ทำงาน Blockly" at bounding box center [1139, 286] width 105 height 53
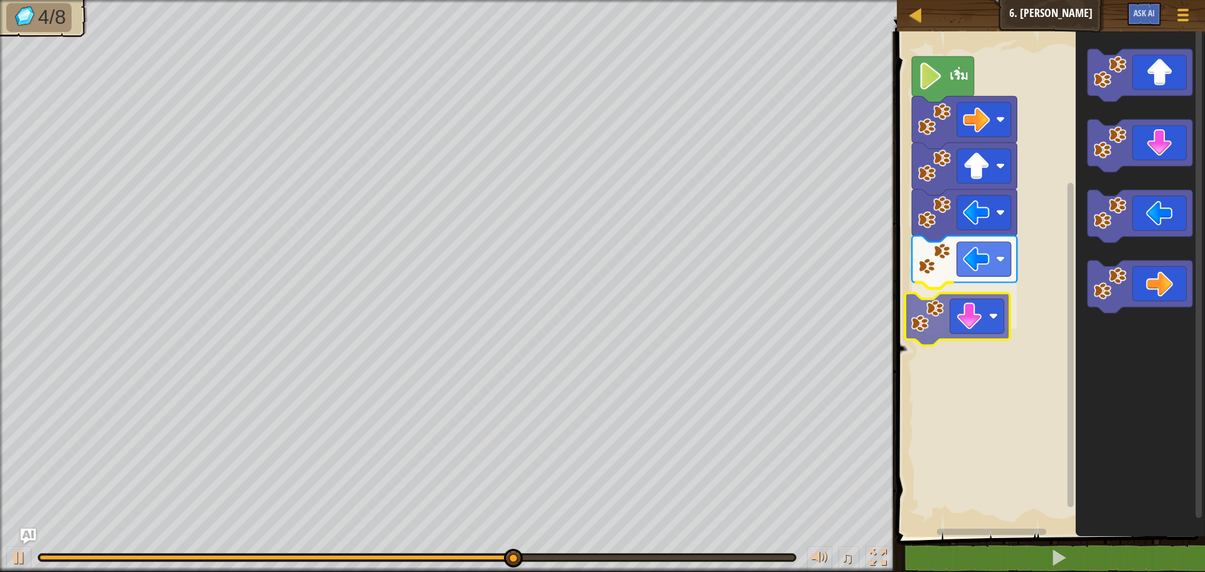
click at [965, 304] on div "เริ่ม" at bounding box center [1049, 280] width 312 height 511
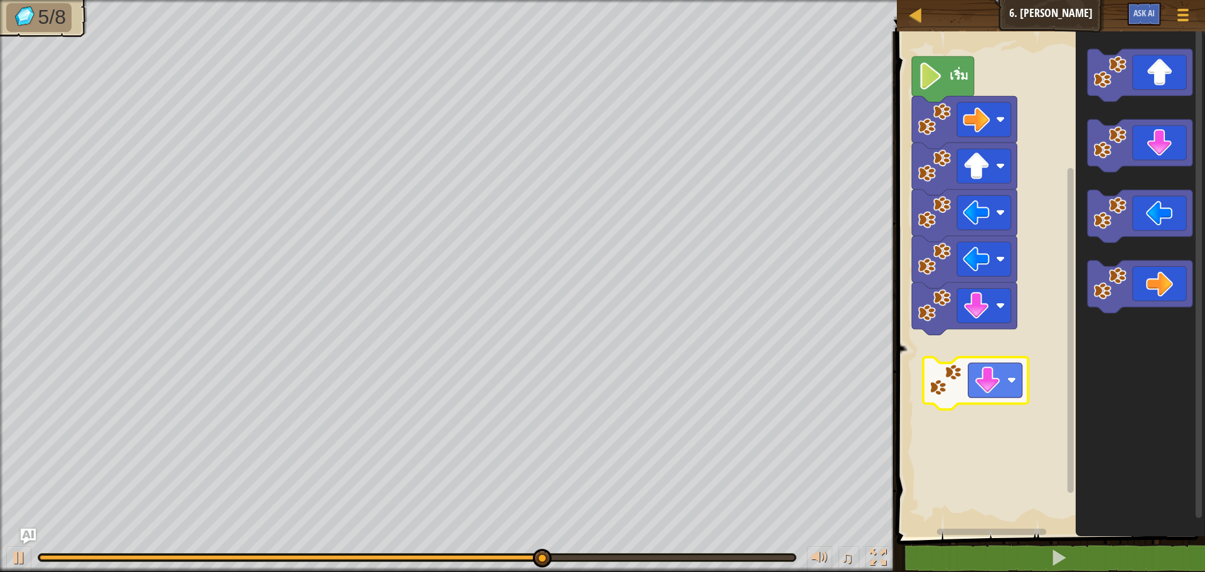
click at [993, 365] on div "เริ่ม" at bounding box center [1049, 280] width 312 height 511
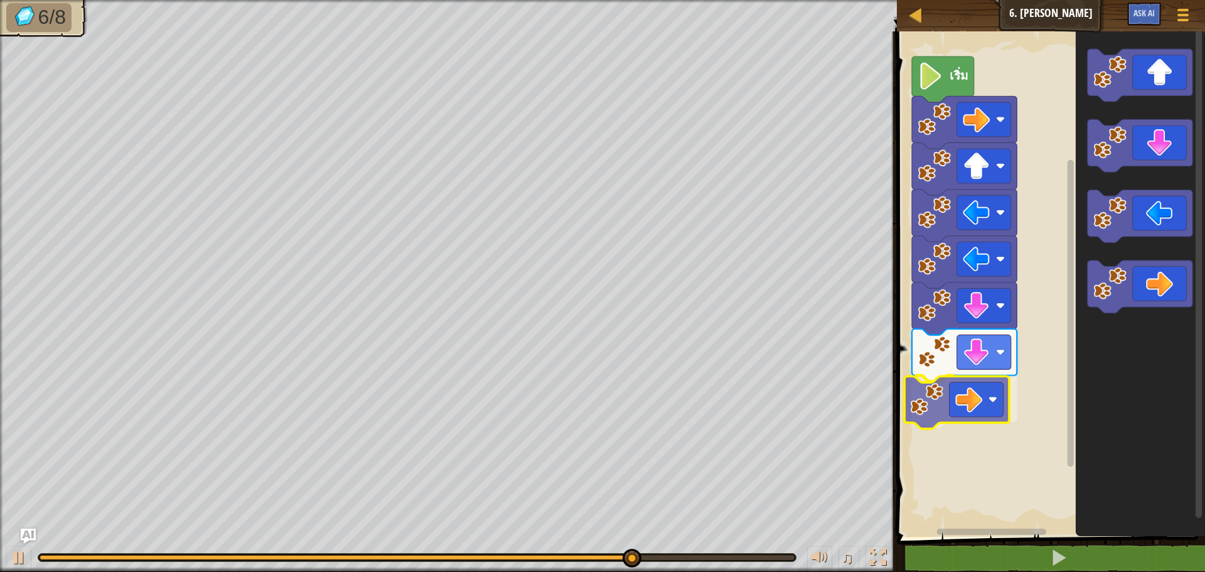
click at [967, 403] on div "เริ่ม" at bounding box center [1049, 280] width 312 height 511
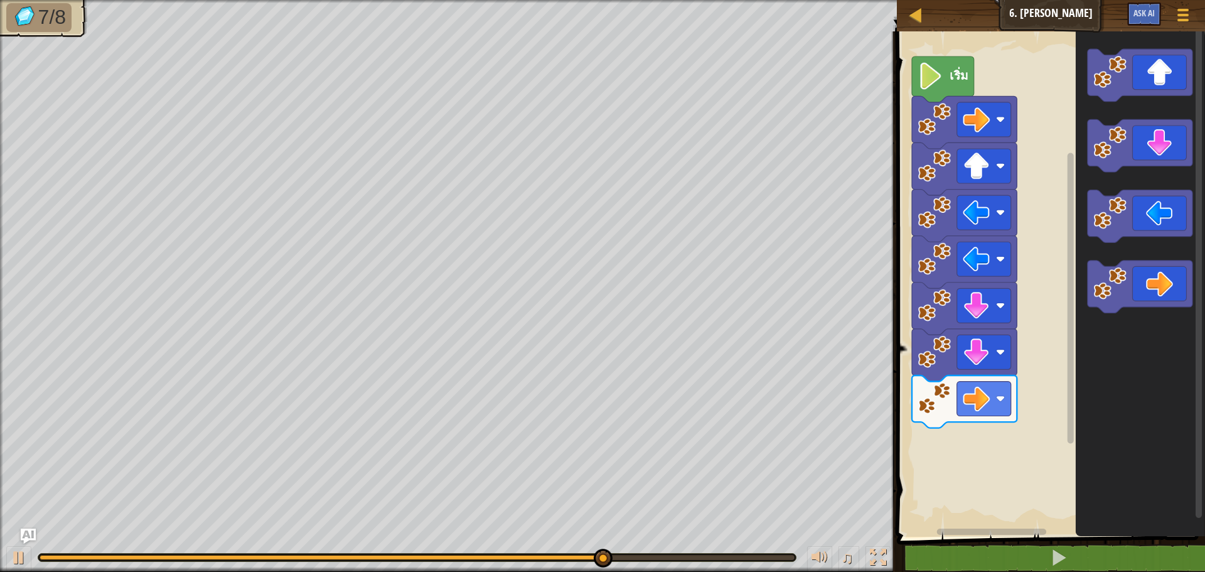
click at [965, 457] on div "เริ่ม" at bounding box center [1049, 280] width 312 height 511
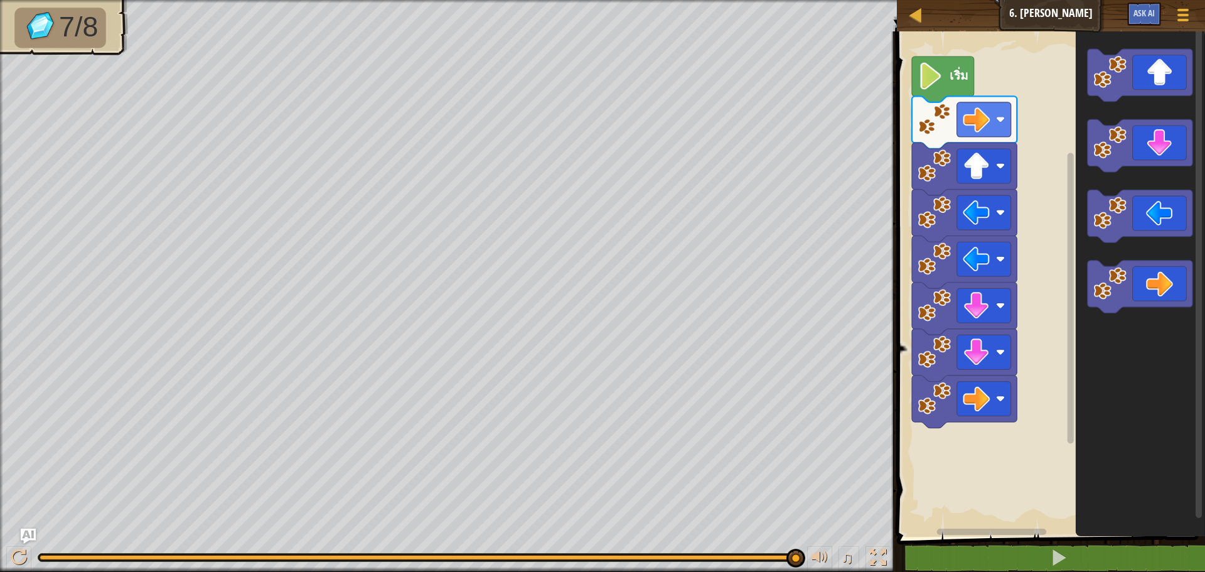
click at [269, 169] on div "แผนที่ จูเนียร์ 6. [PERSON_NAME]เกม Ask AI 1 הההההההההההההההההההההההההההההההההה…" at bounding box center [602, 286] width 1205 height 572
click at [973, 466] on div "เริ่ม" at bounding box center [1049, 280] width 312 height 511
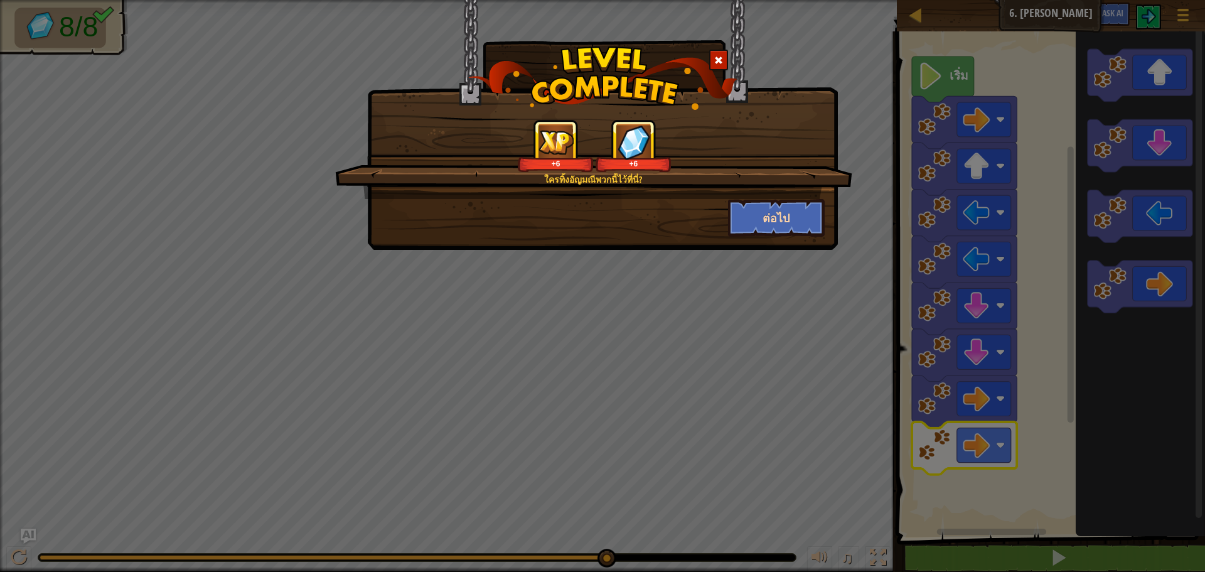
drag, startPoint x: 799, startPoint y: 173, endPoint x: 786, endPoint y: 213, distance: 41.5
click at [787, 210] on div "ใครทิ้งอัญมณีพวกนี้ไว้ที่นี่? +6 +6 ต่อไป" at bounding box center [602, 177] width 444 height 117
click at [786, 228] on button "ต่อไป" at bounding box center [776, 218] width 97 height 38
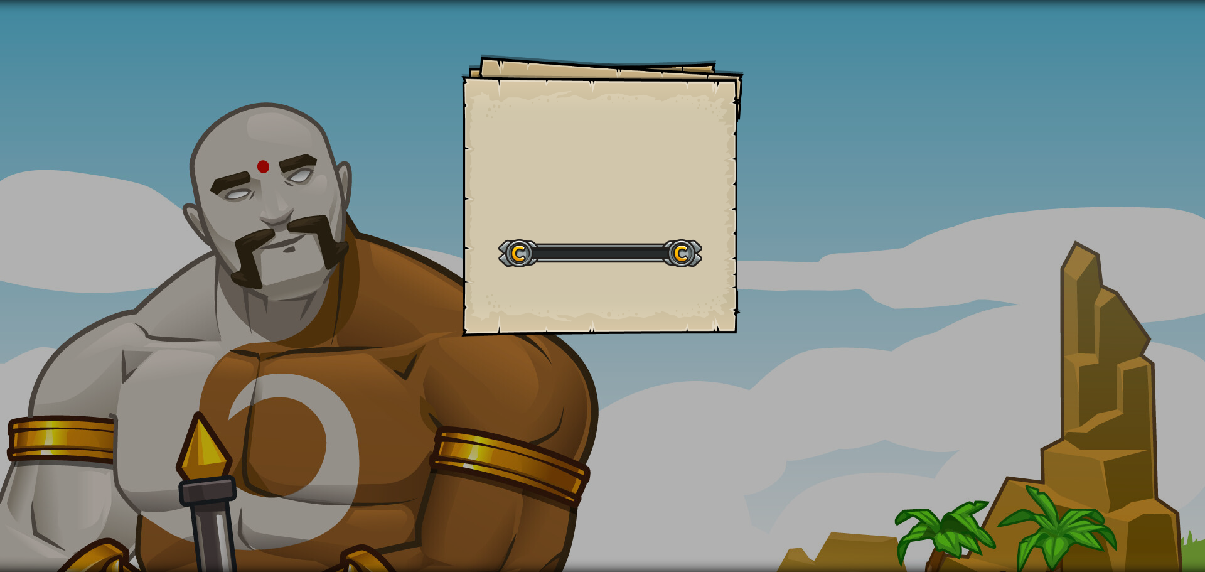
click at [785, 228] on div "Goals Start Level เกิดข้อผิดพลาดในการโหลดจากเซิร์ฟเวอร์ ลองรีเฟรชหน้า ต้องมีการ…" at bounding box center [602, 286] width 1205 height 572
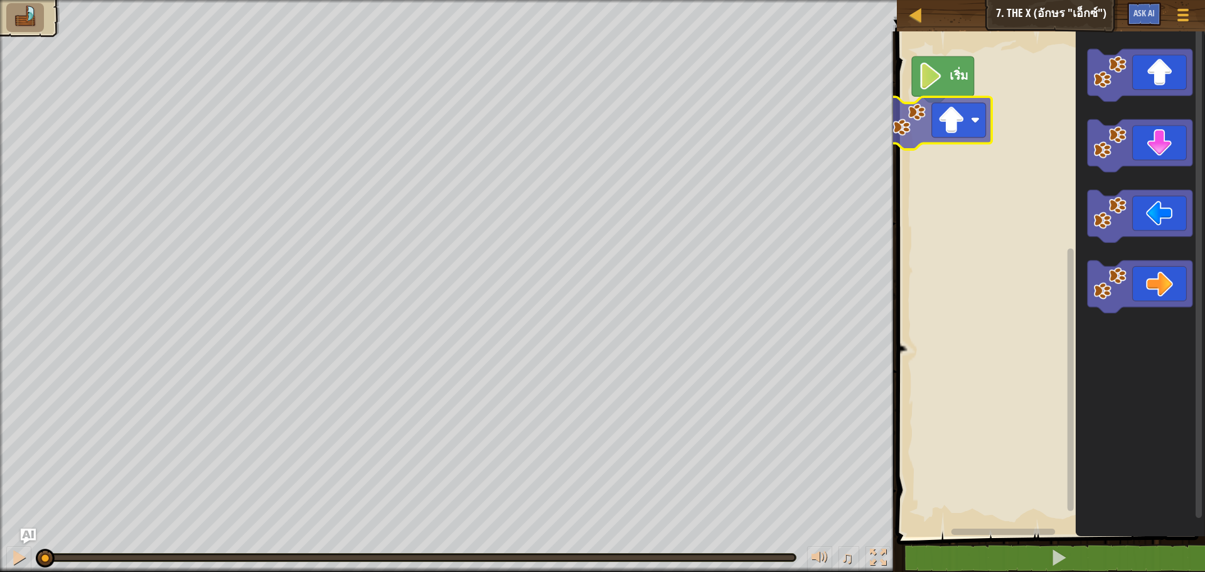
click at [960, 137] on div "เริ่ม" at bounding box center [1049, 280] width 312 height 511
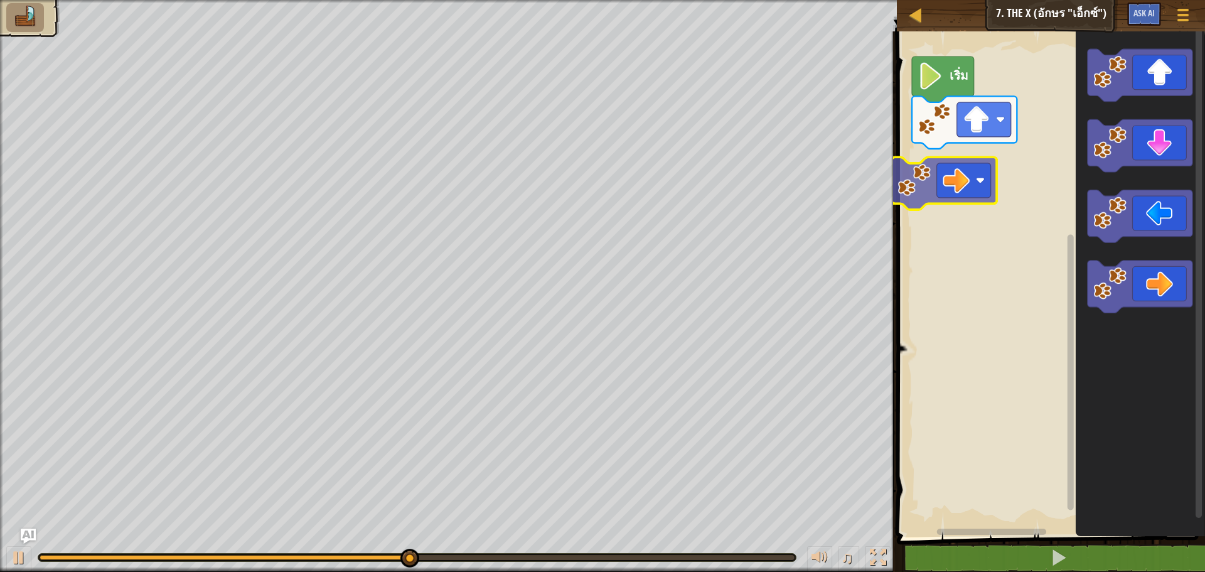
click at [957, 171] on div "เริ่ม" at bounding box center [1049, 280] width 312 height 511
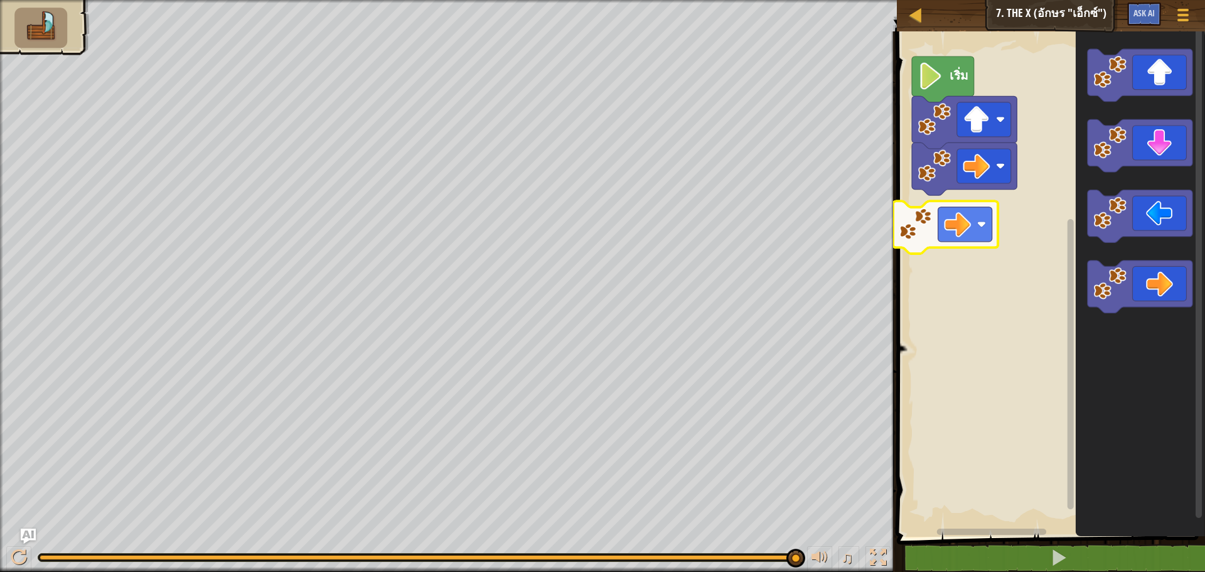
click at [963, 221] on div "เริ่ม" at bounding box center [1049, 280] width 312 height 511
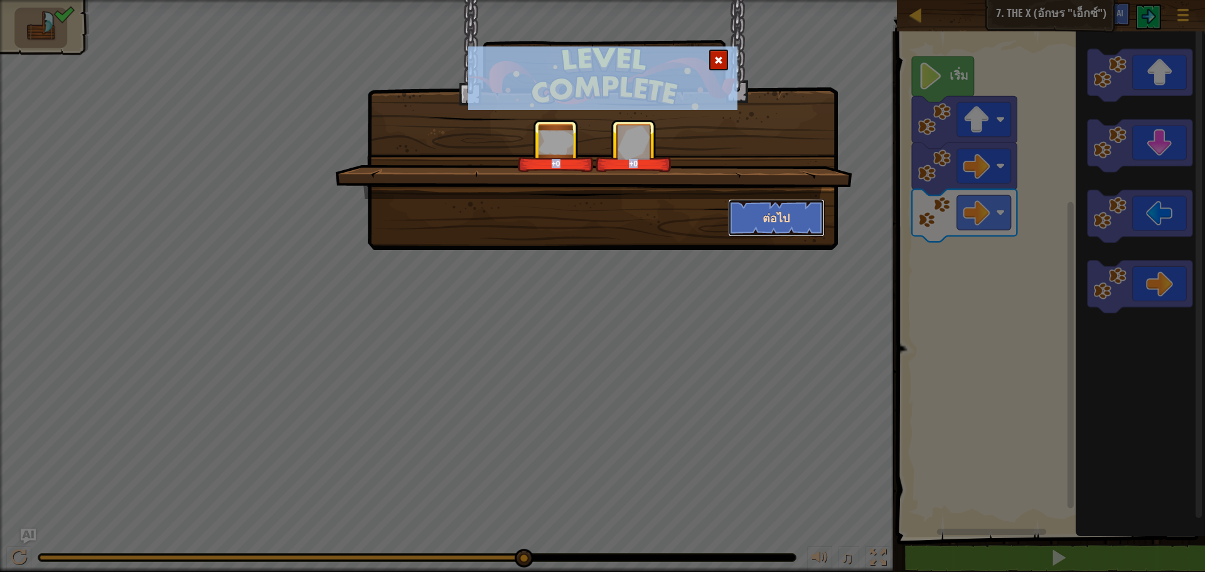
click at [761, 213] on button "ต่อไป" at bounding box center [776, 218] width 97 height 38
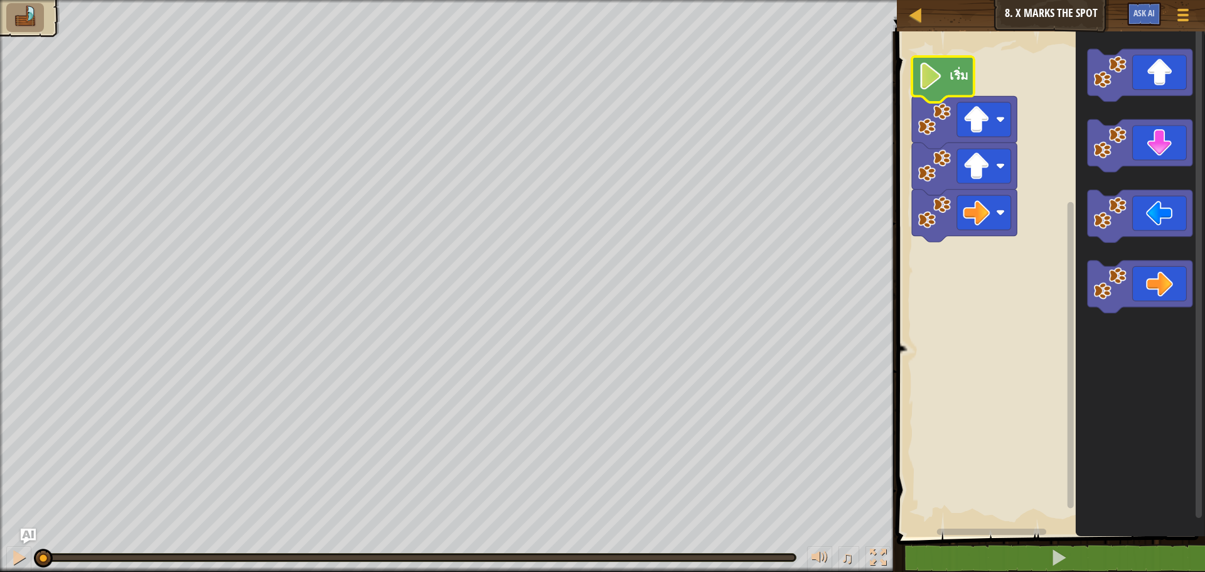
click at [954, 90] on icon "พื้นที่ทำงาน Blockly" at bounding box center [943, 79] width 62 height 46
click at [933, 88] on image "พื้นที่ทำงาน Blockly" at bounding box center [931, 76] width 26 height 27
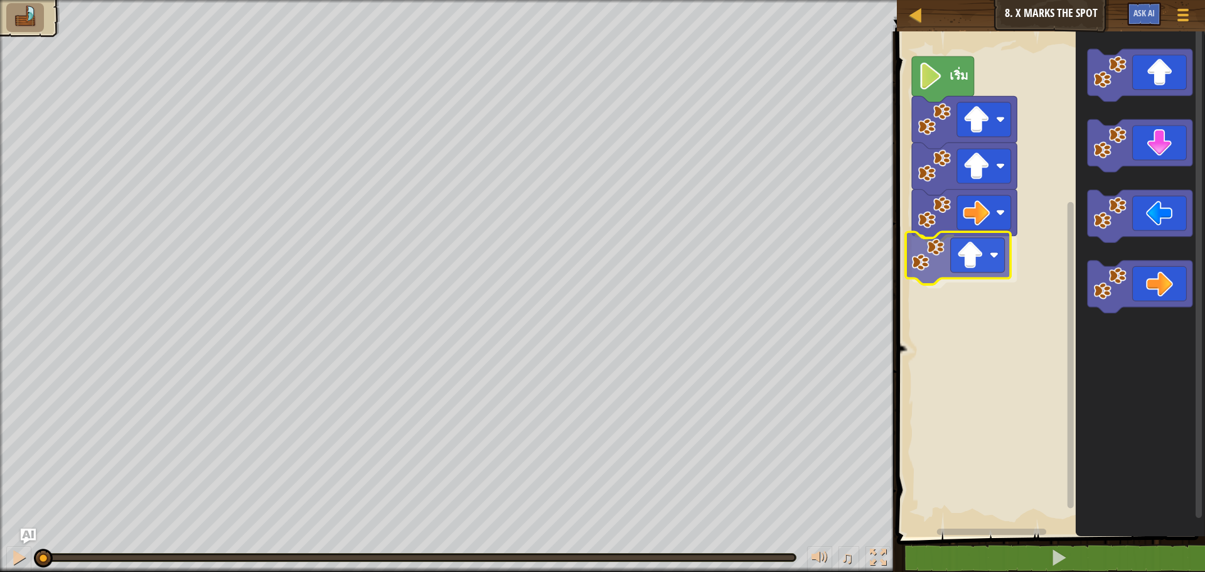
click at [973, 281] on div "เริ่ม" at bounding box center [1049, 280] width 312 height 511
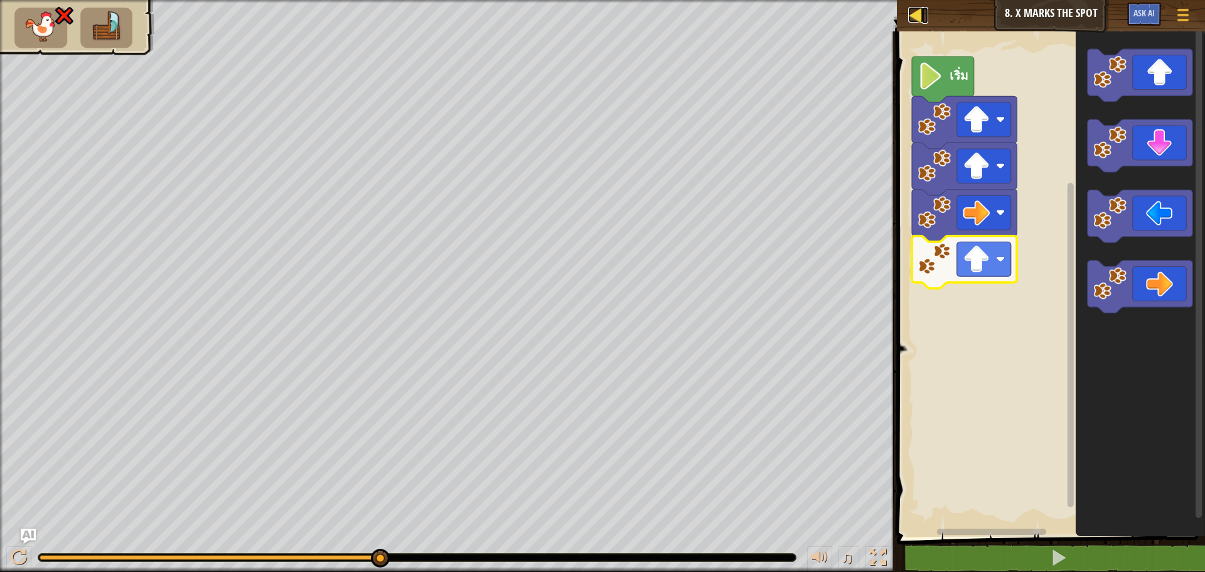
click at [914, 13] on div at bounding box center [916, 15] width 16 height 16
select select "th"
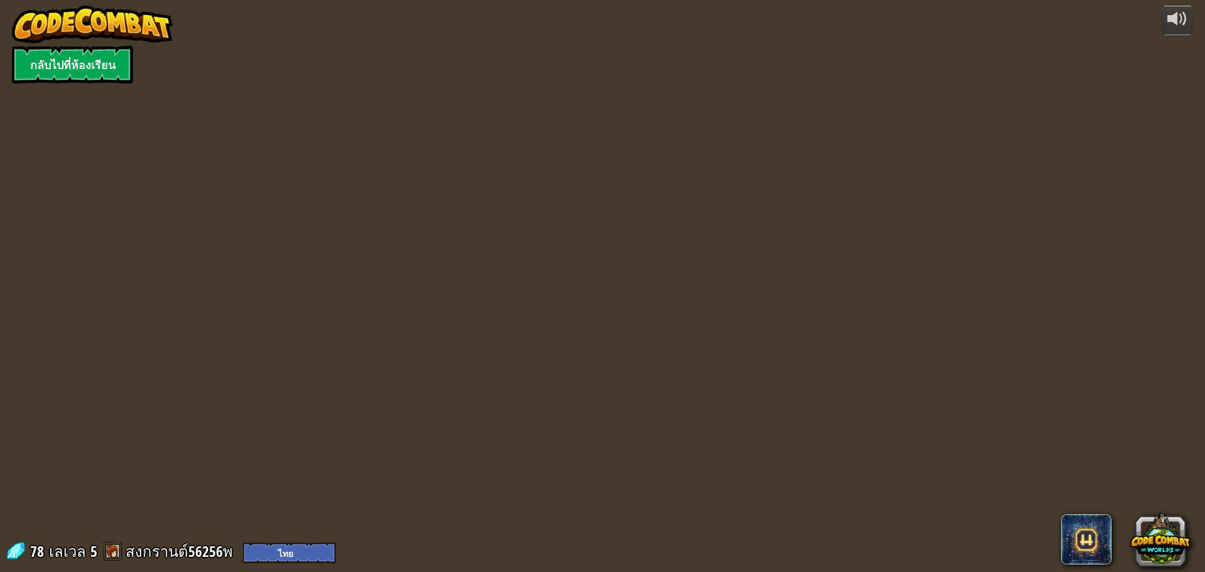
select select "th"
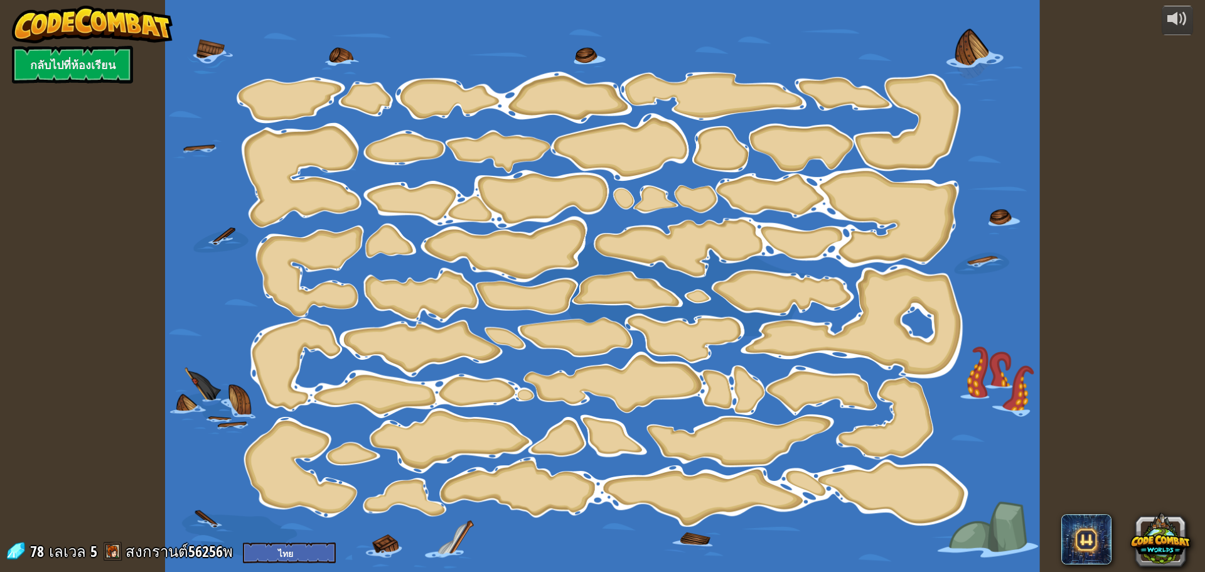
select select "th"
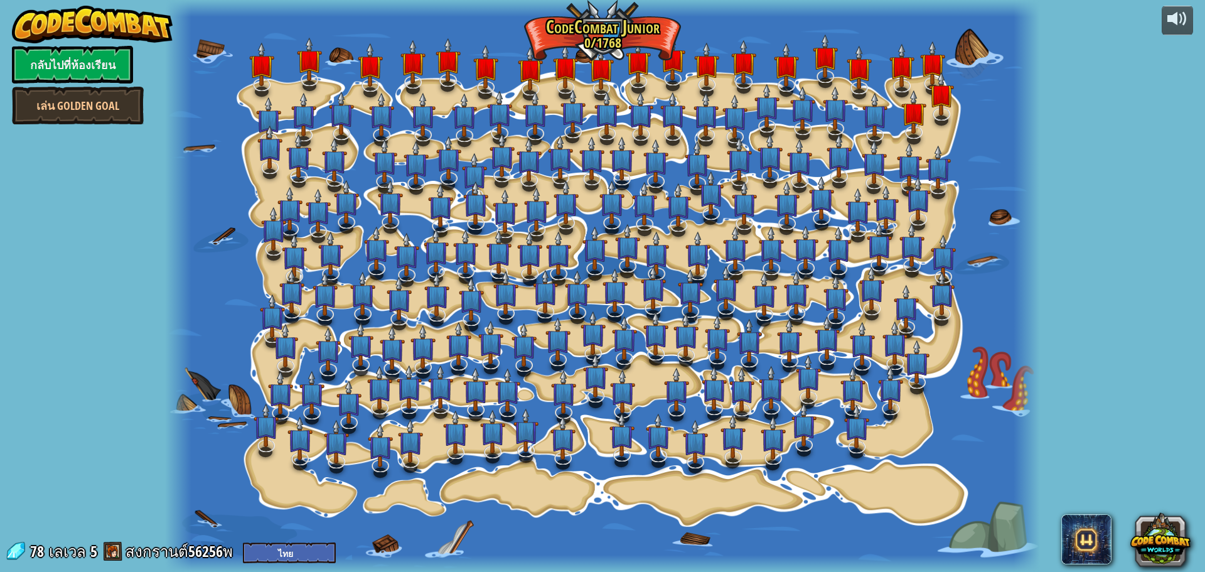
select select "th"
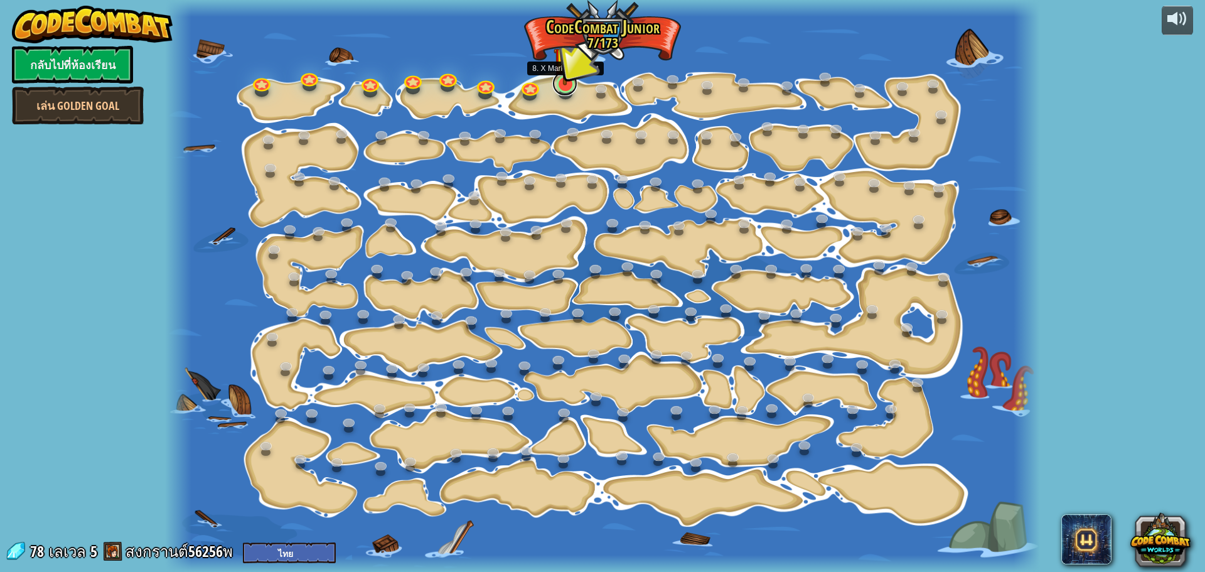
click at [569, 86] on link at bounding box center [564, 83] width 25 height 25
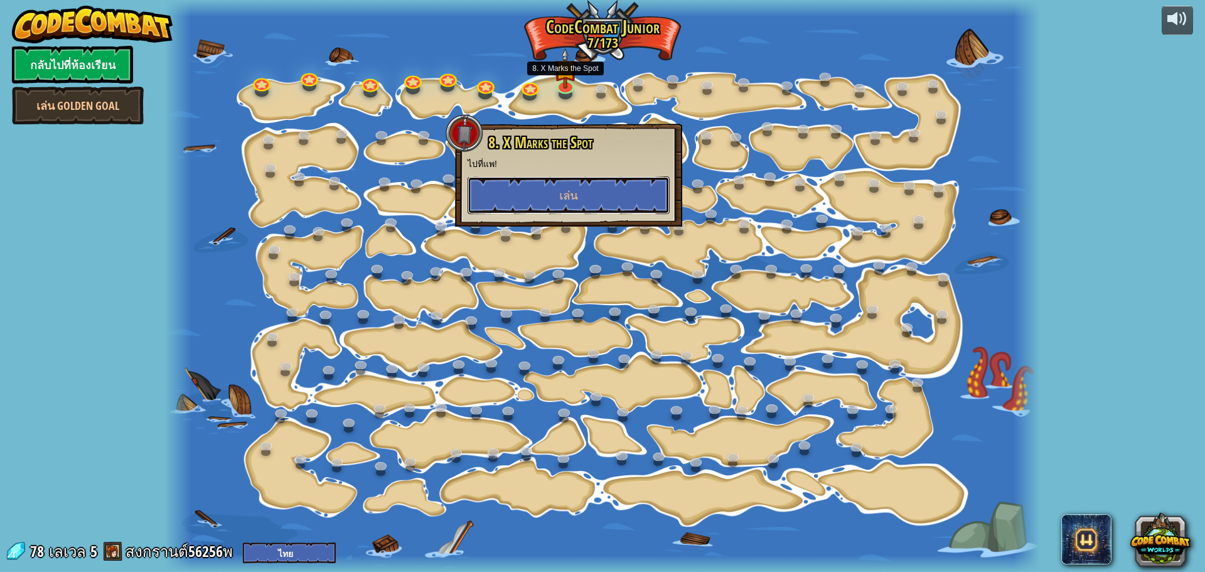
click at [574, 189] on span "เล่น" at bounding box center [568, 196] width 18 height 16
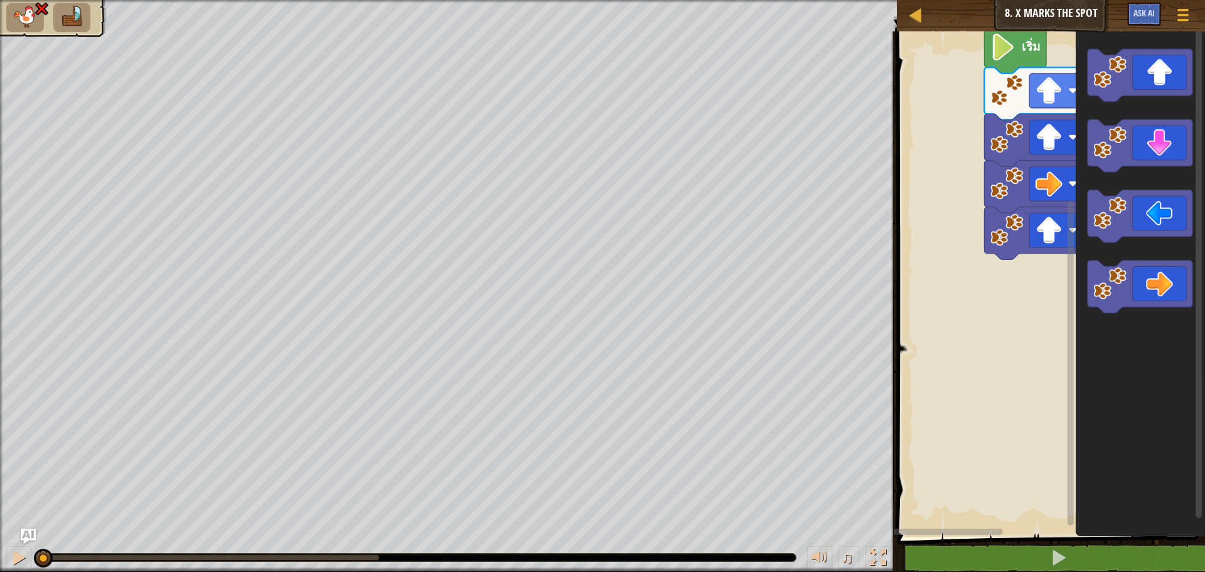
click at [1190, 223] on div "เริ่ม" at bounding box center [1049, 280] width 312 height 511
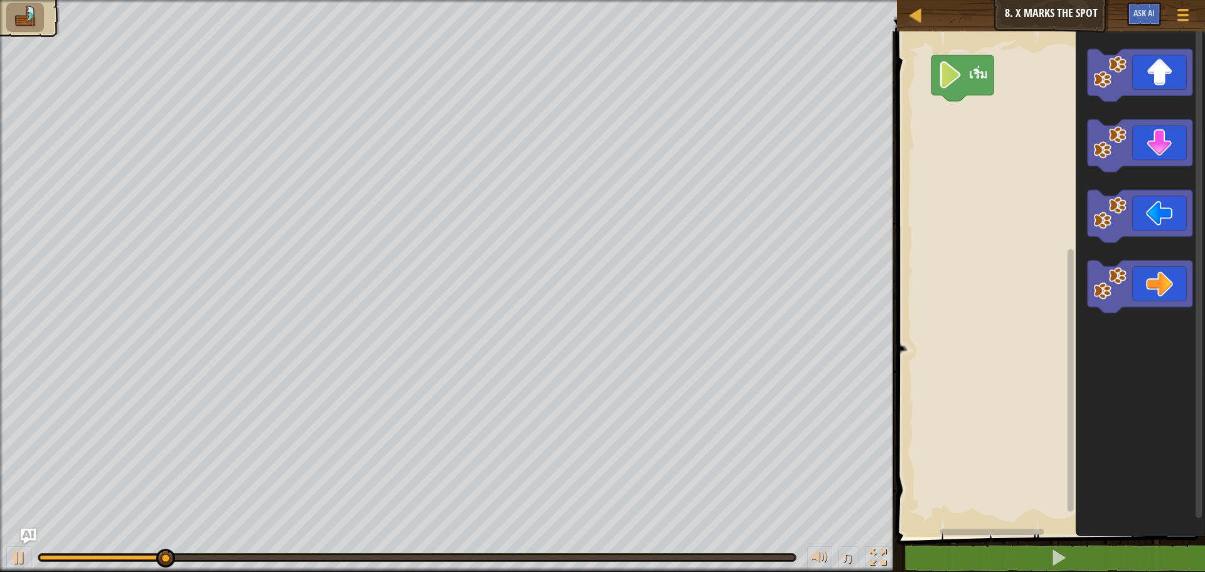
click at [954, 151] on rect "พื้นที่ทำงาน Blockly" at bounding box center [1049, 280] width 312 height 511
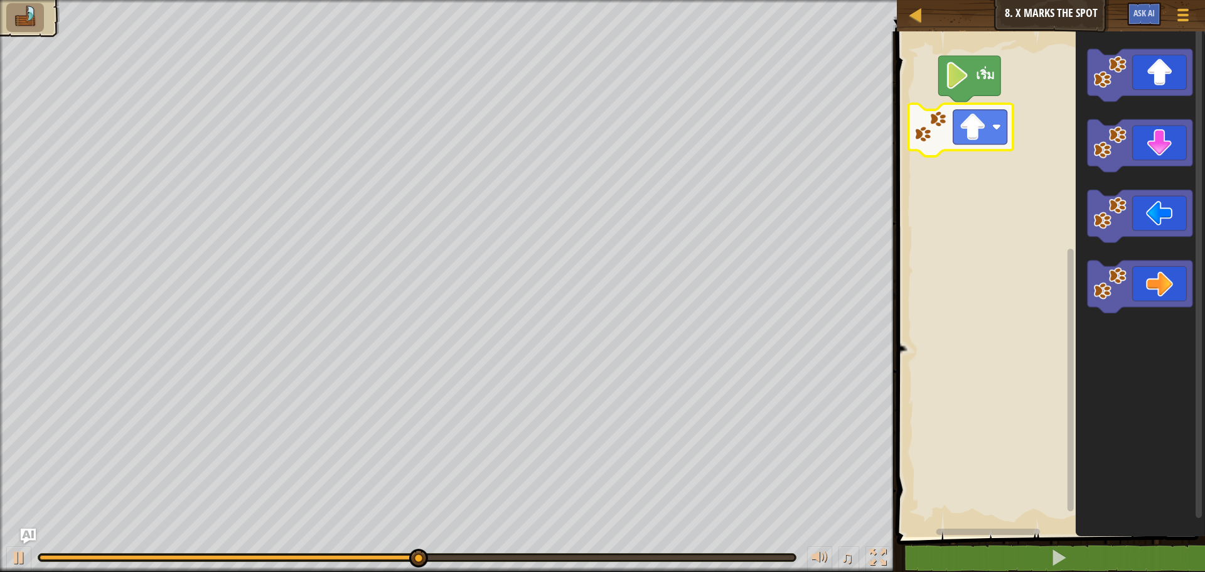
click at [971, 139] on div "เริ่ม" at bounding box center [1049, 280] width 312 height 511
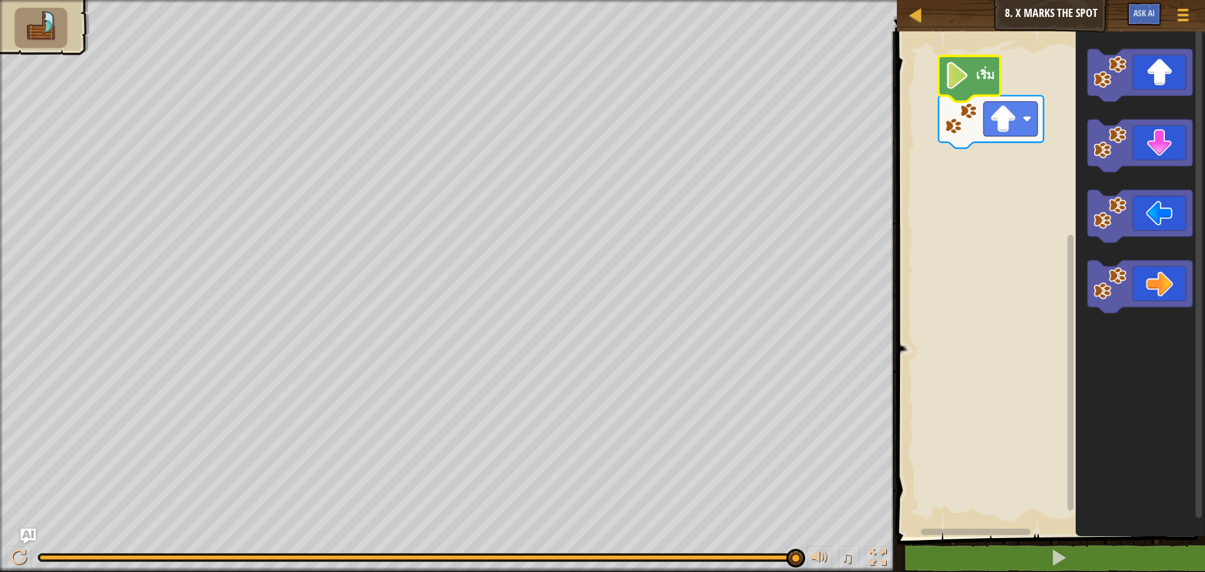
click at [986, 87] on icon "พื้นที่ทำงาน Blockly" at bounding box center [970, 79] width 62 height 46
click at [976, 80] on text "เริ่ม" at bounding box center [985, 74] width 19 height 17
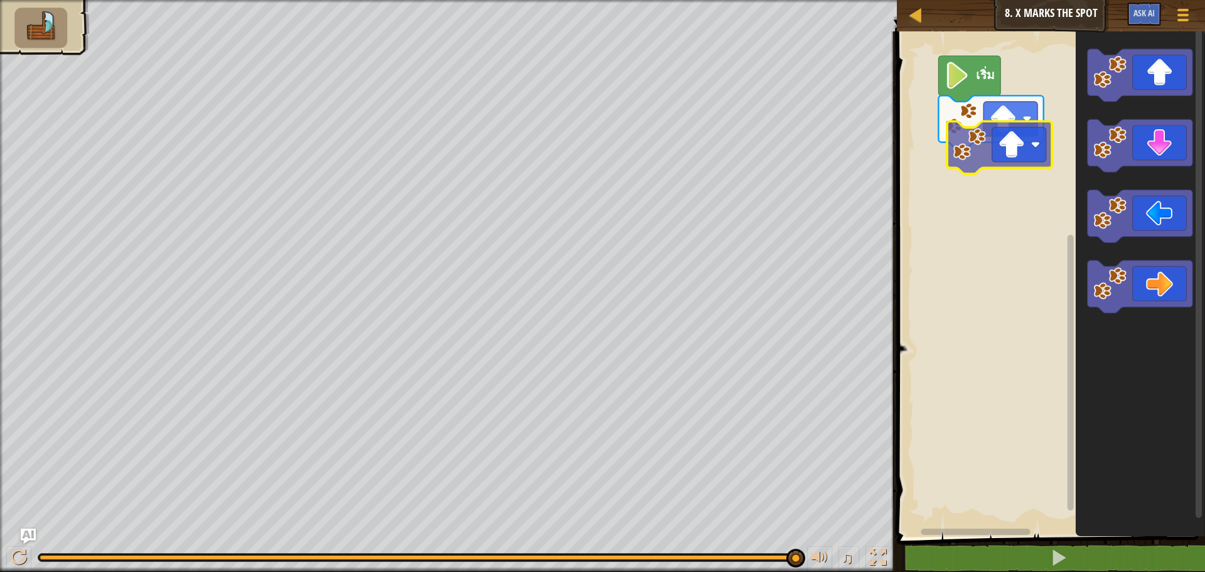
click at [985, 151] on div "เริ่ม" at bounding box center [1049, 280] width 312 height 511
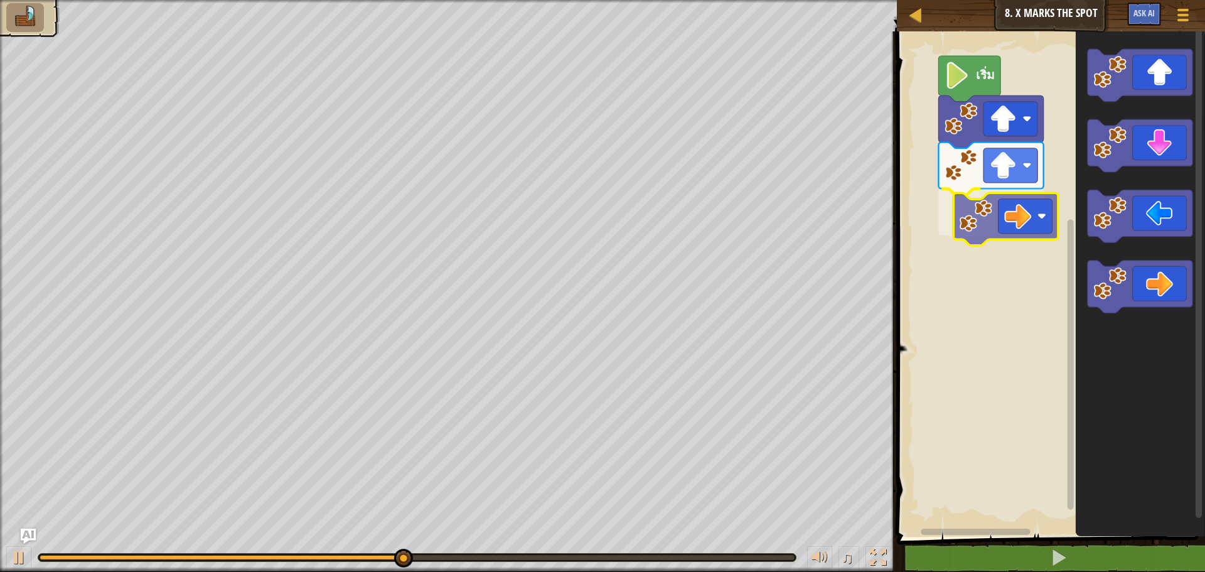
click at [992, 213] on div "เริ่ม" at bounding box center [1049, 280] width 312 height 511
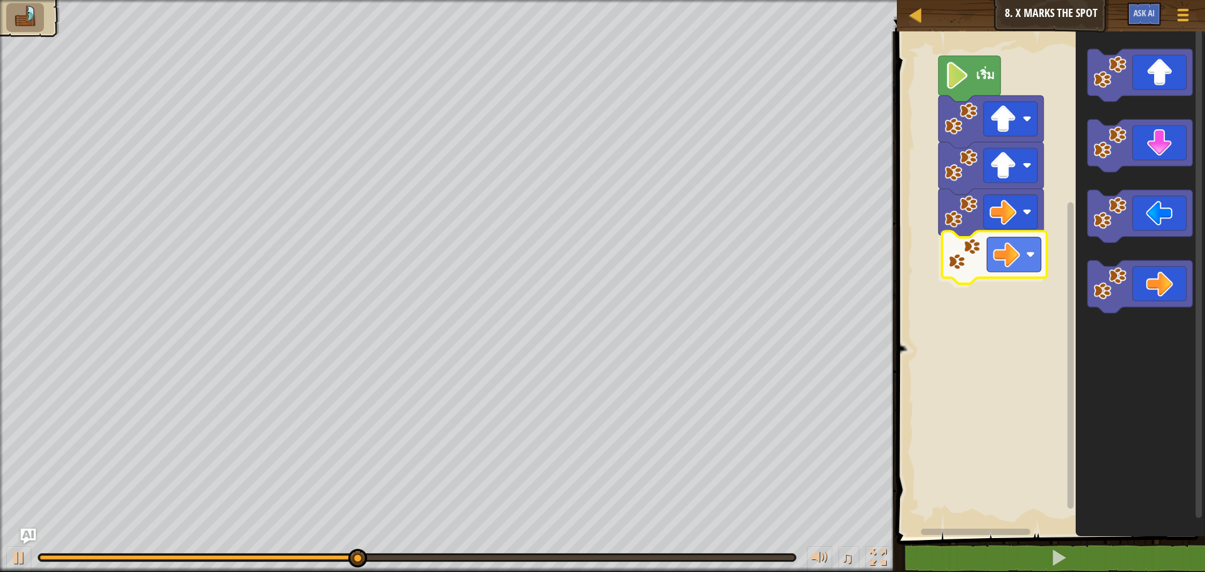
click at [1015, 268] on div "เริ่ม" at bounding box center [1049, 280] width 312 height 511
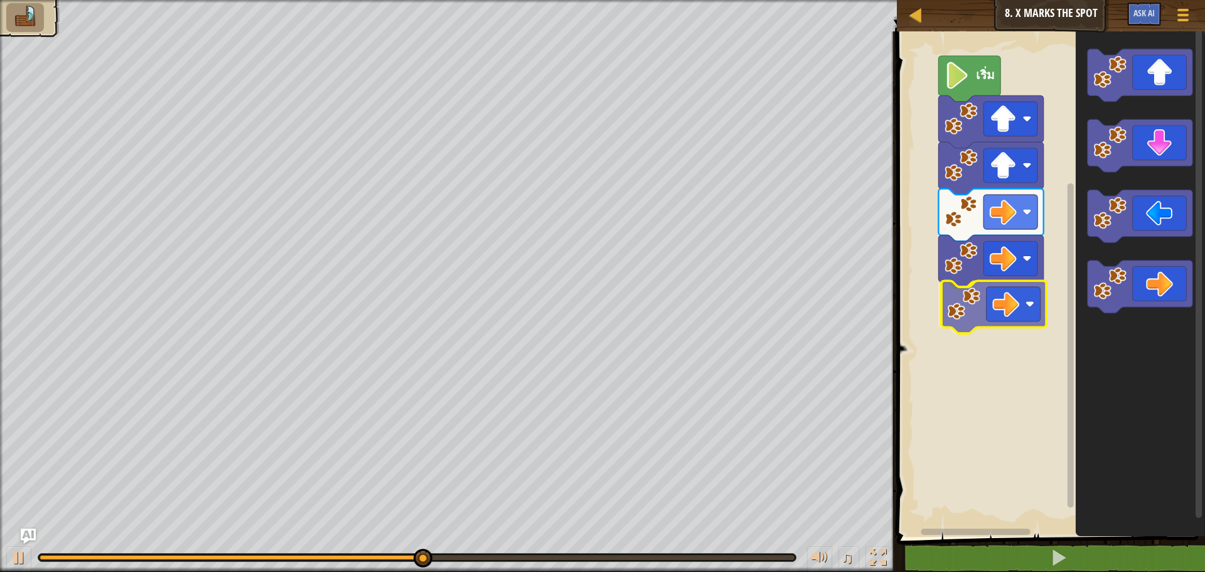
click at [1025, 326] on div "เริ่ม" at bounding box center [1049, 280] width 312 height 511
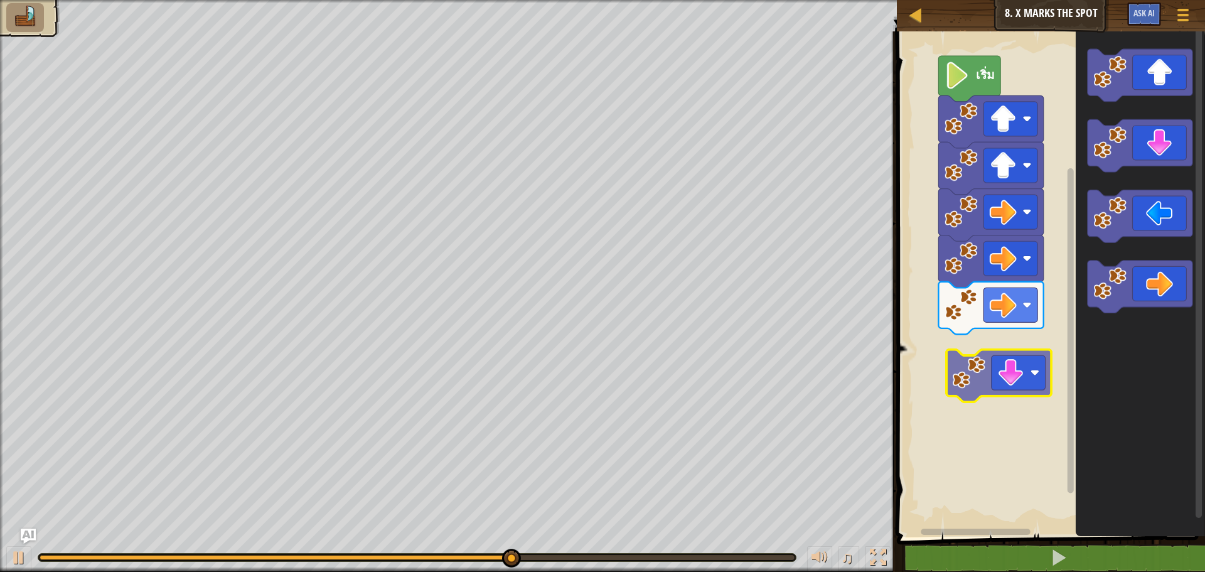
click at [1007, 371] on div "เริ่ม" at bounding box center [1049, 280] width 312 height 511
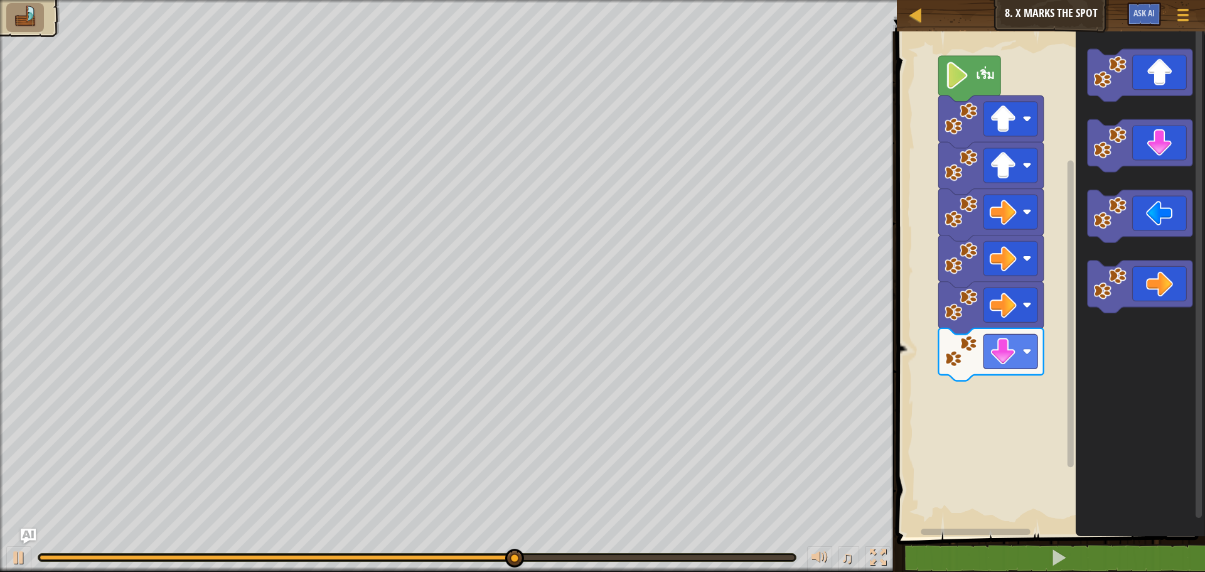
click at [1025, 357] on div "เริ่ม" at bounding box center [1049, 280] width 312 height 511
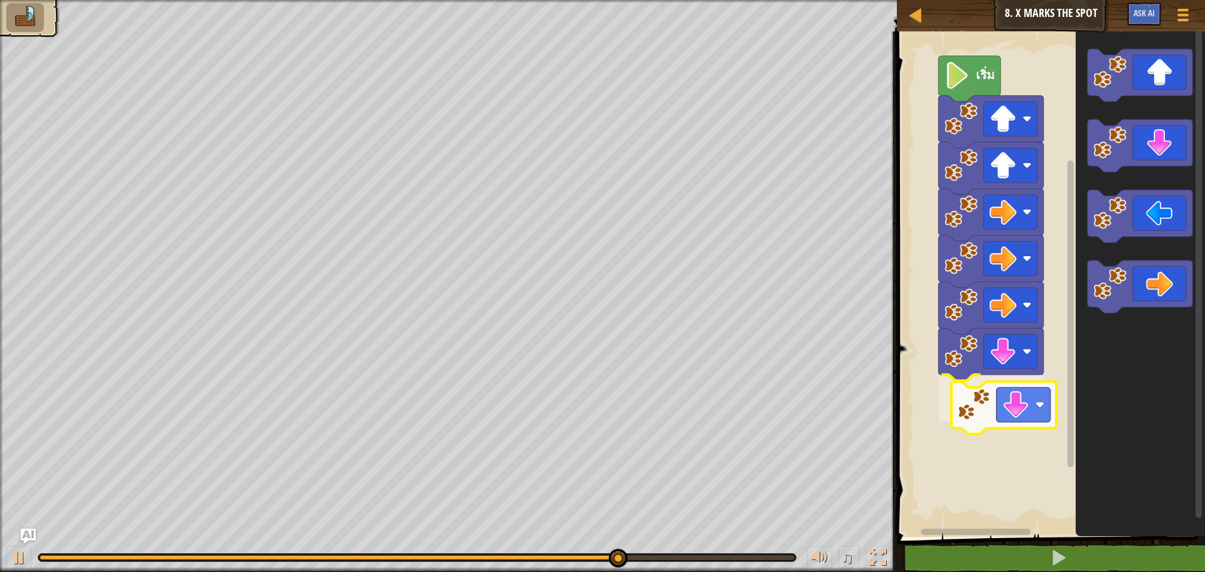
click at [980, 414] on div "เริ่ม" at bounding box center [1049, 280] width 312 height 511
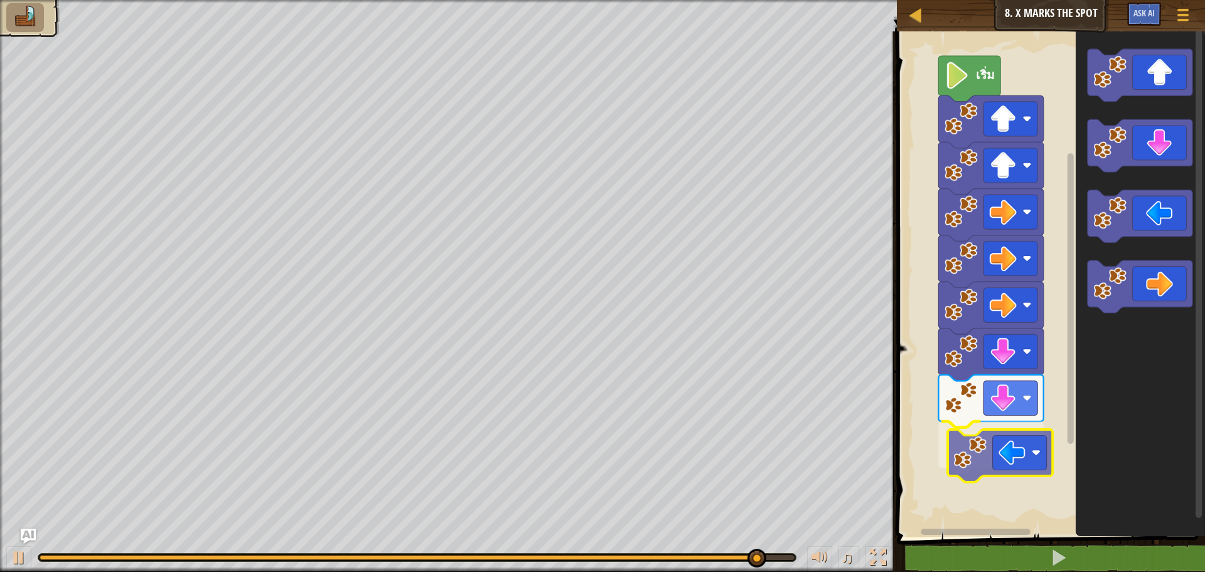
click at [996, 458] on div "เริ่ม" at bounding box center [1049, 280] width 312 height 511
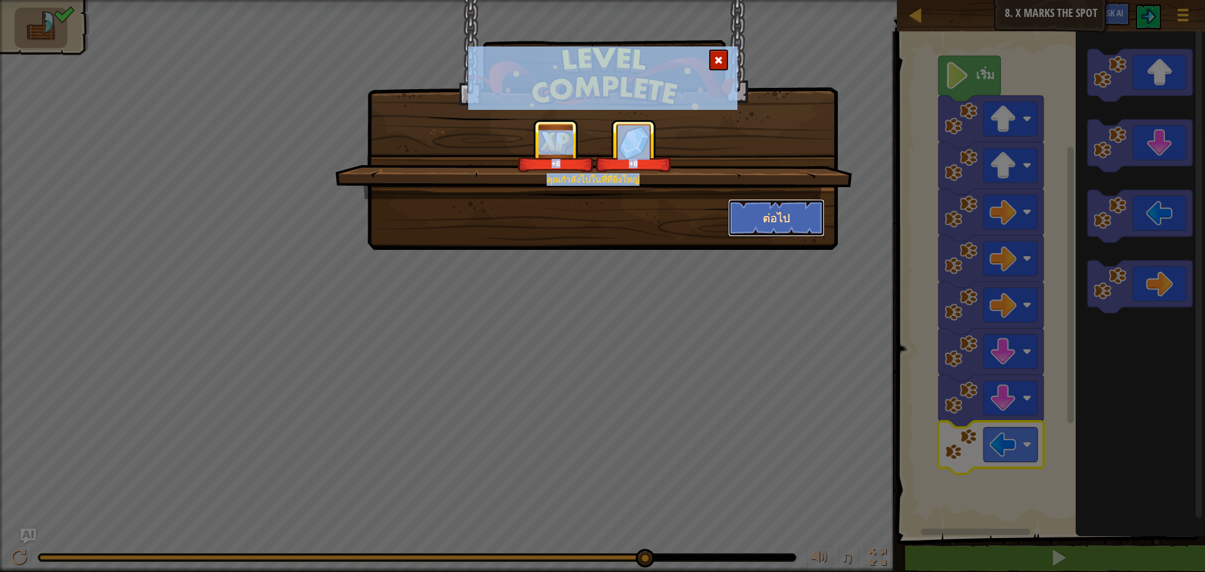
click at [795, 227] on button "ต่อไป" at bounding box center [776, 218] width 97 height 38
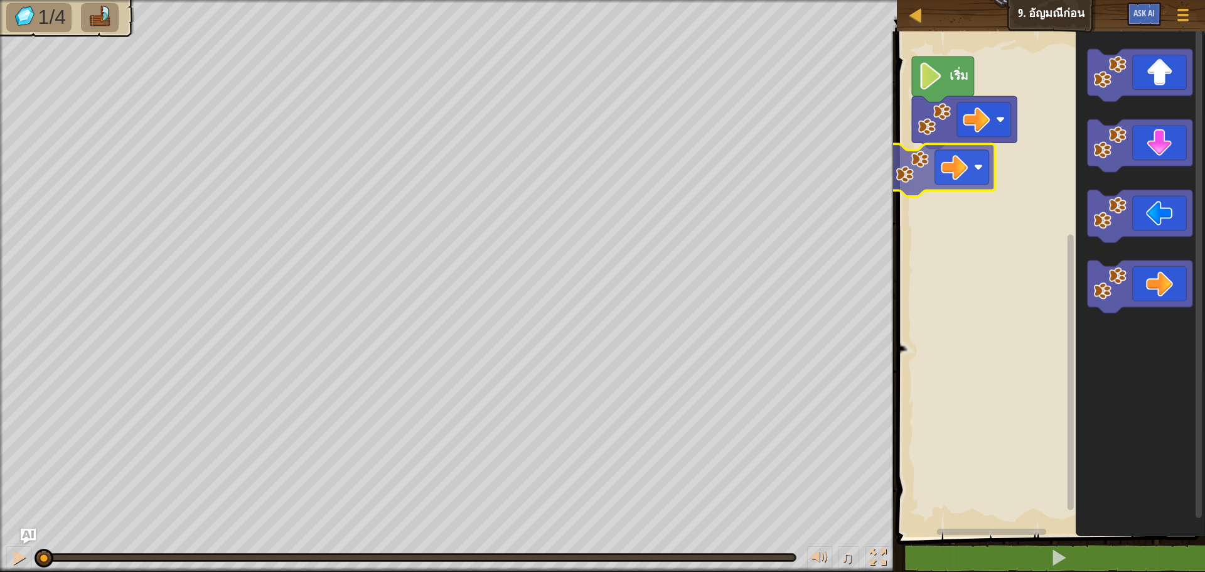
click at [956, 151] on div "เริ่ม" at bounding box center [1049, 280] width 312 height 511
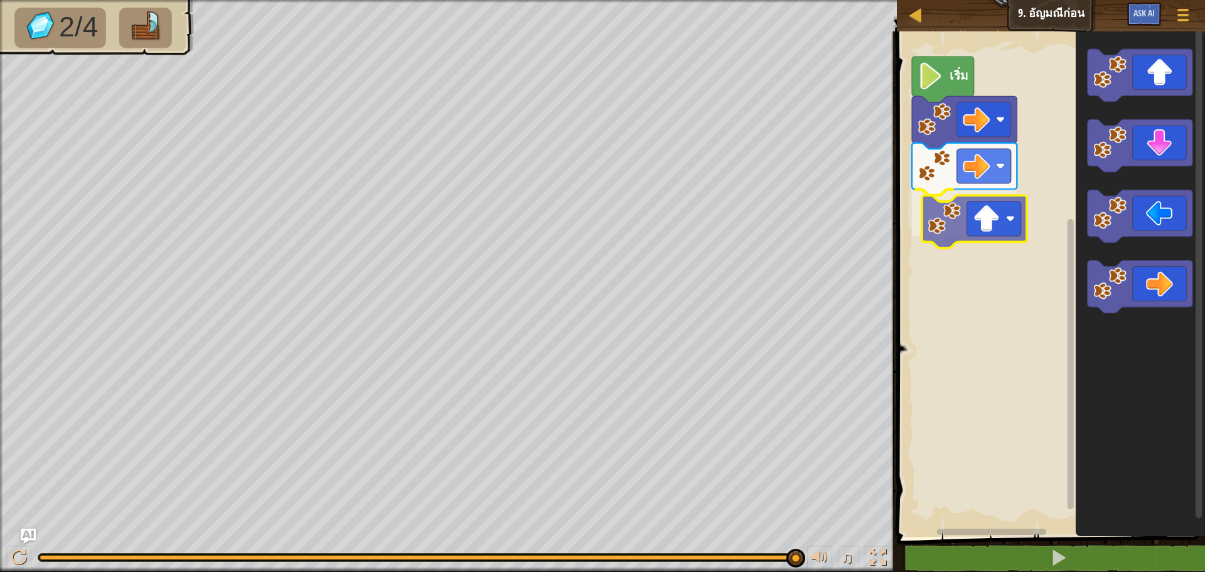
click at [941, 235] on div "เริ่ม" at bounding box center [1049, 280] width 312 height 511
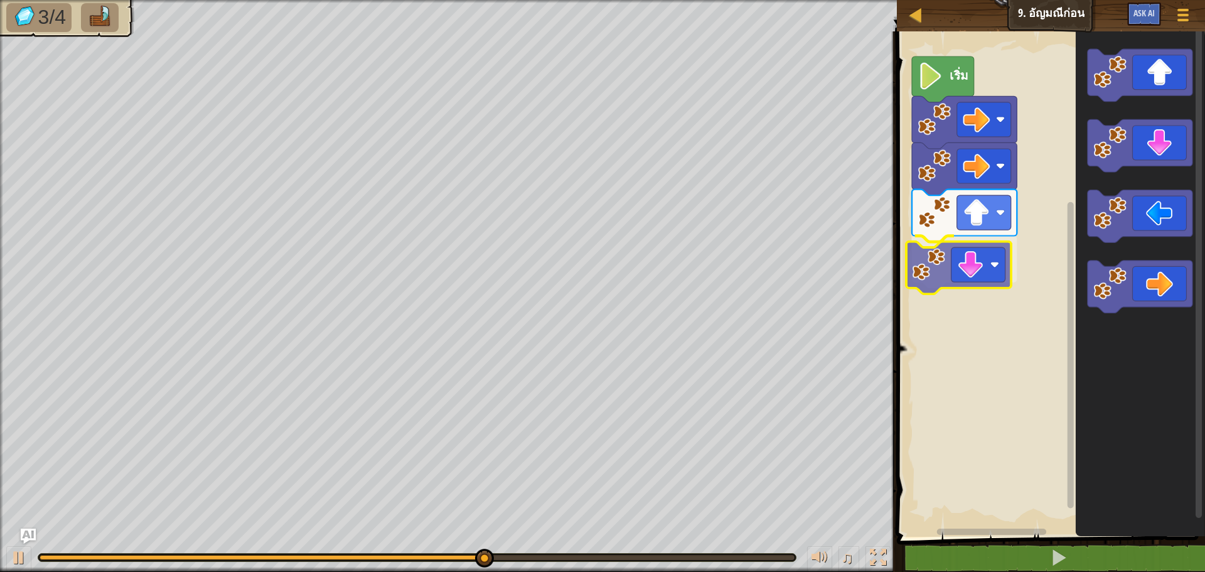
click at [943, 265] on div "เริ่ม" at bounding box center [1049, 280] width 312 height 511
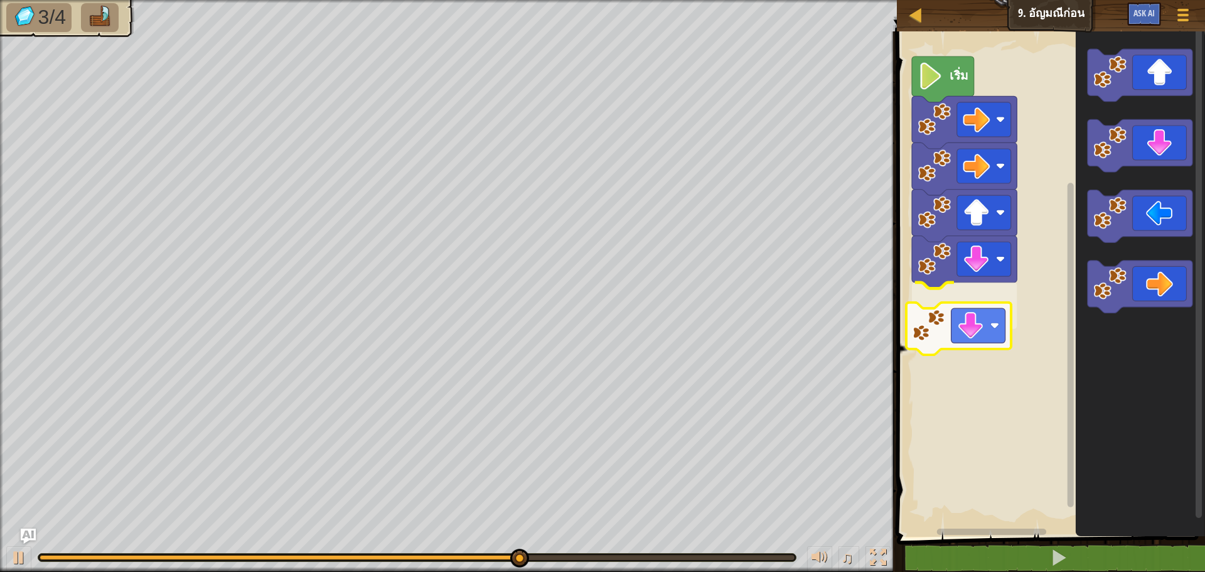
click at [959, 318] on div "เริ่ม" at bounding box center [1049, 280] width 312 height 511
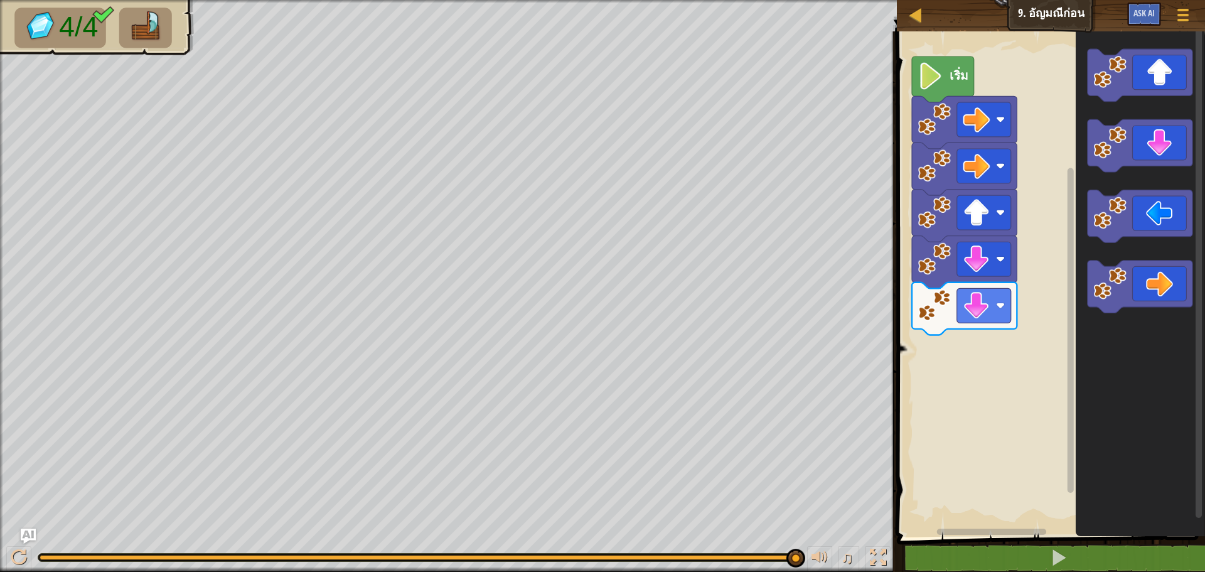
click at [1023, 309] on div "เริ่ม" at bounding box center [1049, 280] width 312 height 511
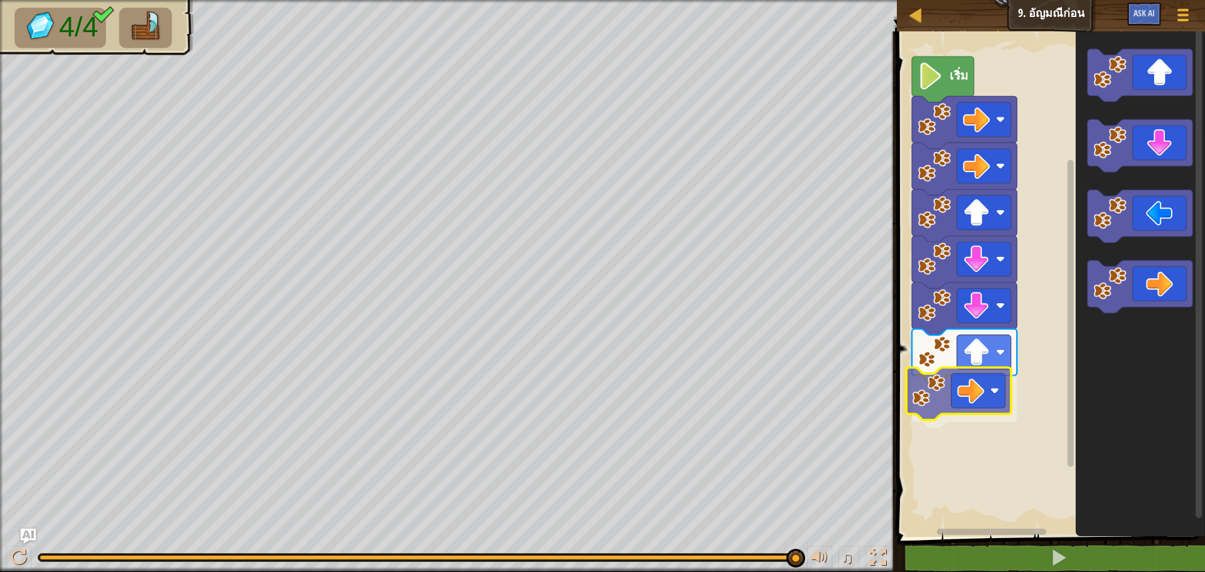
click at [946, 387] on div "เริ่ม" at bounding box center [1049, 280] width 312 height 511
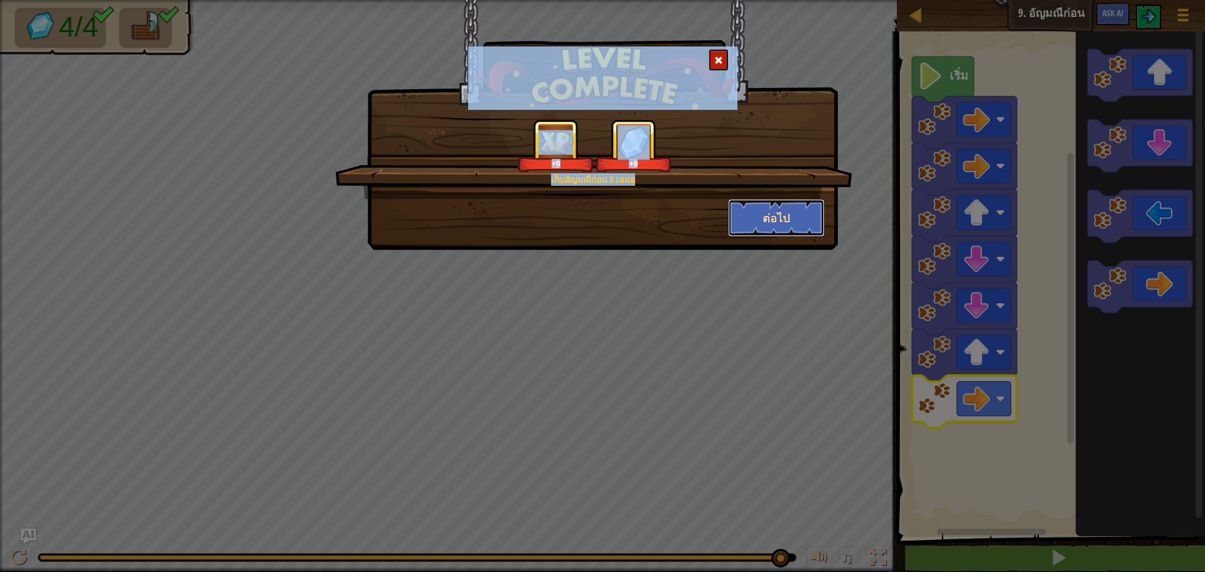
click at [784, 222] on button "ต่อไป" at bounding box center [776, 218] width 97 height 38
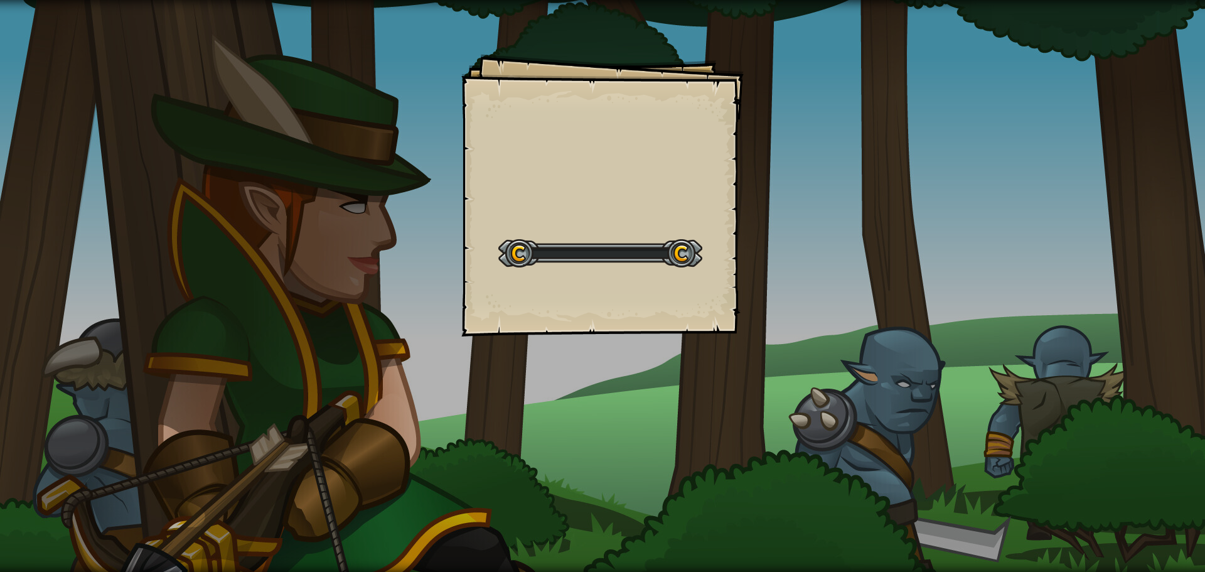
click at [784, 222] on div "Goals Start Level เกิดข้อผิดพลาดในการโหลดจากเซิร์ฟเวอร์ ลองรีเฟรชหน้า ต้องมีการ…" at bounding box center [602, 286] width 1205 height 572
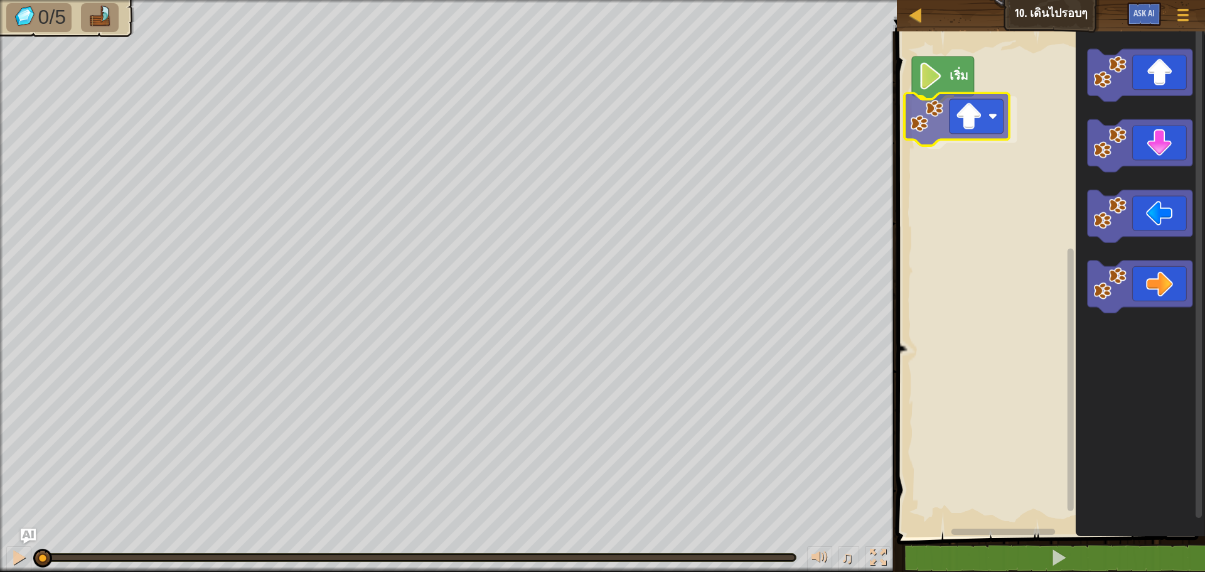
click at [943, 127] on div "เริ่ม" at bounding box center [1049, 280] width 312 height 511
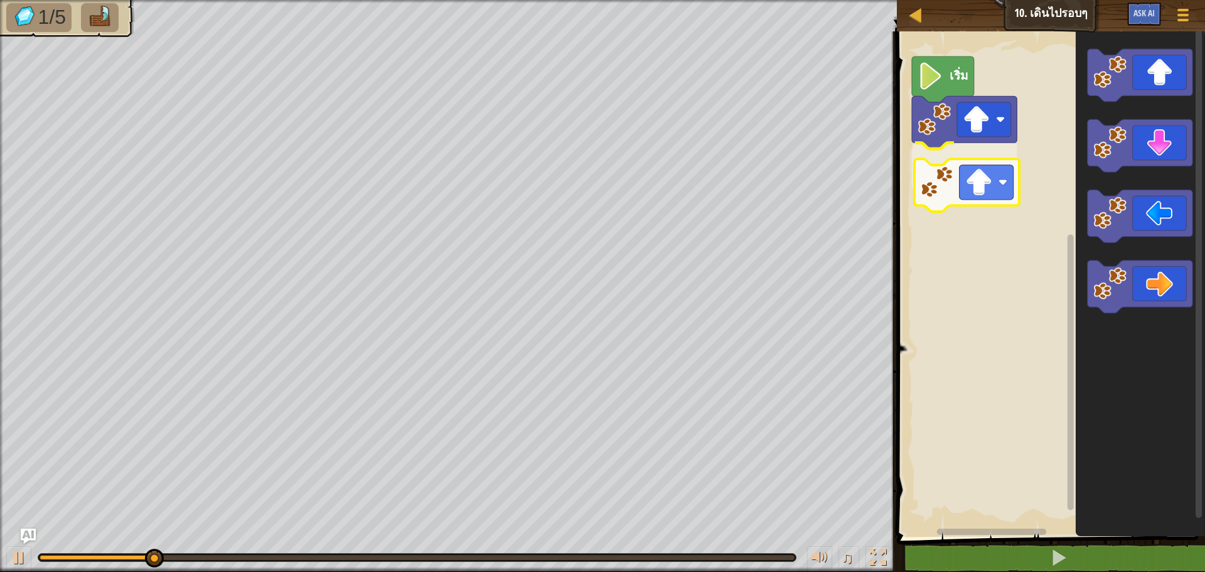
click at [955, 193] on div "เริ่ม" at bounding box center [1049, 280] width 312 height 511
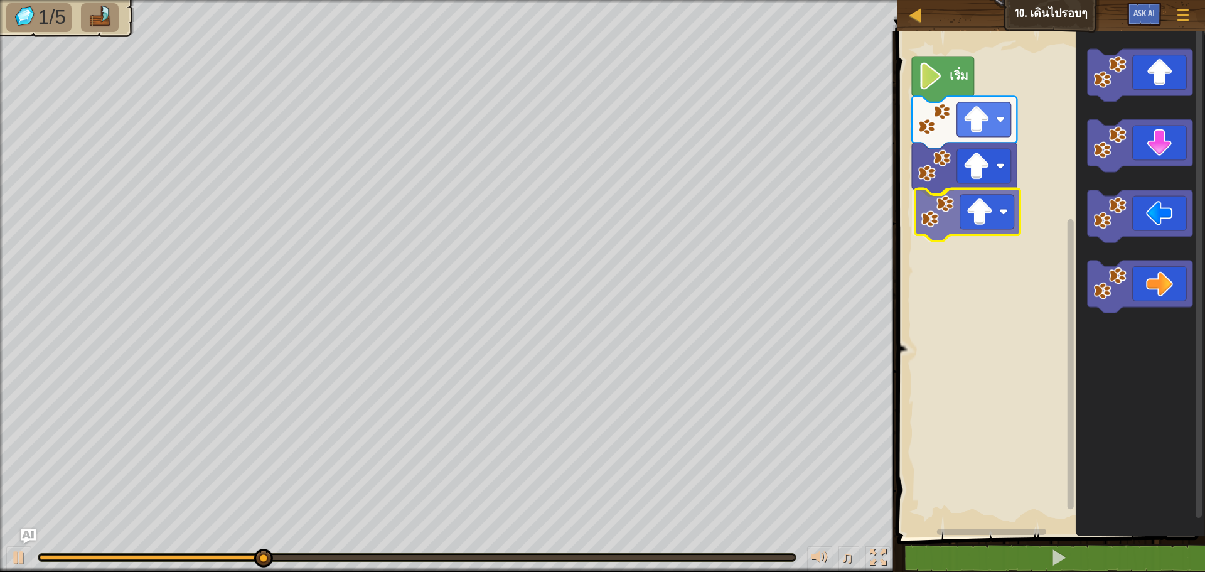
click at [991, 237] on div "เริ่ม" at bounding box center [1049, 280] width 312 height 511
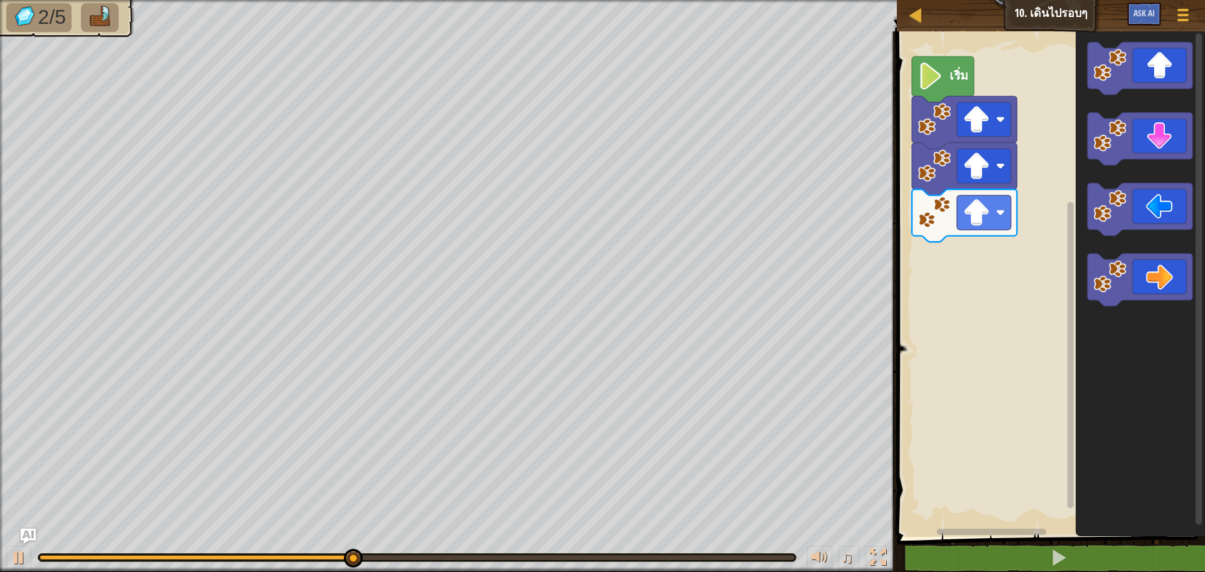
click at [1136, 270] on icon "พื้นที่ทำงาน Blockly" at bounding box center [1140, 280] width 129 height 511
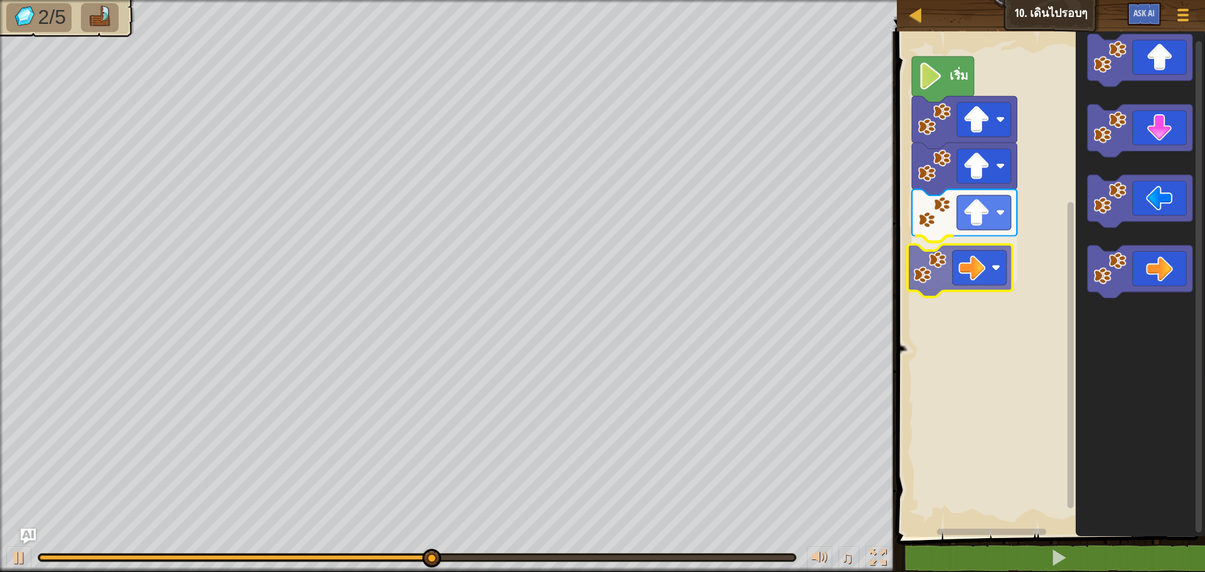
click at [936, 254] on div "เริ่ม" at bounding box center [1049, 280] width 312 height 511
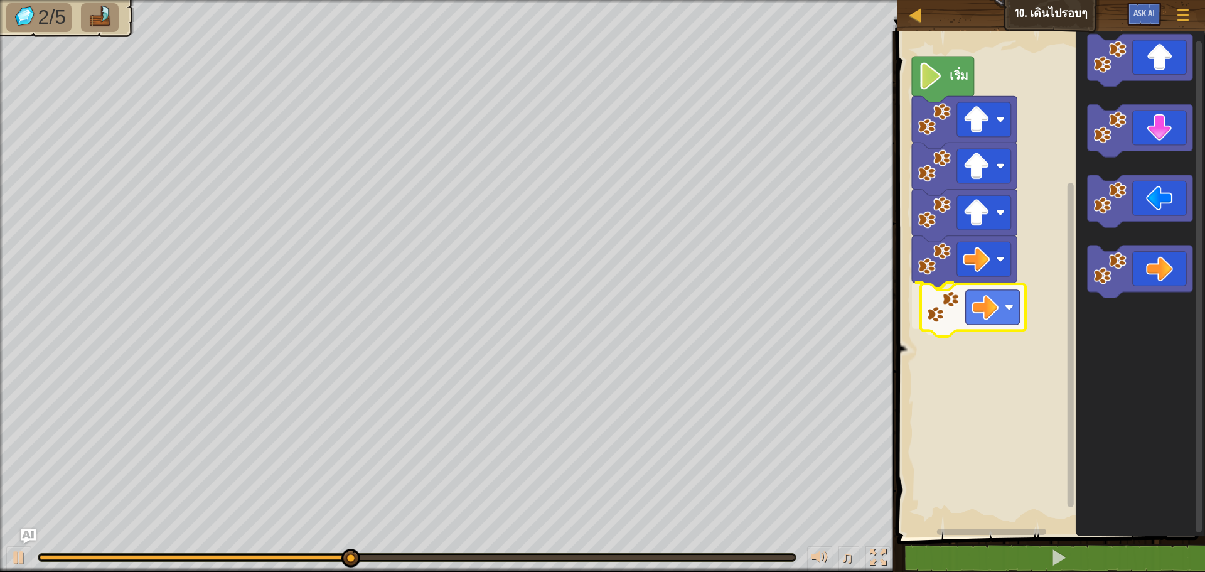
click at [979, 306] on div "เริ่ม" at bounding box center [1049, 280] width 312 height 511
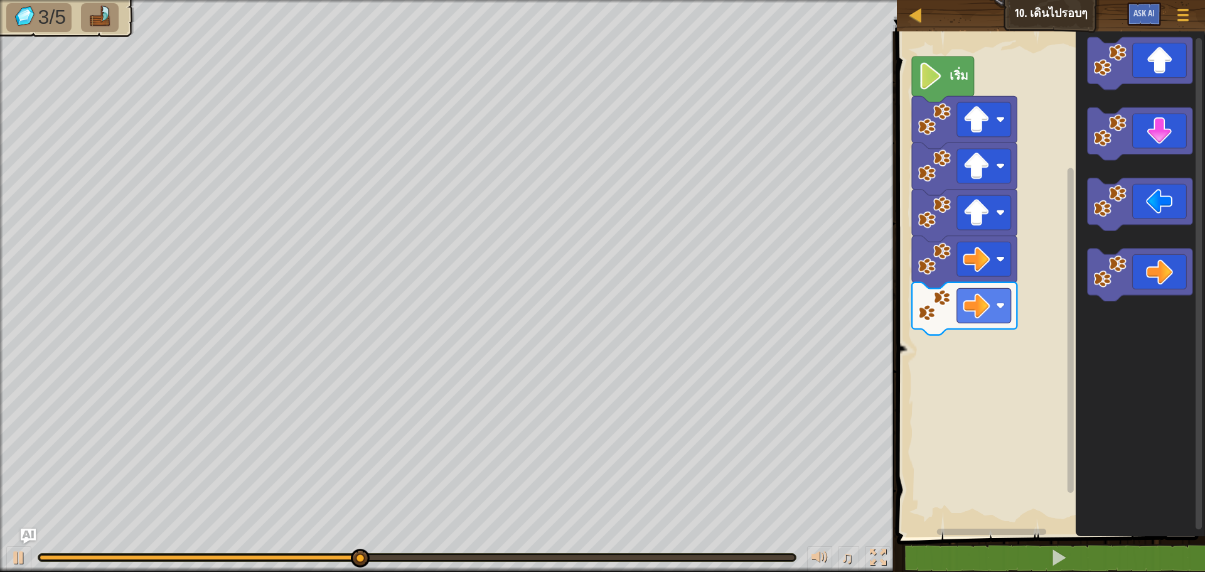
click at [1103, 304] on icon "พื้นที่ทำงาน Blockly" at bounding box center [1140, 280] width 129 height 511
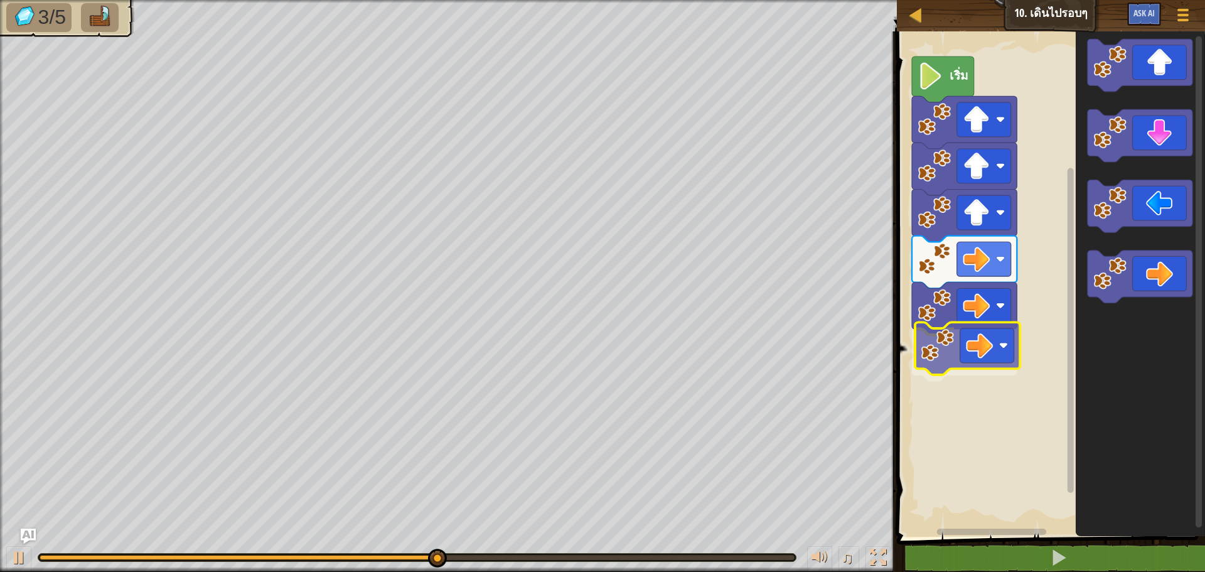
click at [1000, 345] on div "เริ่ม" at bounding box center [1049, 280] width 312 height 511
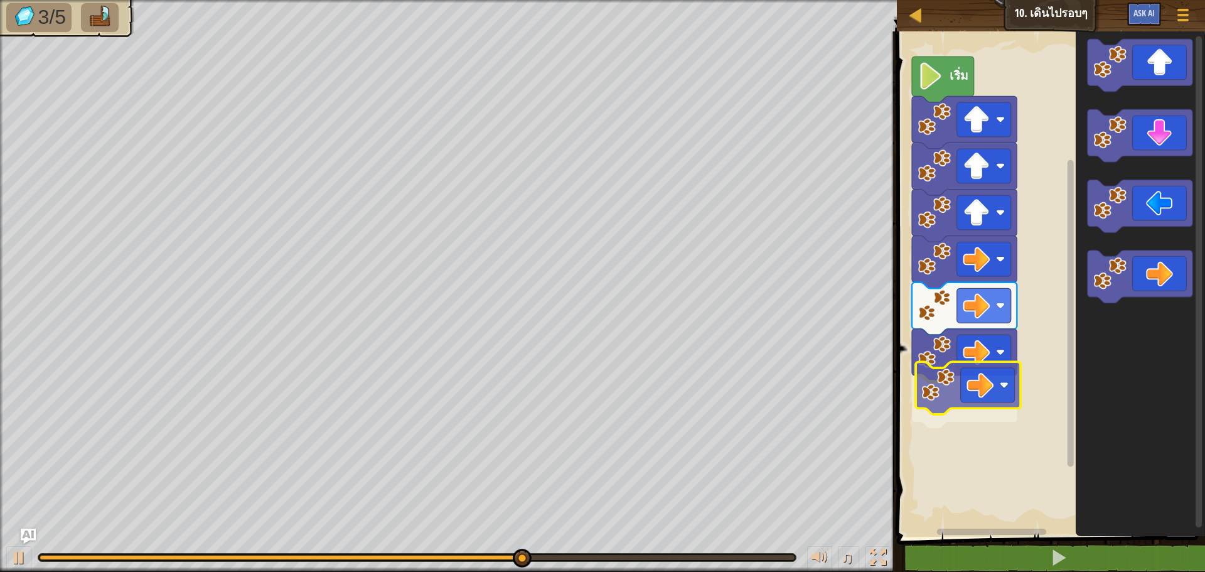
click at [955, 395] on div "เริ่ม" at bounding box center [1049, 280] width 312 height 511
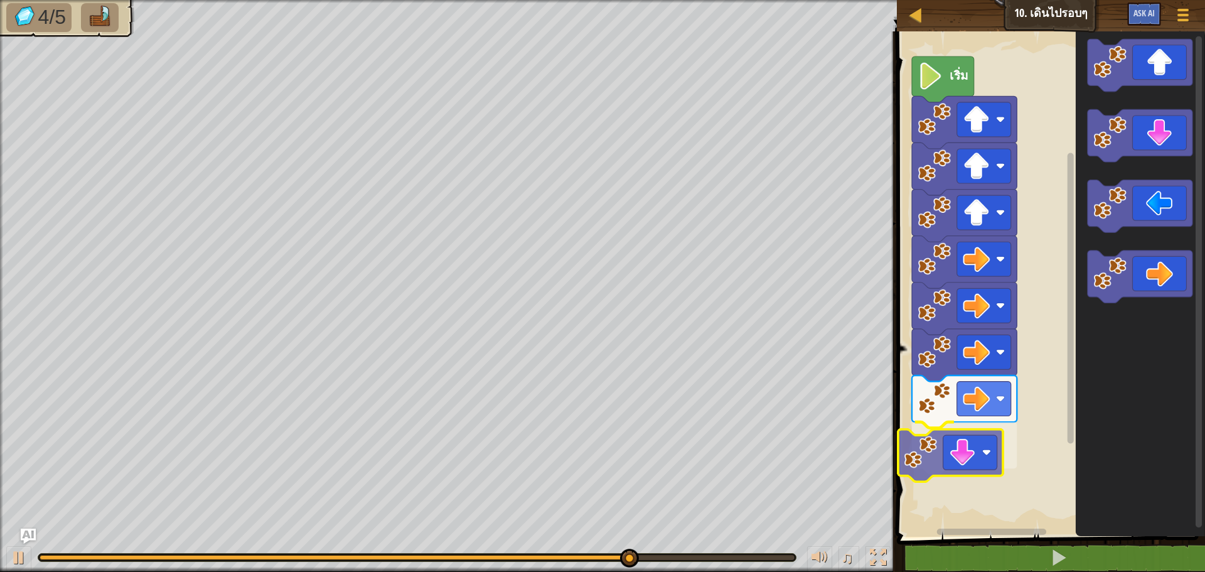
click at [966, 434] on div "เริ่ม" at bounding box center [1049, 280] width 312 height 511
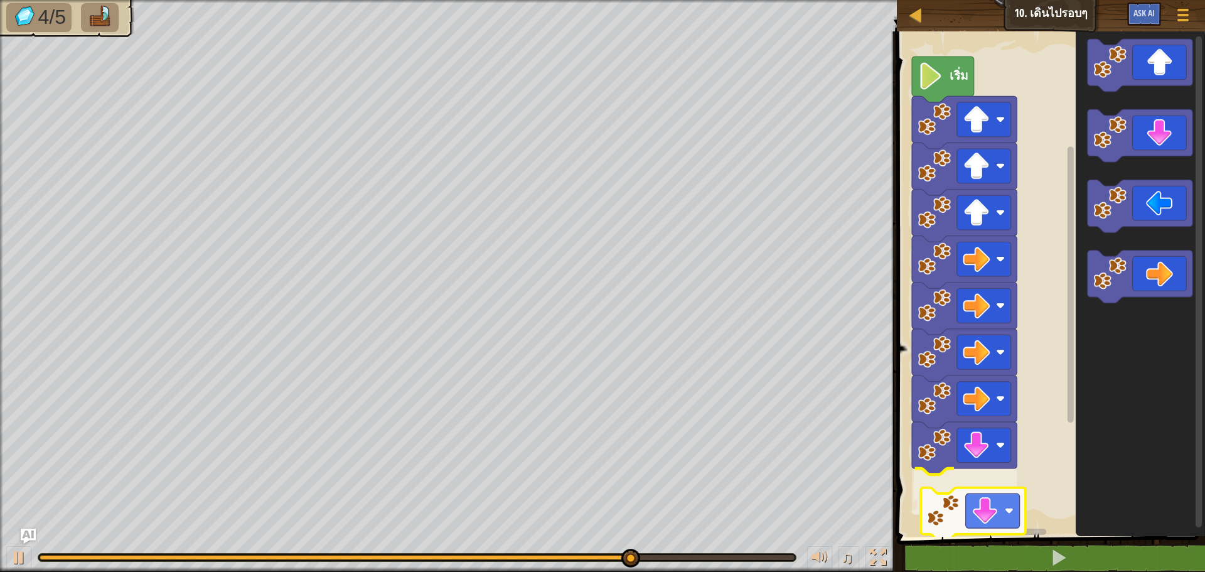
click at [976, 488] on div "เริ่ม" at bounding box center [1049, 280] width 312 height 511
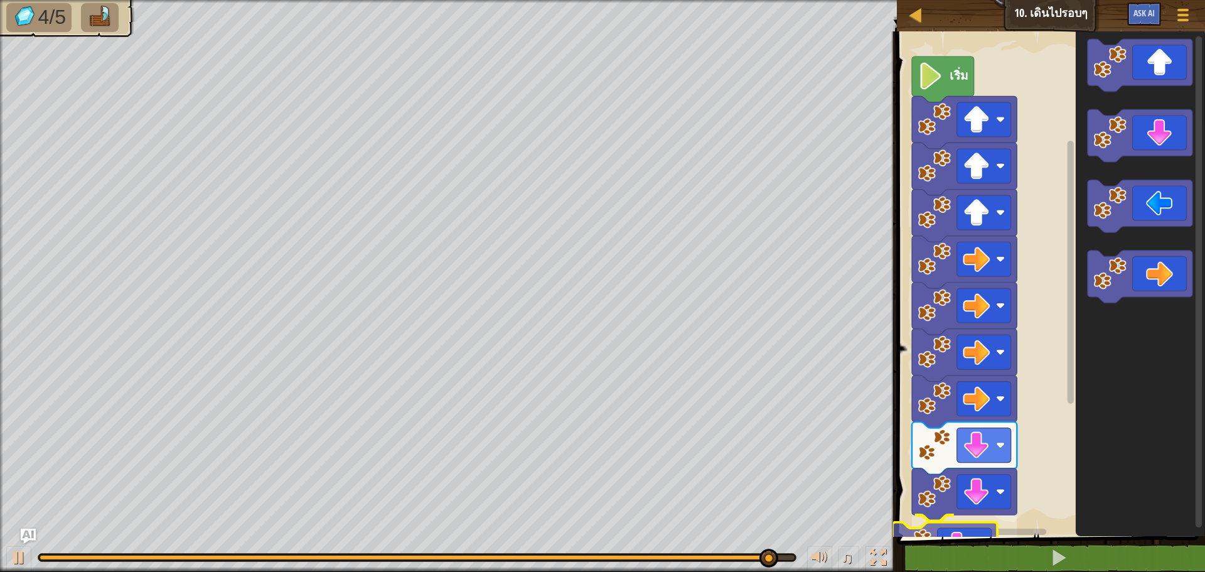
click at [970, 554] on div "1 ההההההההההההההההההההההההההההההההההההההההההההההההההההההההההההההההההההההההההההה…" at bounding box center [1049, 322] width 312 height 568
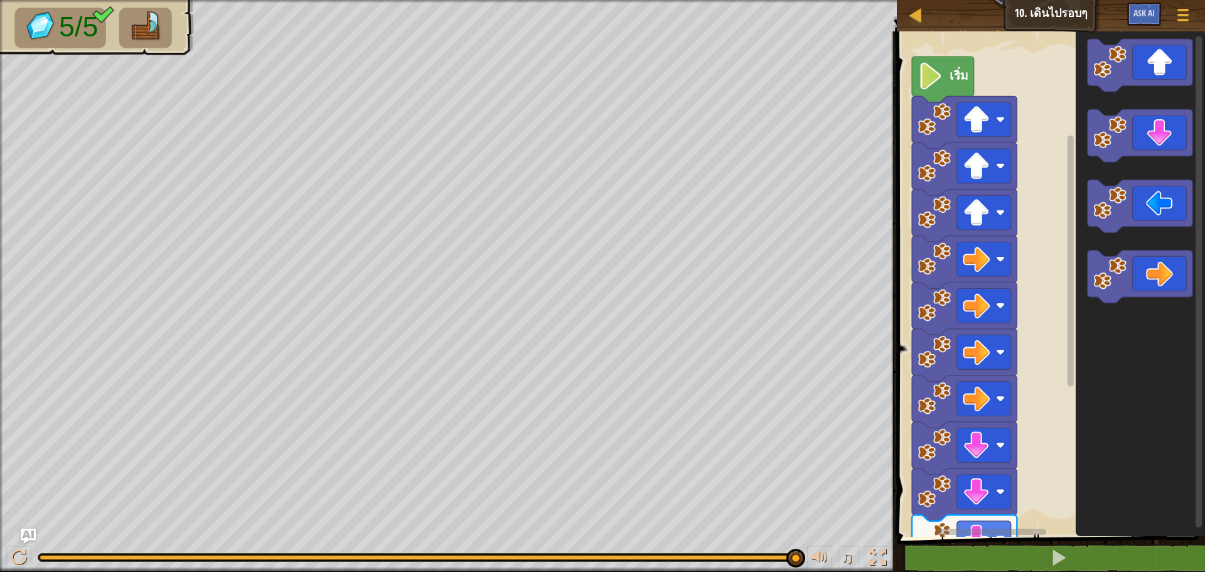
click at [924, 0] on html "แผนที่ จูเนียร์ 10. เดินไปรอบๆ เมนูเกม Ask AI 1 ההההההההההההההההההההההההההההההה…" at bounding box center [602, 0] width 1205 height 0
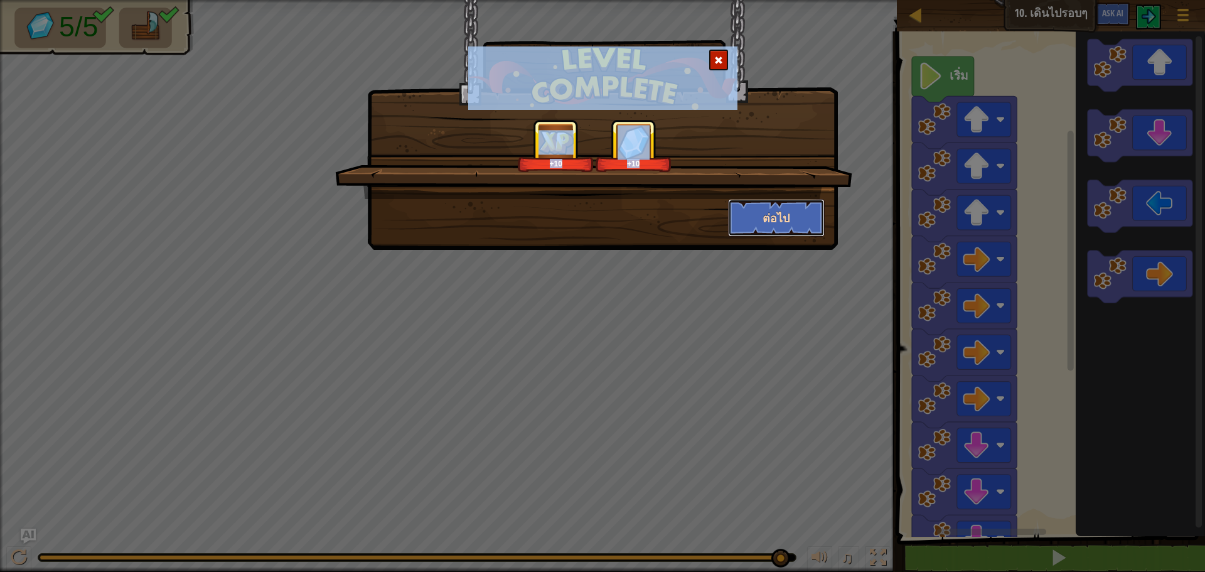
click at [783, 211] on button "ต่อไป" at bounding box center [776, 218] width 97 height 38
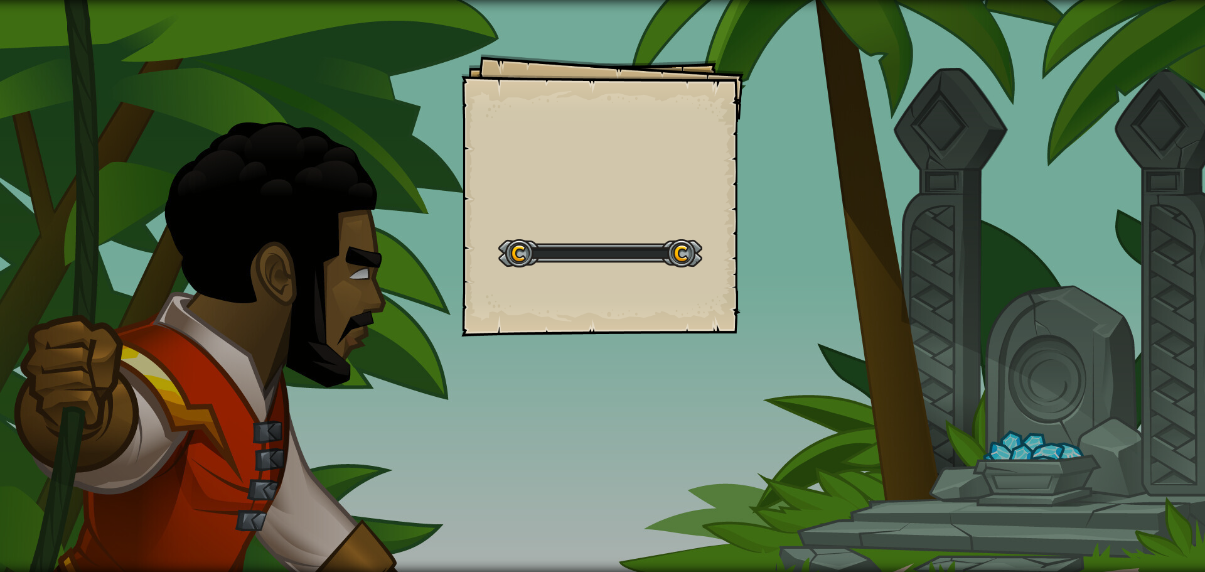
click at [780, 207] on div "Goals Start Level เกิดข้อผิดพลาดในการโหลดจากเซิร์ฟเวอร์ ลองรีเฟรชหน้า ต้องมีการ…" at bounding box center [602, 286] width 1205 height 572
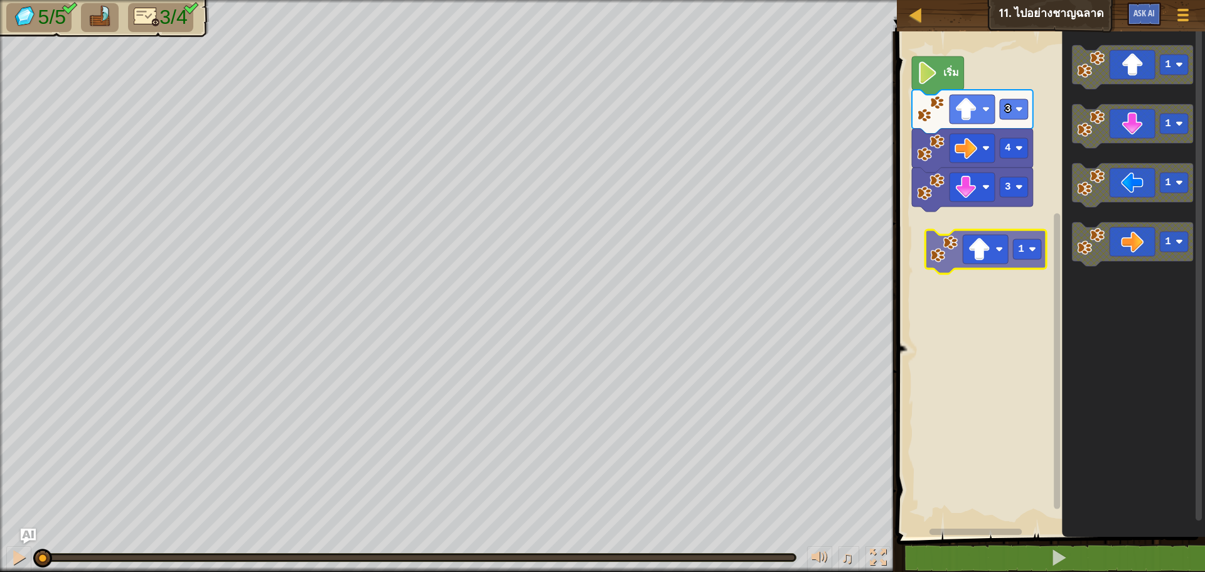
click at [1012, 228] on div "3 4 3 เริ่ม 1 1 1 1 1" at bounding box center [1049, 280] width 312 height 511
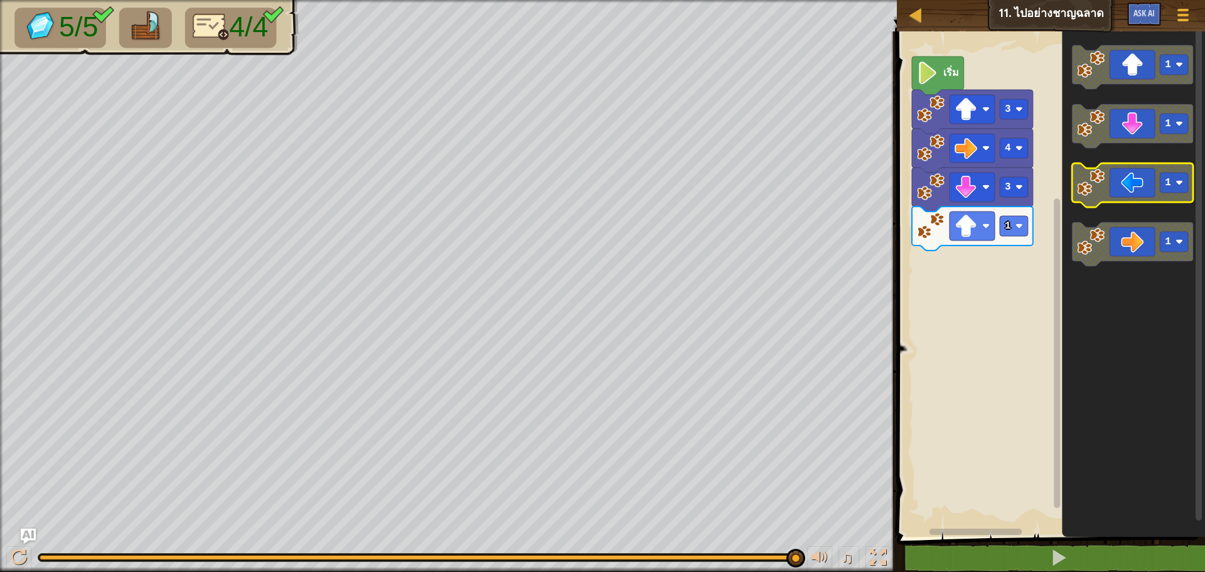
click at [1104, 169] on g "1 1 1 1" at bounding box center [1132, 155] width 121 height 221
click at [1120, 149] on icon "1 1 1 1" at bounding box center [1133, 280] width 143 height 511
click at [1113, 145] on g "1 1 1 1" at bounding box center [1132, 155] width 121 height 221
click at [1100, 130] on g "1" at bounding box center [1132, 126] width 121 height 44
click at [1086, 126] on g "1" at bounding box center [1132, 126] width 121 height 44
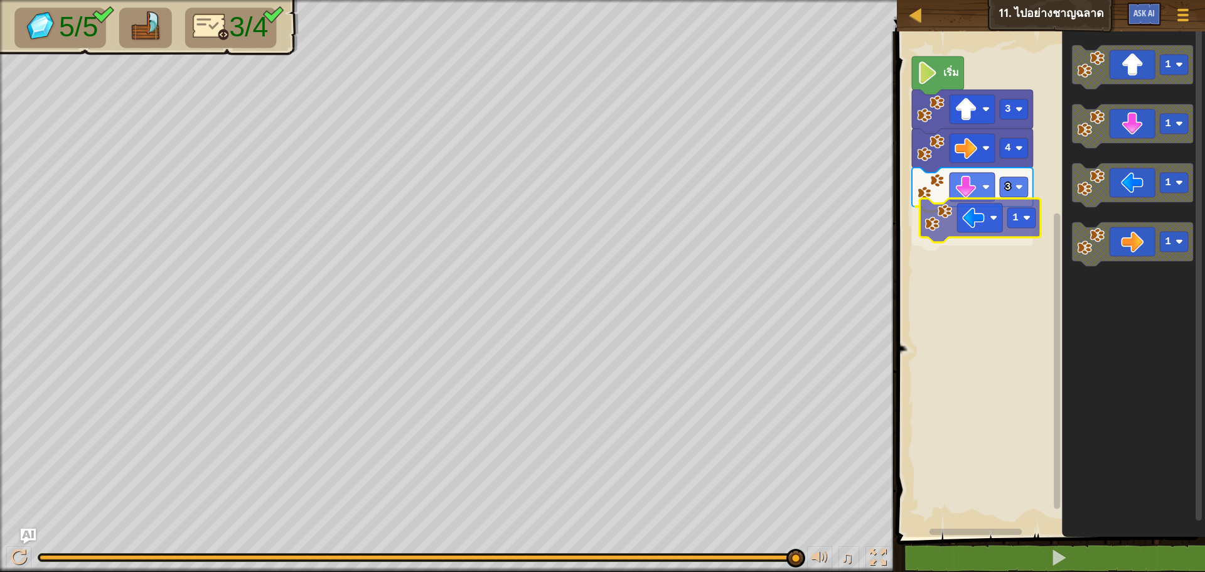
click at [963, 214] on div "3 1 4 3 เริ่ม 1 1 1 1 1" at bounding box center [1049, 280] width 312 height 511
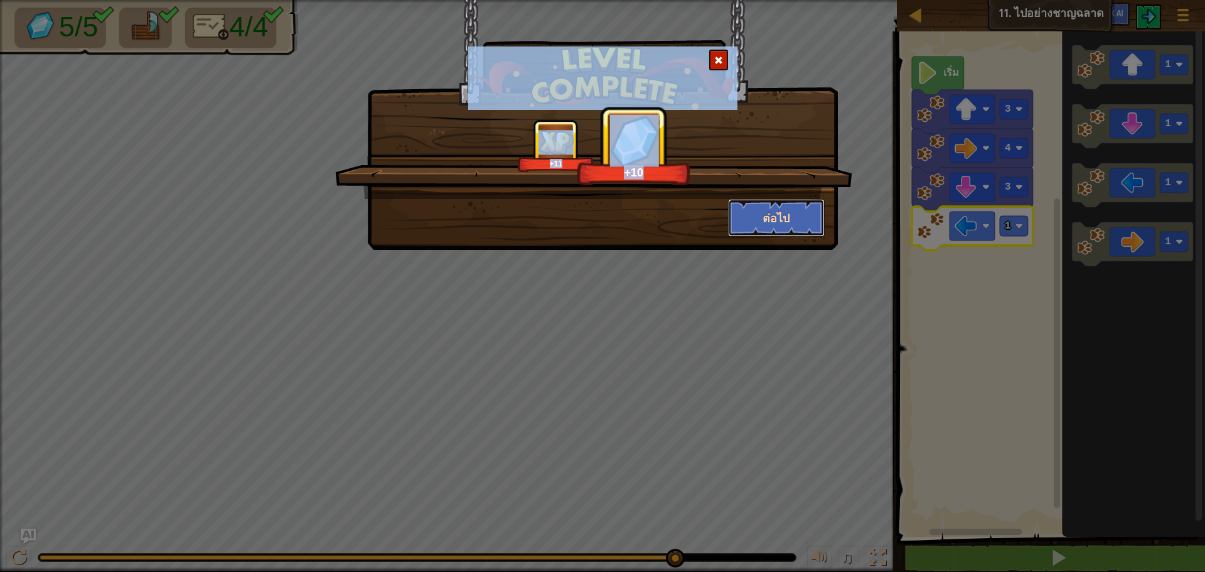
click at [807, 207] on button "ต่อไป" at bounding box center [776, 218] width 97 height 38
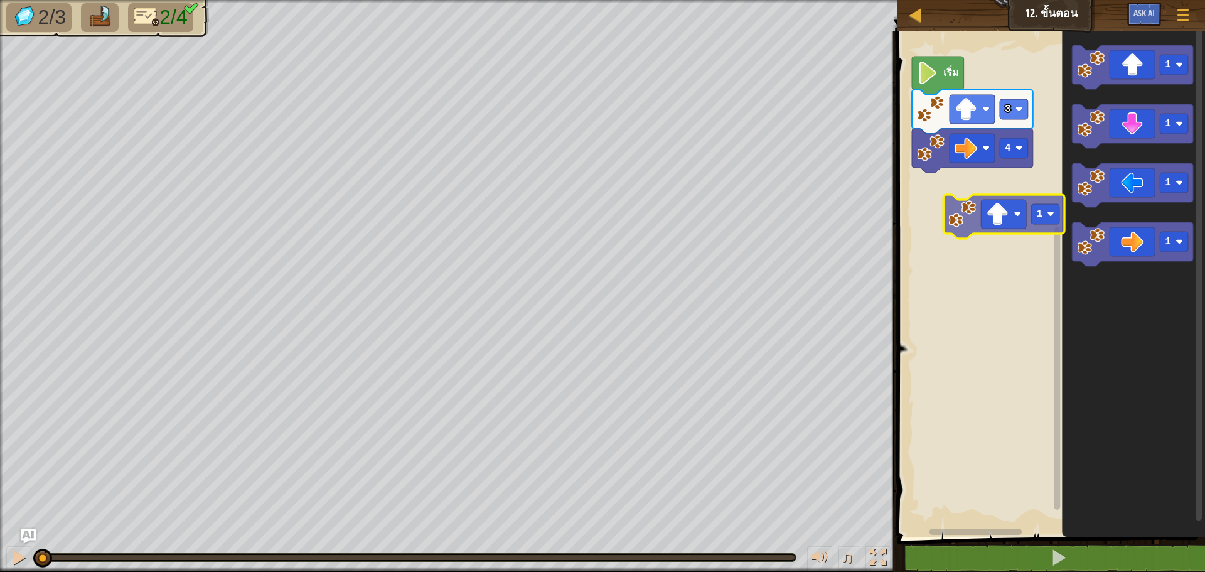
click at [1021, 148] on div "4 3 เริ่ม 1 1 1 1 1" at bounding box center [1049, 280] width 312 height 511
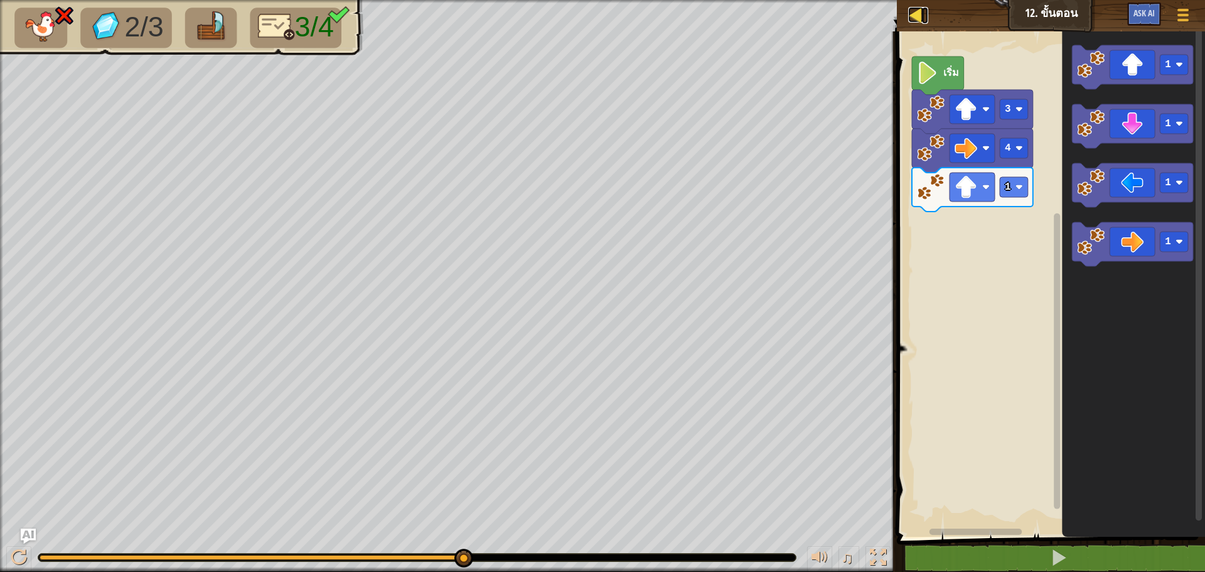
click at [911, 14] on div at bounding box center [916, 15] width 16 height 16
select select "th"
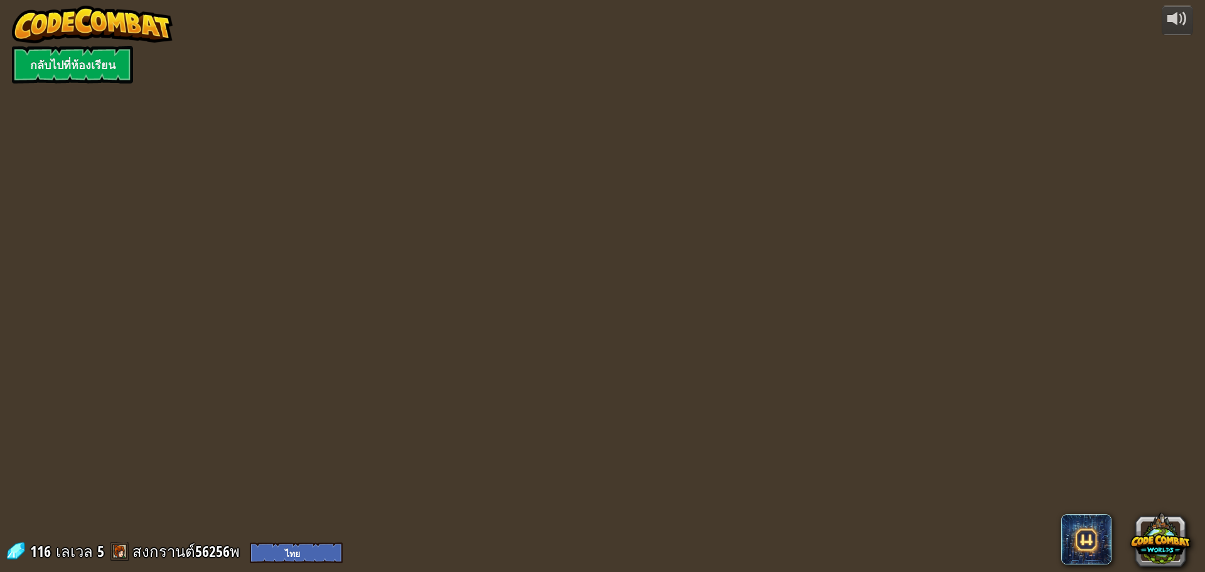
select select "th"
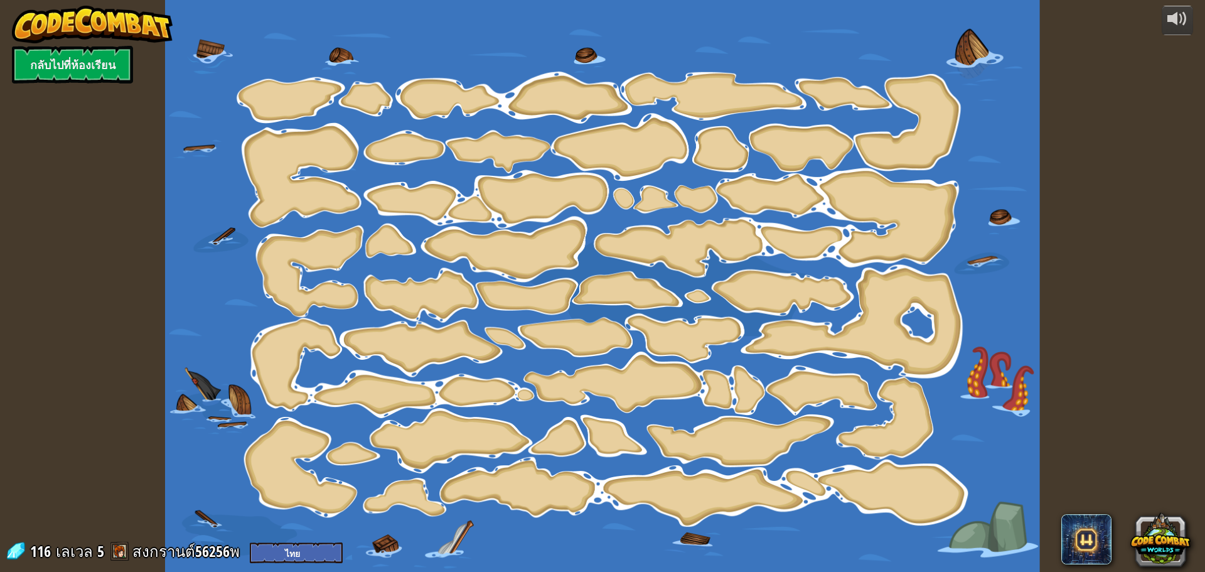
select select "th"
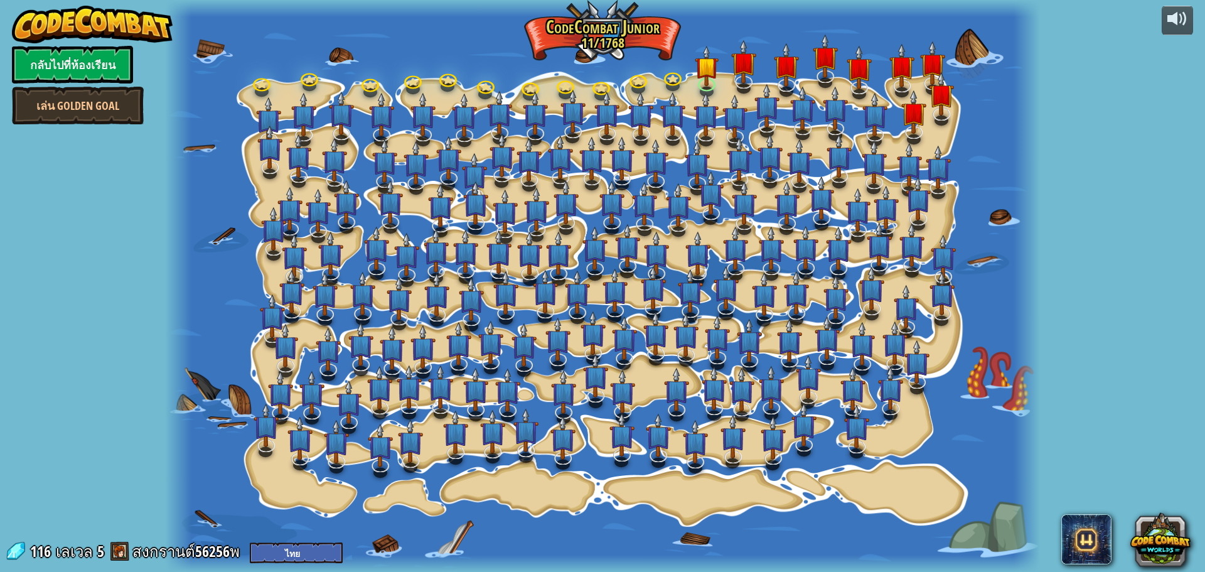
select select "th"
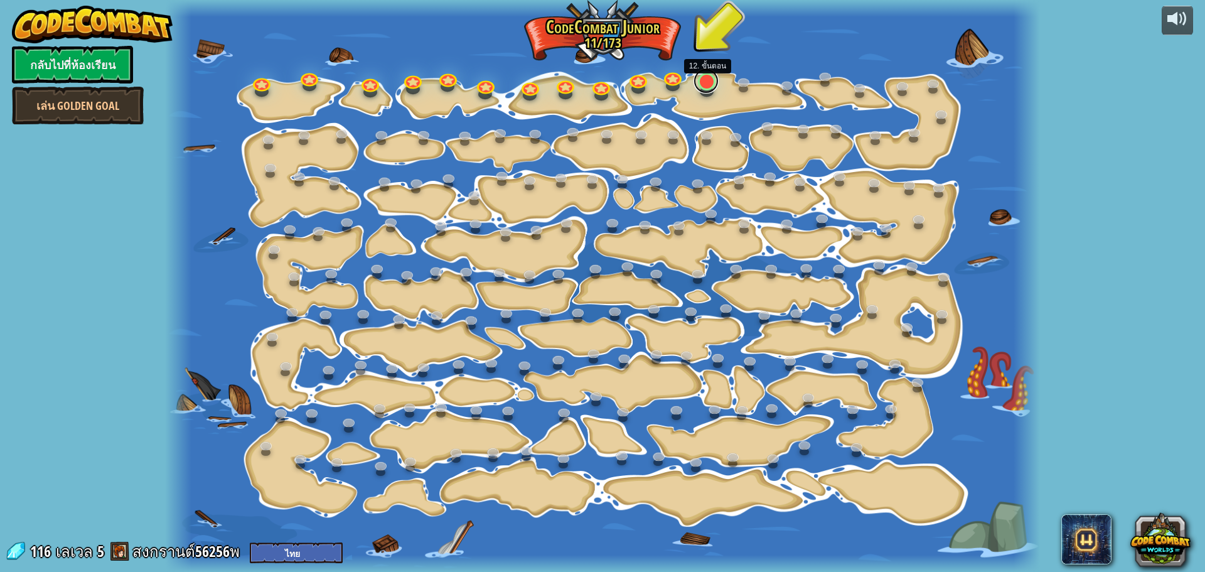
click at [711, 84] on link at bounding box center [705, 80] width 25 height 25
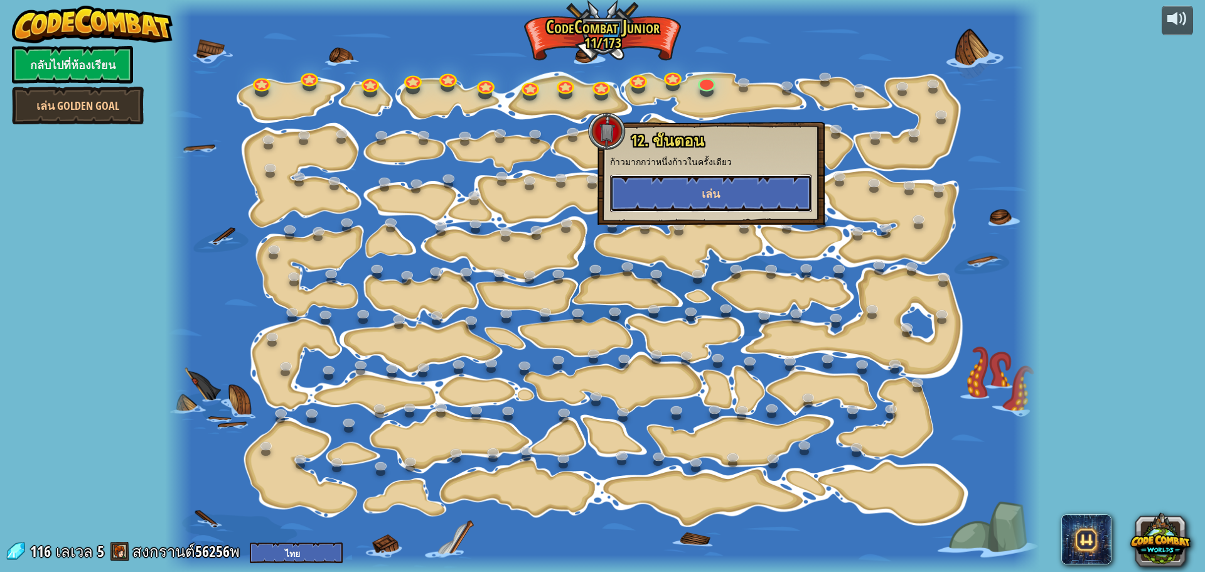
drag, startPoint x: 697, startPoint y: 187, endPoint x: 693, endPoint y: 179, distance: 8.7
click at [698, 188] on button "เล่น" at bounding box center [711, 193] width 202 height 38
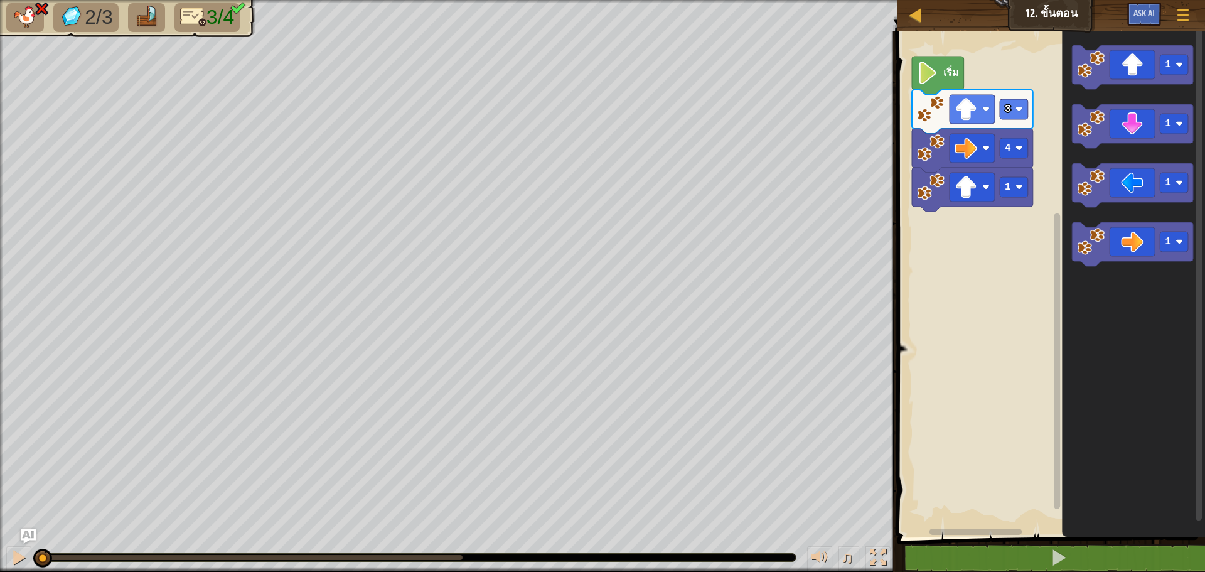
click at [936, 77] on image "พื้นที่ทำงาน Blockly" at bounding box center [927, 72] width 21 height 23
click at [1093, 109] on g "1 1 1 1" at bounding box center [1132, 155] width 121 height 221
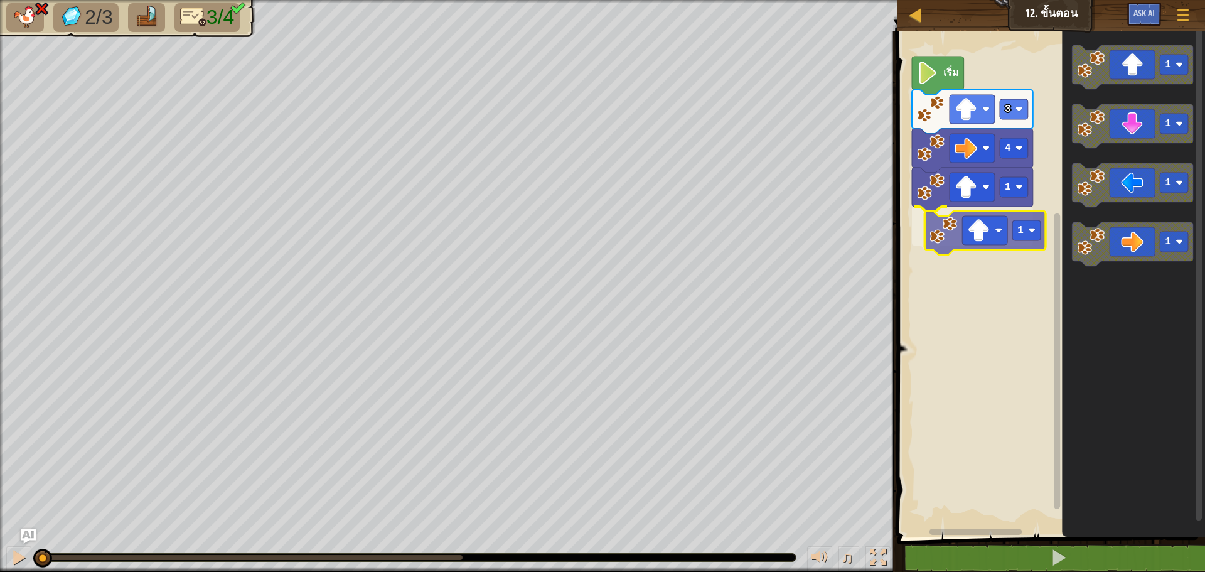
click at [946, 249] on div "1 1 4 3 เริ่ม 1 1 1 1 1" at bounding box center [1049, 280] width 312 height 511
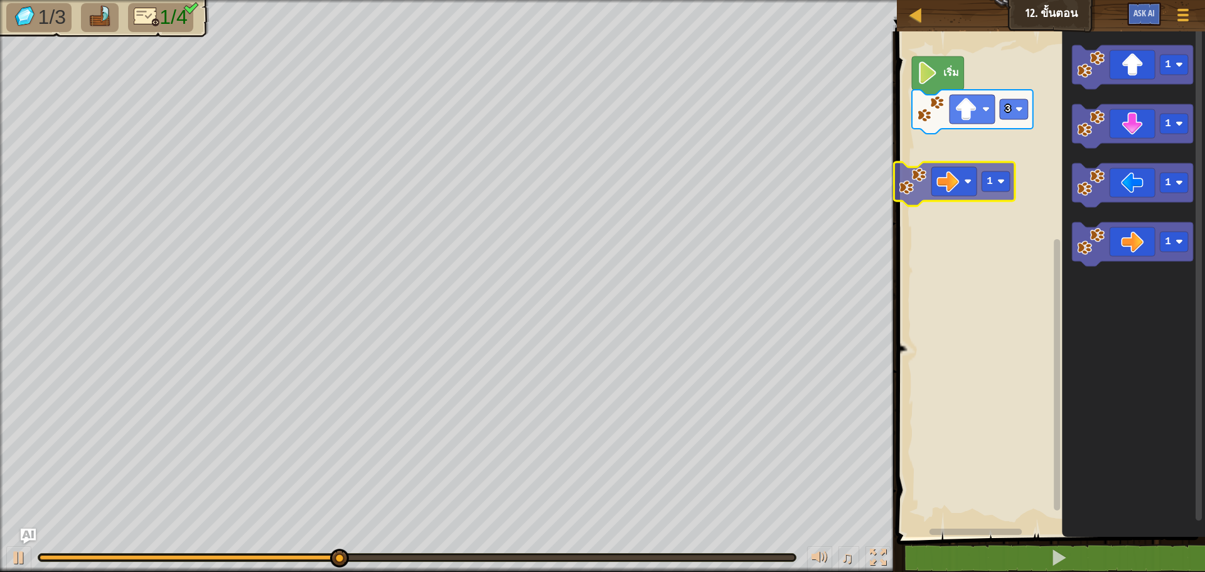
click at [916, 176] on div "3 เริ่ม 1 1 1 1 1" at bounding box center [1049, 280] width 312 height 511
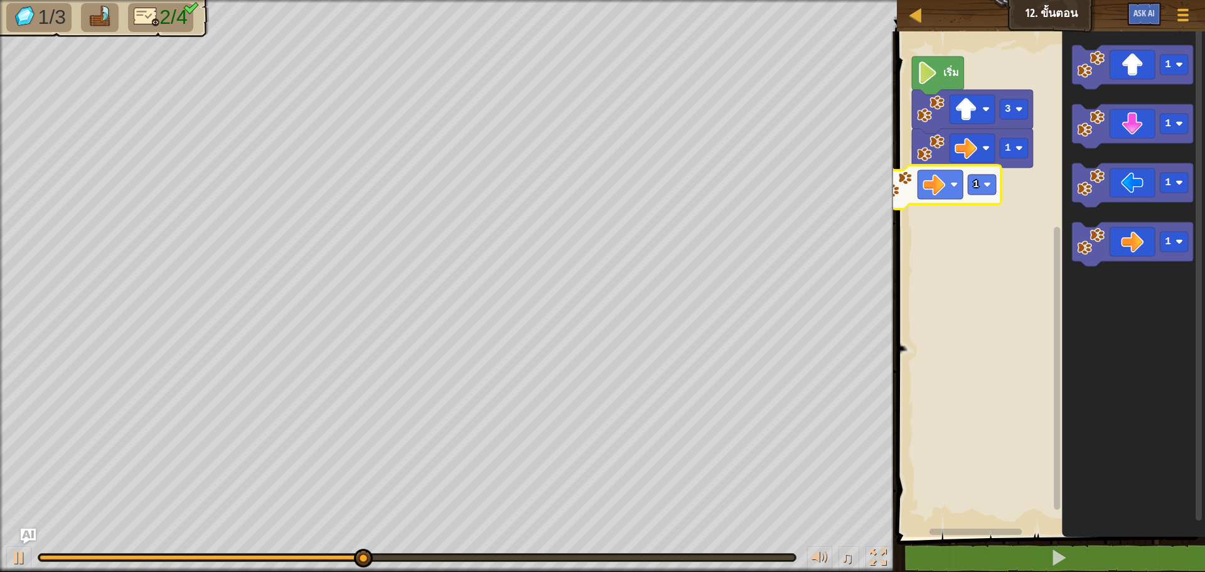
click at [894, 174] on div "1 3 เริ่ม 1 1 1 1 1" at bounding box center [1049, 280] width 312 height 511
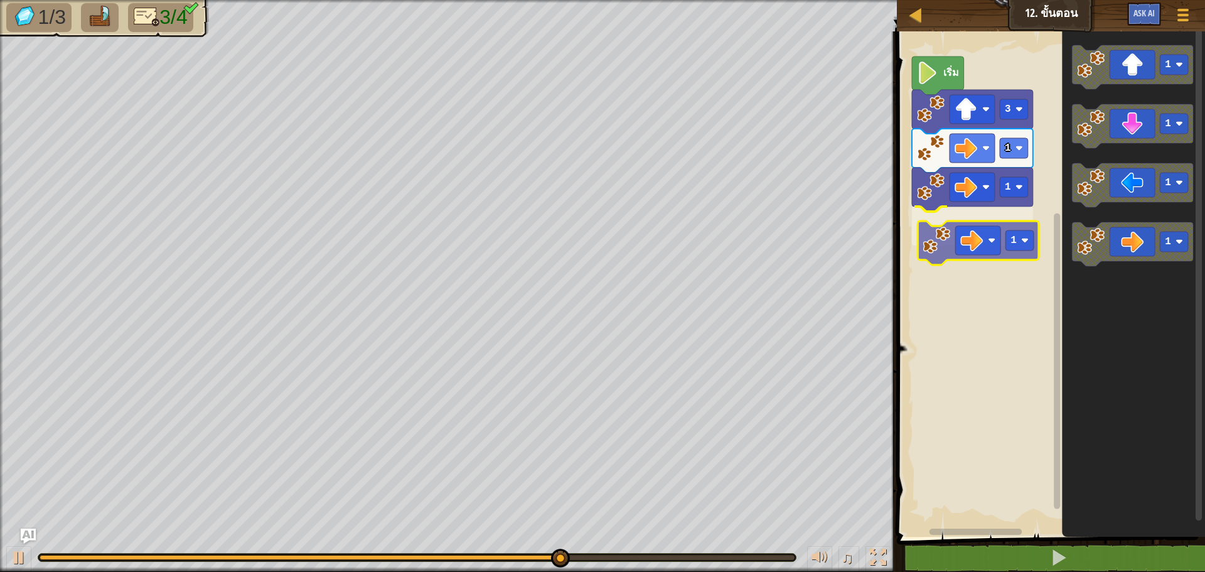
click at [986, 250] on div "1 1 1 3 เริ่ม 1 1 1 1 1" at bounding box center [1049, 280] width 312 height 511
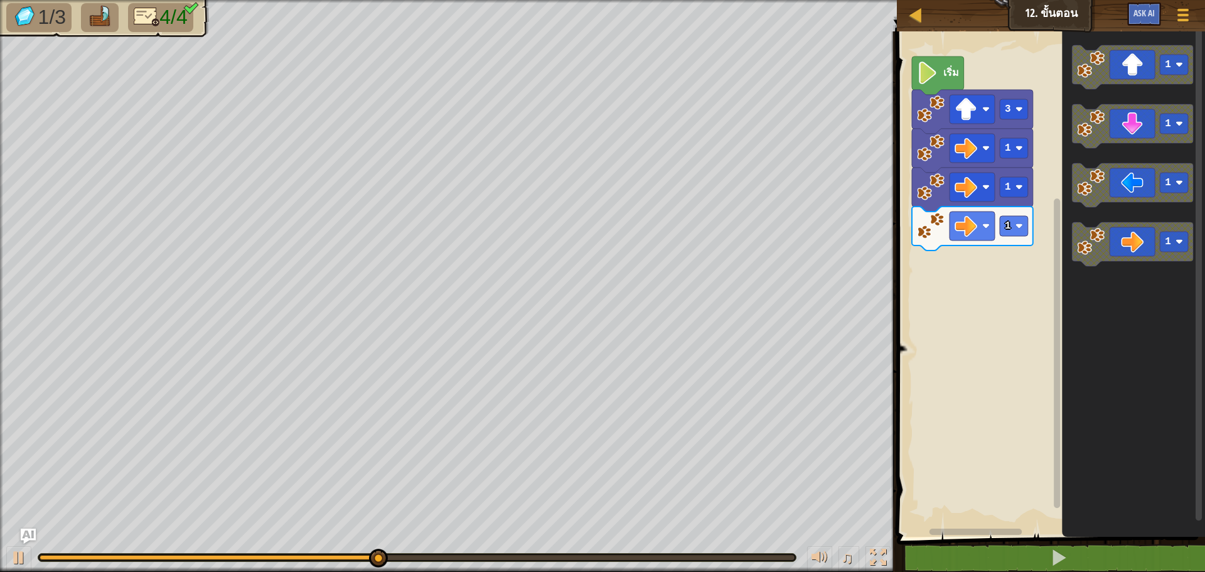
click at [1076, 266] on g "1 1 1 1" at bounding box center [1132, 155] width 121 height 221
click at [1063, 259] on icon "1 1 1 1" at bounding box center [1133, 280] width 143 height 511
click at [1071, 254] on icon "1 1 1 1" at bounding box center [1133, 280] width 143 height 511
click at [1123, 240] on g "1" at bounding box center [1132, 244] width 121 height 44
click at [947, 299] on div "1 1 1 3 เริ่ม 1 1 1 1" at bounding box center [1049, 280] width 312 height 511
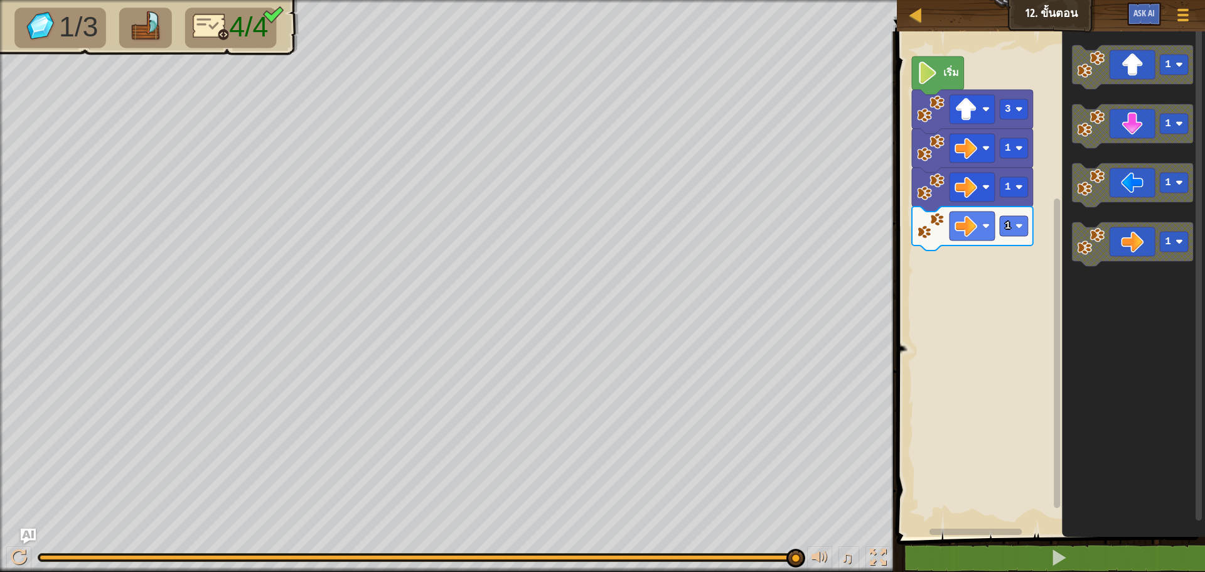
click at [1088, 244] on g "1" at bounding box center [1132, 244] width 121 height 44
click at [1130, 251] on g "1" at bounding box center [1132, 244] width 121 height 44
click at [1071, 272] on icon "1 1 1 1" at bounding box center [1133, 280] width 143 height 511
click at [1061, 152] on div "1 1 1 3 เริ่ม 1 1 1 1" at bounding box center [1049, 280] width 312 height 511
click at [1084, 144] on icon "พื้นที่ทำงาน Blockly" at bounding box center [1132, 126] width 121 height 44
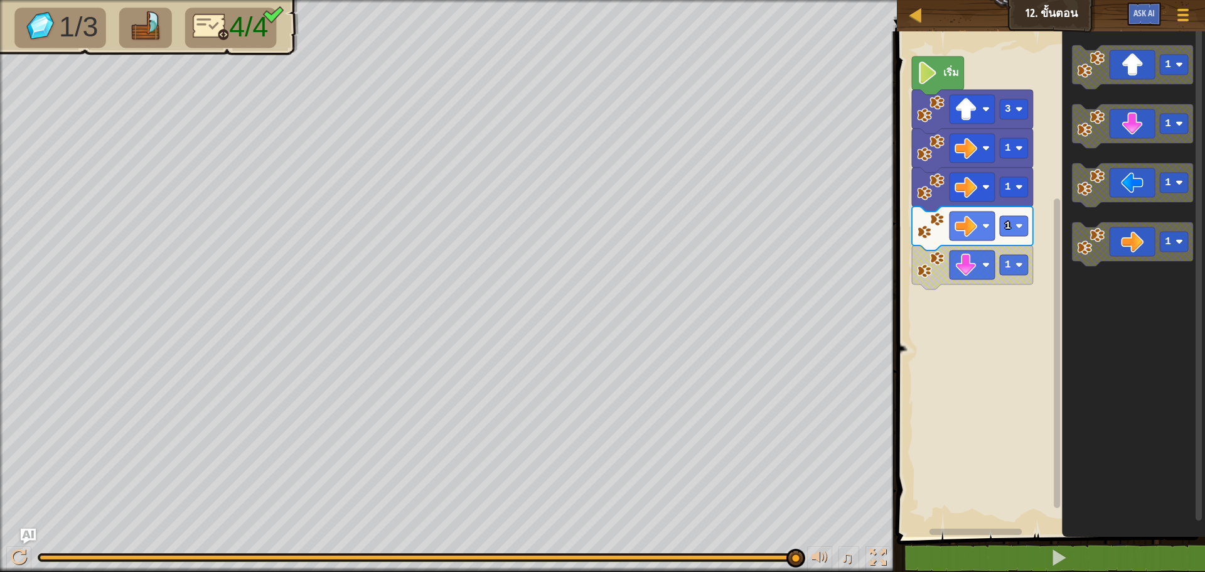
click at [1069, 289] on icon "1 1 1 1" at bounding box center [1133, 280] width 143 height 511
click at [1007, 306] on rect "พื้นที่ทำงาน Blockly" at bounding box center [1049, 280] width 312 height 511
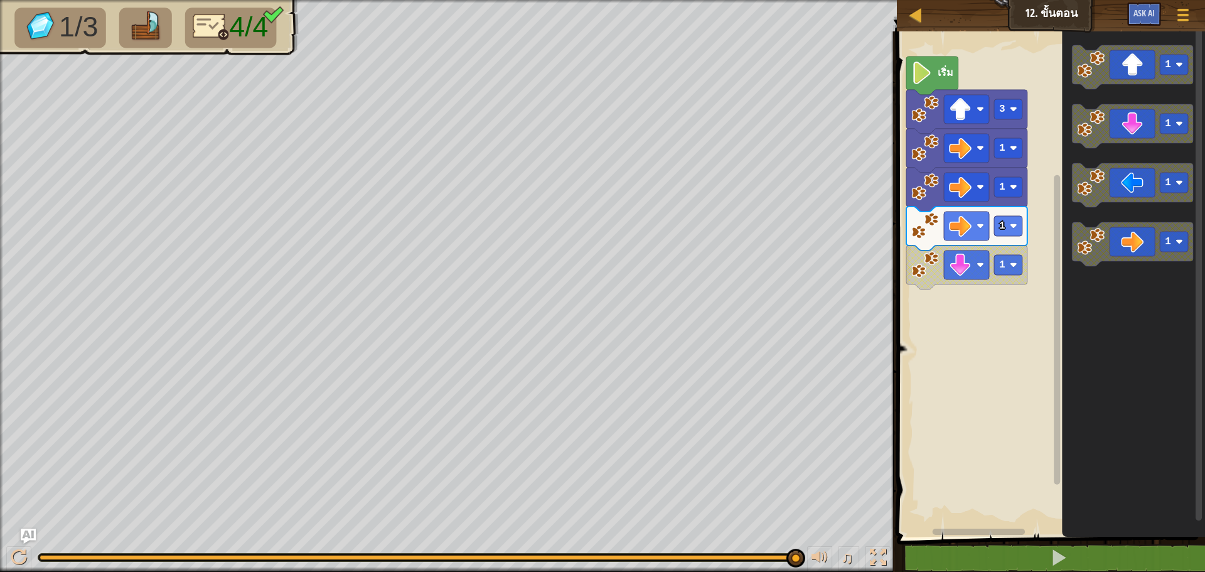
click at [998, 324] on div "1 1 1 1 3 เริ่ม 1 1 1 1" at bounding box center [1049, 280] width 312 height 511
click at [997, 298] on div "1 1 1 1 3 เริ่ม 1 1 1 1" at bounding box center [1049, 280] width 312 height 511
click at [1018, 319] on div "1 1 1 1 3 เริ่ม 1 1 1 1" at bounding box center [1049, 280] width 312 height 511
click at [1075, 336] on icon "1 1 1 1" at bounding box center [1133, 280] width 143 height 511
click at [1019, 341] on div "1 1 1 1 3 เริ่ม 1 1 1 1" at bounding box center [1049, 280] width 312 height 511
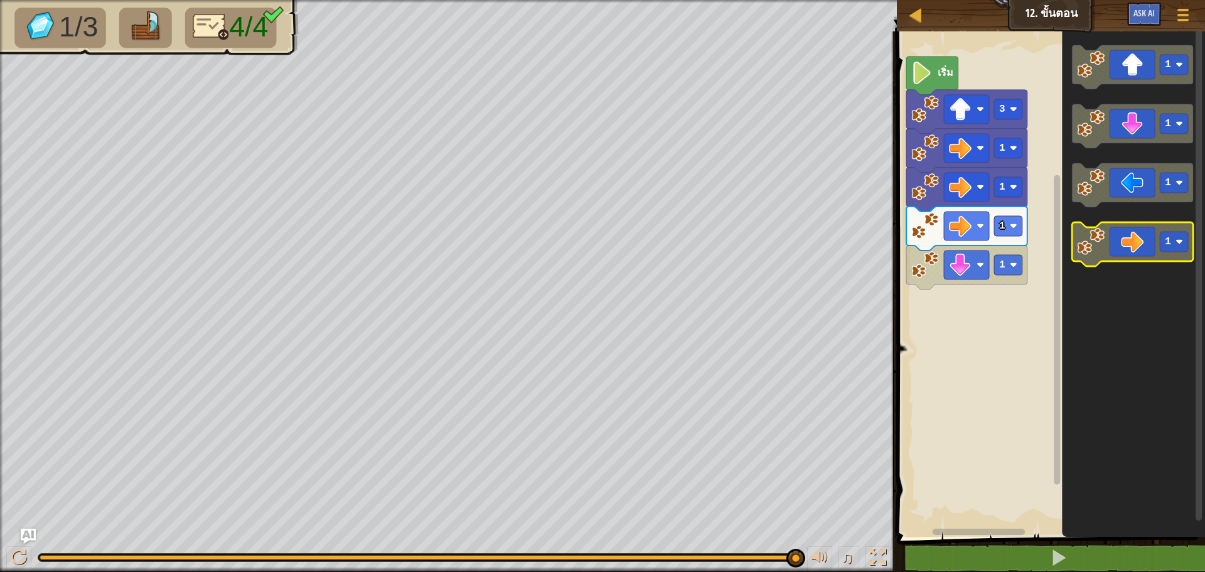
click at [964, 286] on div "1 1 1 1 3 เริ่ม 1 1 1 1" at bounding box center [1049, 280] width 312 height 511
click at [1123, 264] on g "1 1 1 1" at bounding box center [1132, 155] width 121 height 221
click at [893, 362] on div "บล็อก 1 2 3 4 go ( 'up' , 3 ) go ( 'right' , 4 ) go ( 'up' , 1 ) הההההההההההההה…" at bounding box center [1049, 301] width 312 height 540
click at [938, 83] on icon "พื้นที่ทำงาน Blockly" at bounding box center [932, 75] width 52 height 38
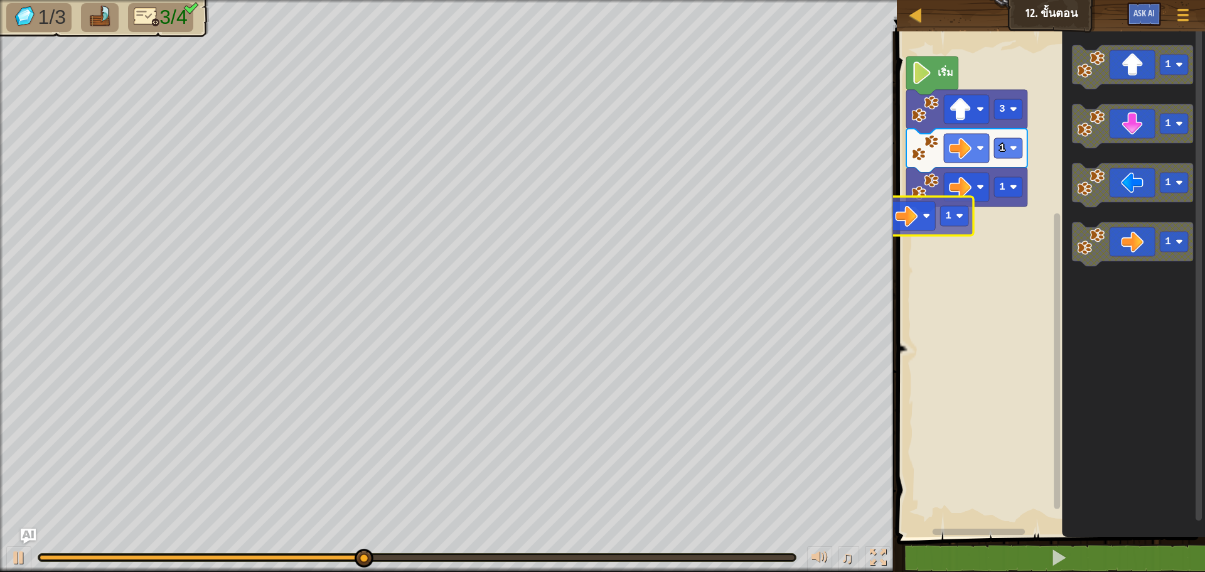
click at [926, 226] on div "1 1 3 เริ่ม 1 1 1 1 1 1" at bounding box center [1049, 280] width 312 height 511
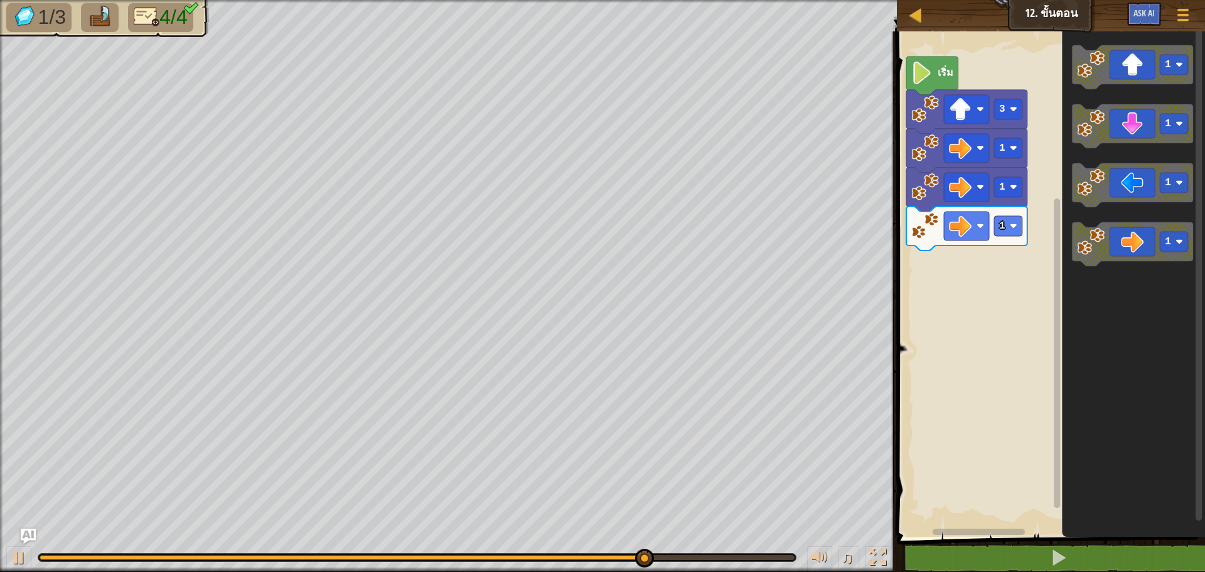
click at [1084, 253] on g "1" at bounding box center [1132, 244] width 121 height 44
click at [1084, 254] on g "1" at bounding box center [1132, 244] width 121 height 44
click at [1045, 264] on div "เริ่ม 3 1 1 1 1 1 1 1" at bounding box center [1049, 280] width 312 height 511
click at [864, 238] on div "แผนที่ จูเนียร์ 12. ขั้นตอน เมนูเกม Ask AI 1 הההההההההההההההההההההההההההההההההה…" at bounding box center [602, 286] width 1205 height 572
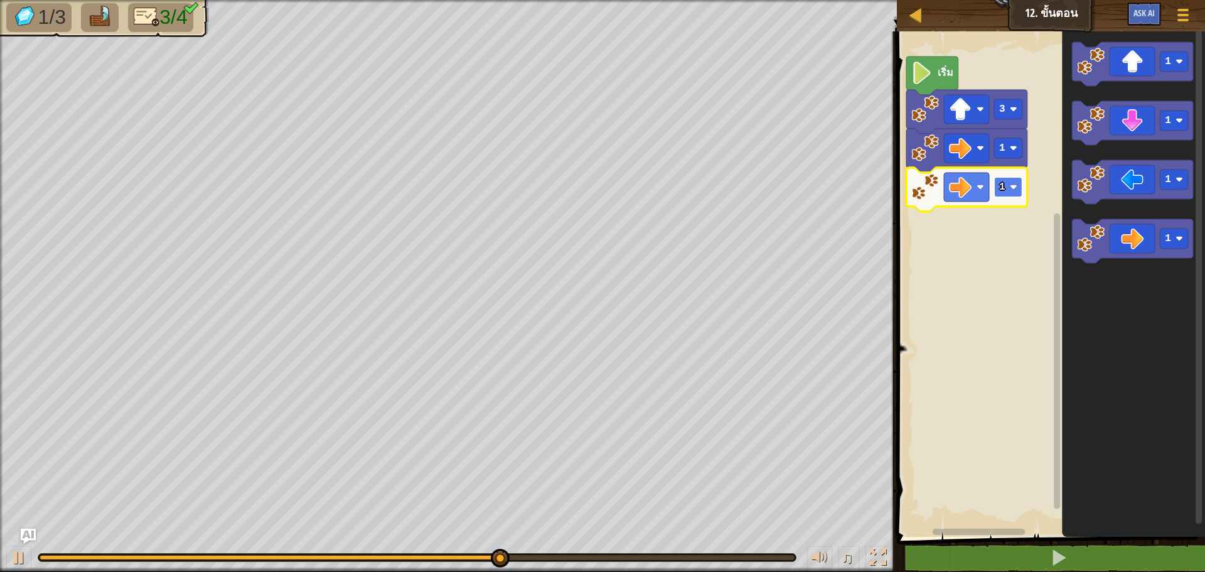
click at [1012, 186] on image "พื้นที่ทำงาน Blockly" at bounding box center [1014, 187] width 8 height 8
click at [1007, 198] on icon "พื้นที่ทำงาน Blockly" at bounding box center [966, 190] width 121 height 44
click at [1013, 168] on icon "พื้นที่ทำงาน Blockly" at bounding box center [966, 190] width 121 height 44
click at [1020, 183] on rect "พื้นที่ทำงาน Blockly" at bounding box center [1008, 187] width 28 height 20
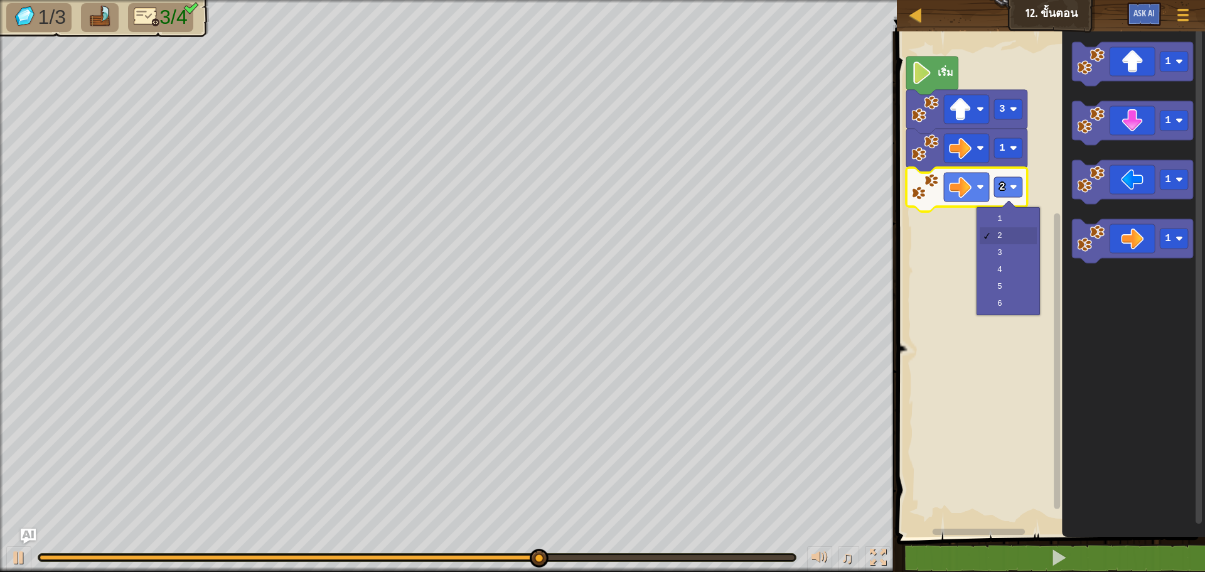
click at [993, 210] on div "1 2 3 4 5 6" at bounding box center [1007, 261] width 63 height 108
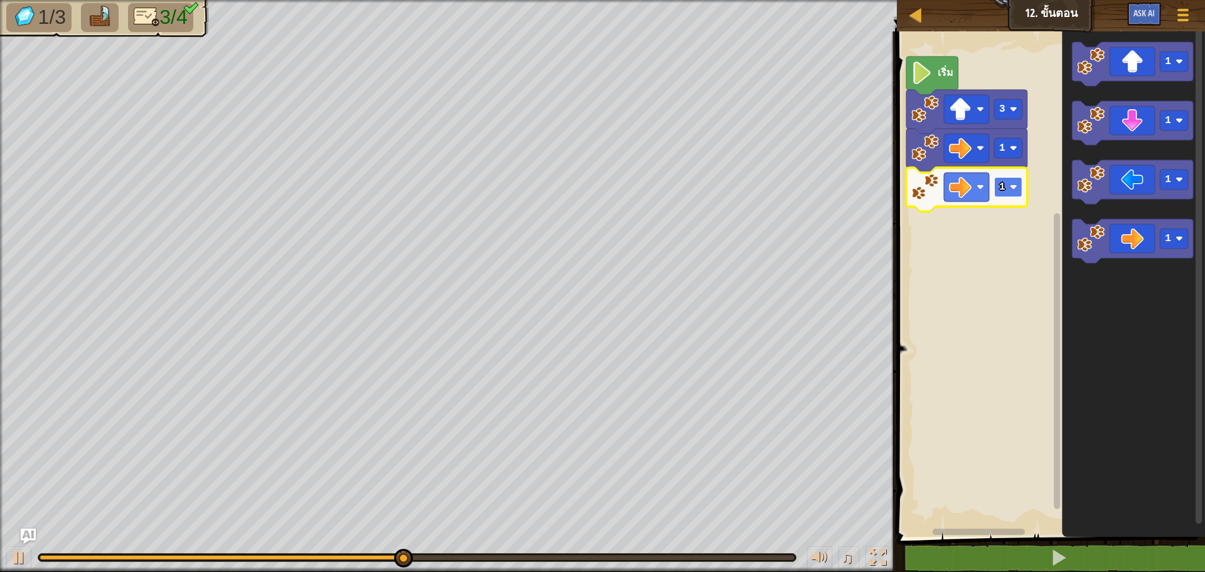
click at [1010, 195] on rect "พื้นที่ทำงาน Blockly" at bounding box center [1008, 187] width 28 height 20
click at [1013, 190] on image "พื้นที่ทำงาน Blockly" at bounding box center [1014, 187] width 8 height 8
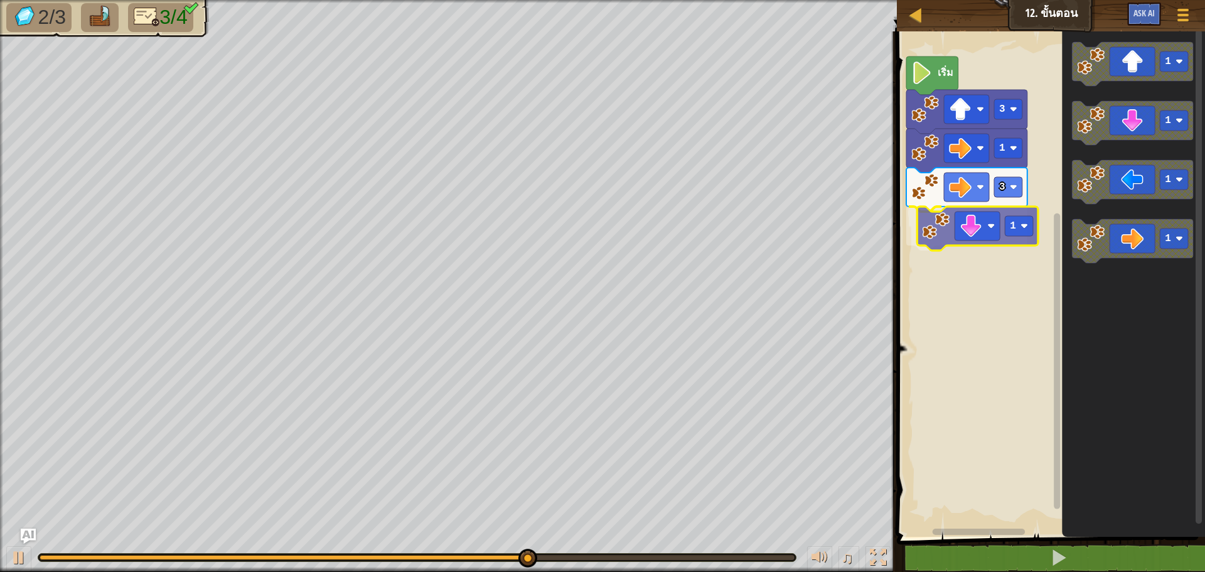
click at [1000, 225] on div "เริ่ม 3 1 3 1 1 1 1 1 1" at bounding box center [1049, 280] width 312 height 511
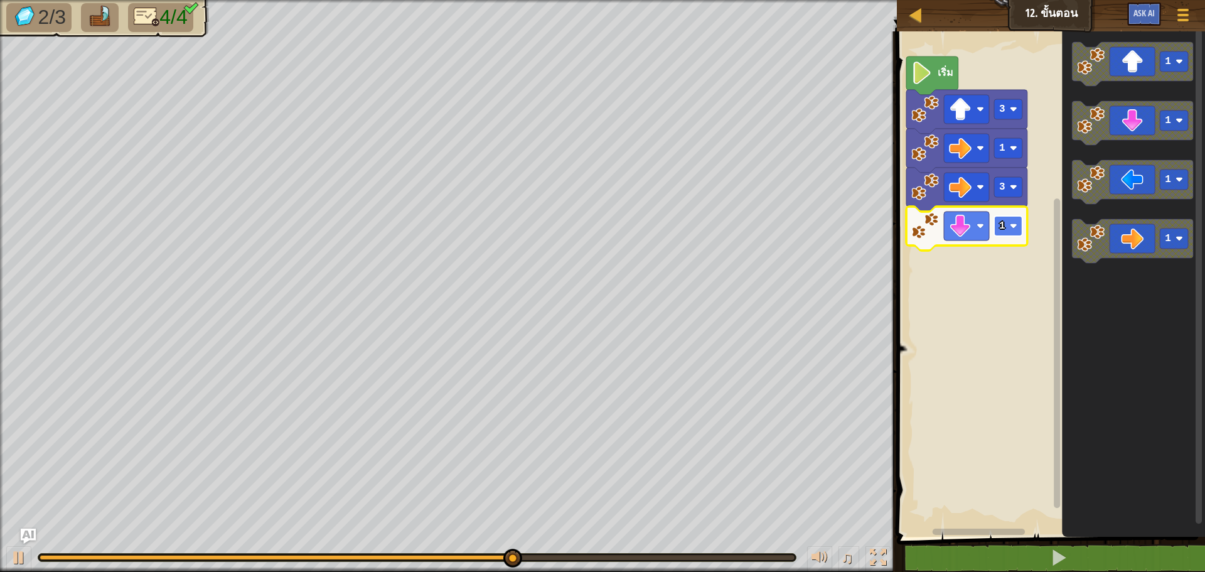
click at [1015, 223] on image "พื้นที่ทำงาน Blockly" at bounding box center [1014, 226] width 8 height 8
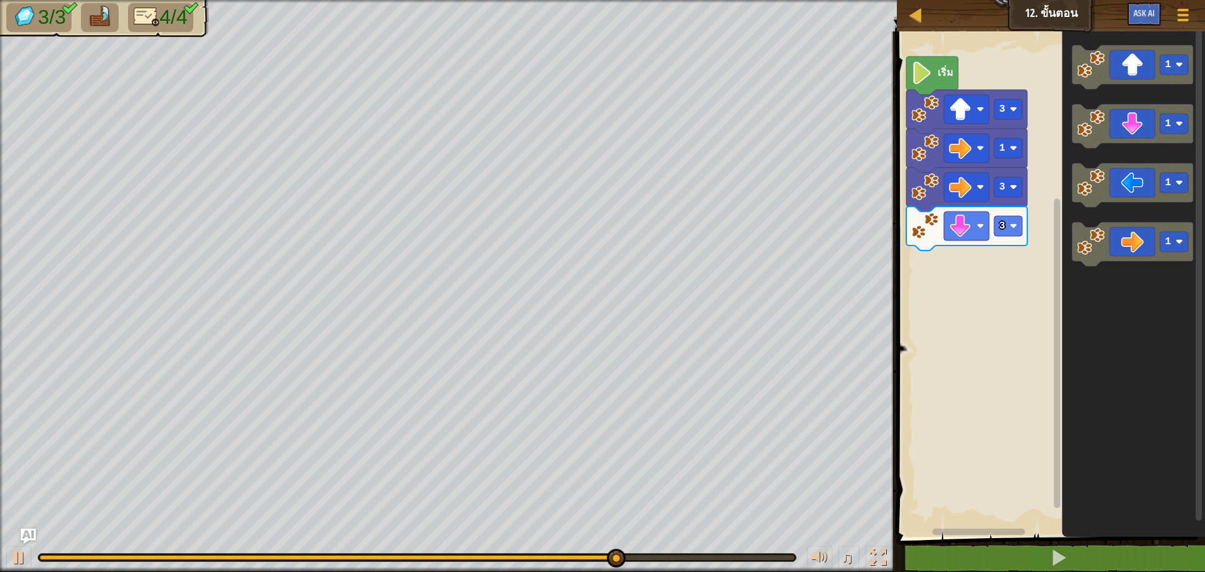
click at [1076, 222] on g "1 1 1 1" at bounding box center [1132, 155] width 121 height 221
click at [1060, 214] on div "เริ่ม 3 1 3 3 1 1 1 1" at bounding box center [1049, 280] width 312 height 511
click at [1082, 201] on icon "พื้นที่ทำงาน Blockly" at bounding box center [1132, 185] width 121 height 44
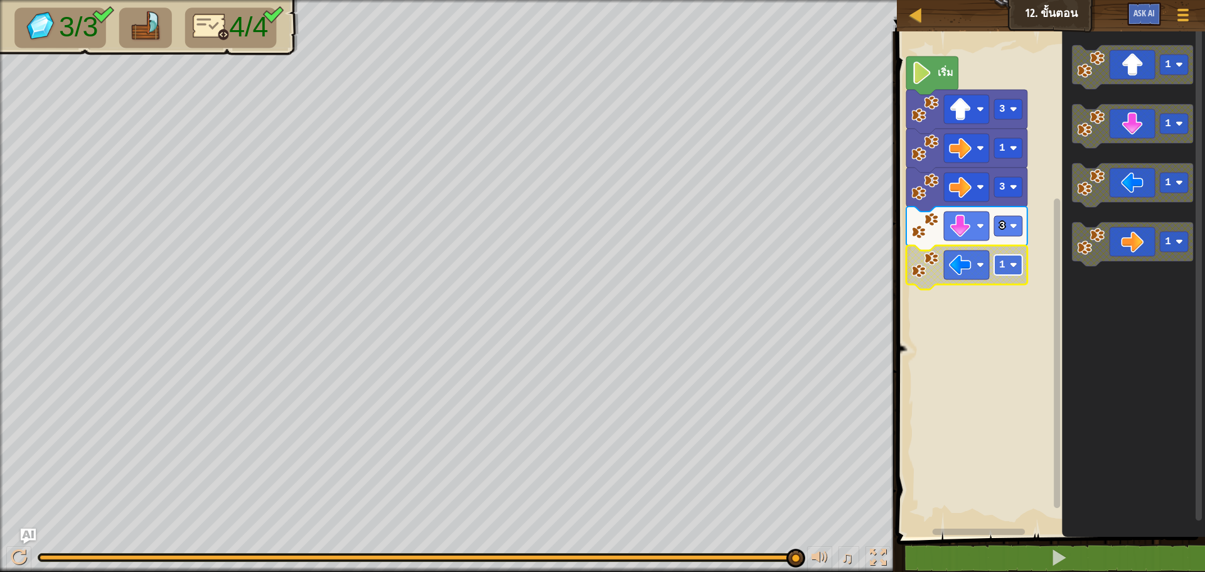
click at [1011, 264] on image "พื้นที่ทำงาน Blockly" at bounding box center [1014, 265] width 8 height 8
click at [1013, 260] on rect "พื้นที่ทำงาน Blockly" at bounding box center [1008, 265] width 28 height 20
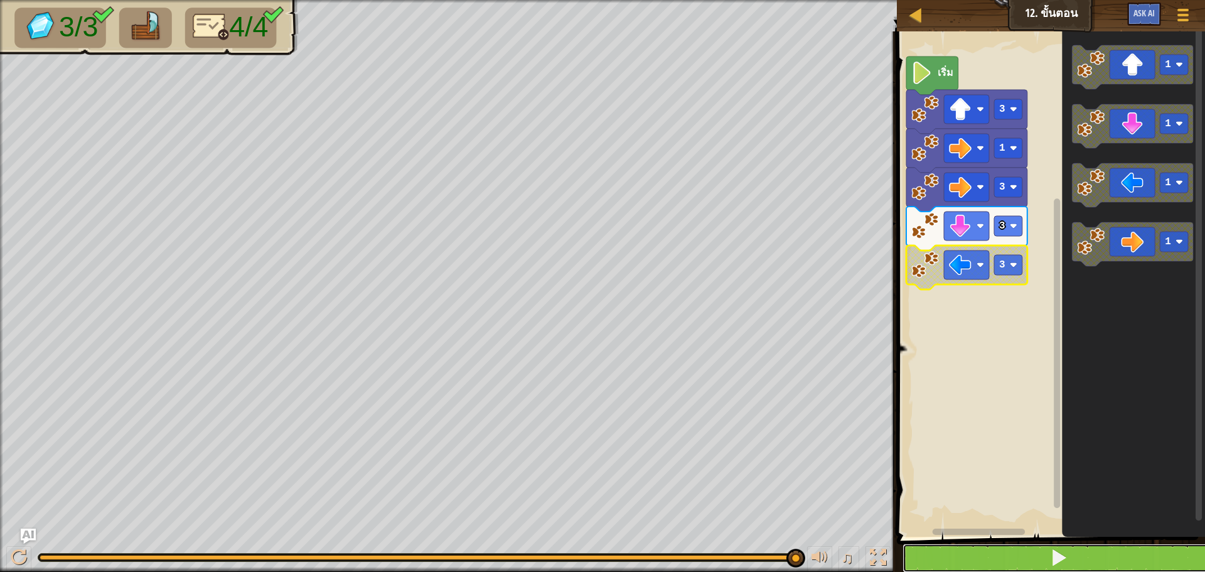
click at [1108, 550] on button at bounding box center [1058, 557] width 312 height 29
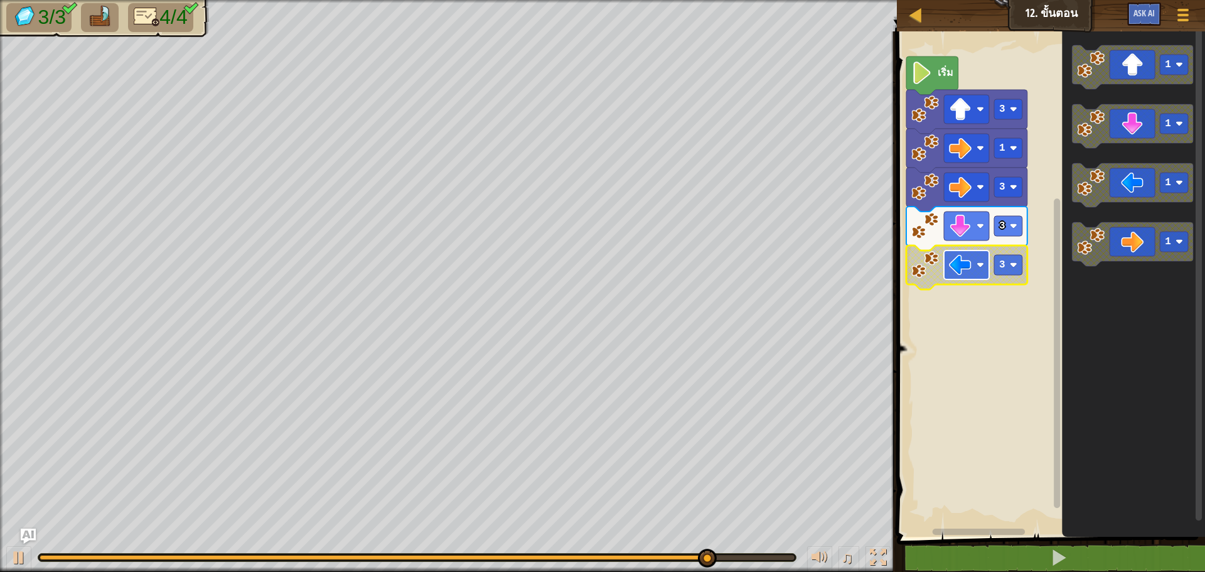
click at [958, 279] on rect "พื้นที่ทำงาน Blockly" at bounding box center [966, 264] width 45 height 29
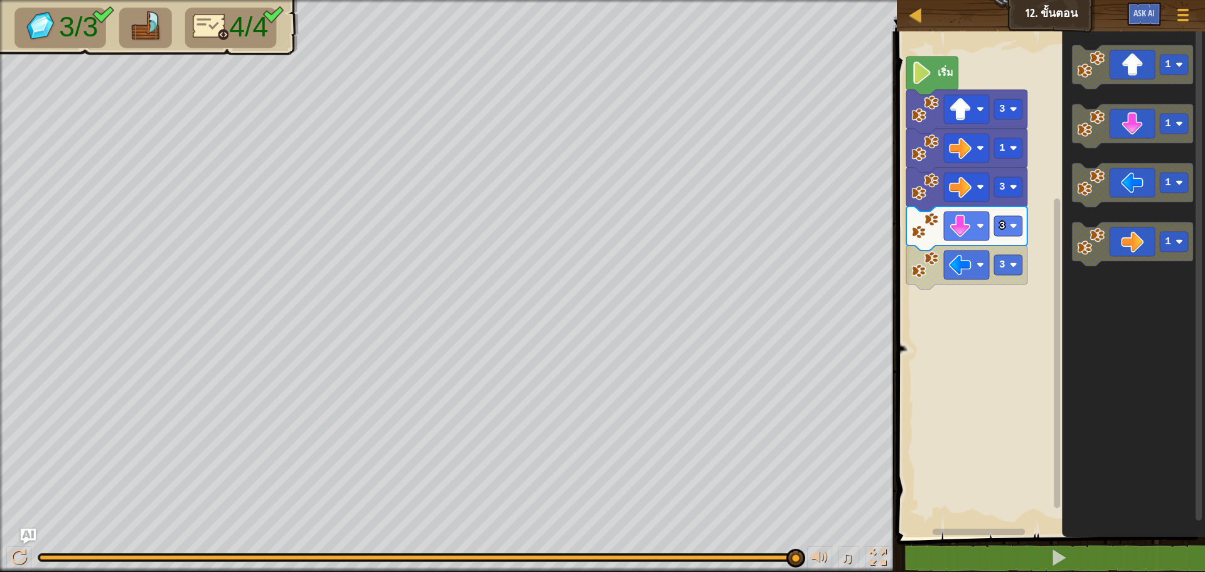
click at [998, 331] on div "เริ่ม 3 1 3 3 3 1 1 1 1" at bounding box center [1049, 280] width 312 height 511
click at [1151, 186] on icon "พื้นที่ทำงาน Blockly" at bounding box center [1132, 185] width 121 height 44
click at [1009, 302] on rect "พื้นที่ทำงาน Blockly" at bounding box center [1008, 304] width 28 height 20
